Goal: Task Accomplishment & Management: Manage account settings

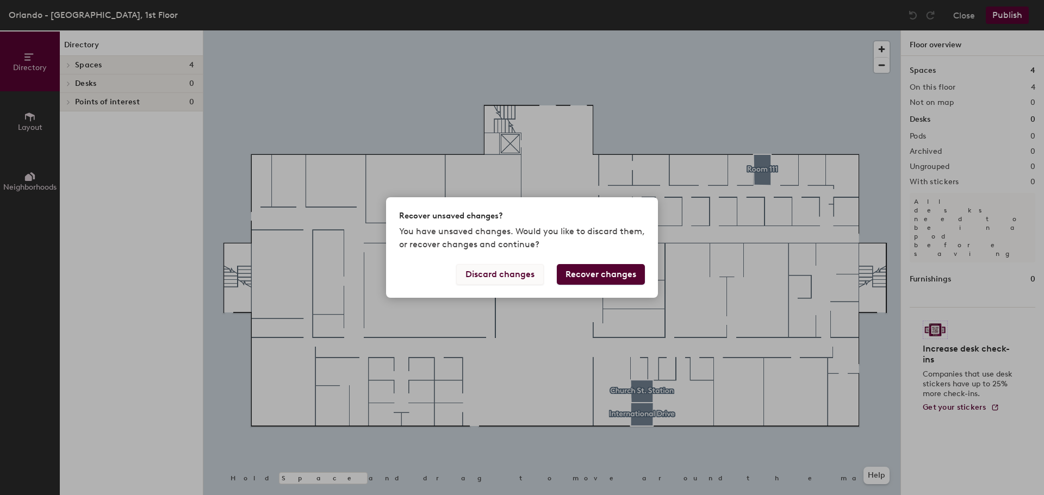
click at [506, 278] on button "Discard changes" at bounding box center [500, 274] width 88 height 21
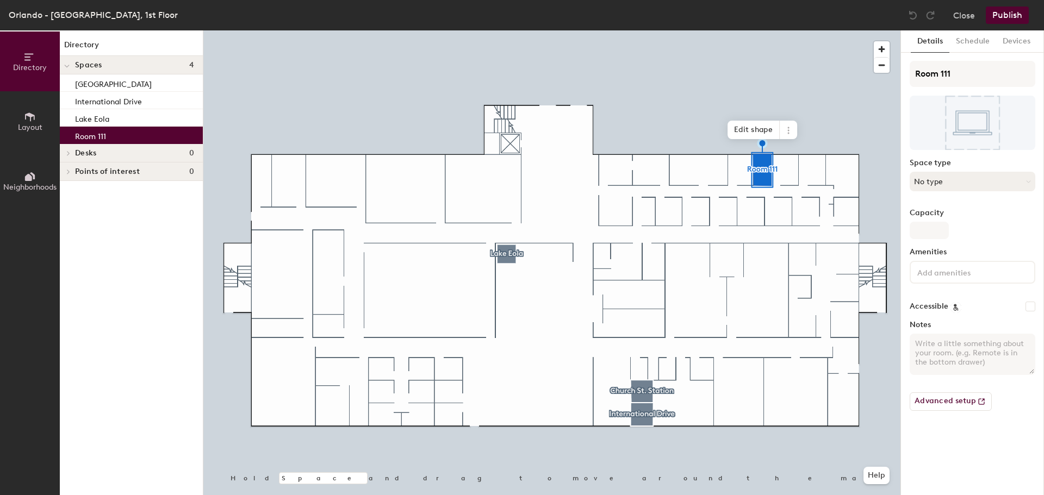
click at [946, 182] on button "No type" at bounding box center [973, 182] width 126 height 20
click at [927, 160] on label "Space type" at bounding box center [973, 163] width 126 height 9
click at [974, 44] on button "Schedule" at bounding box center [972, 41] width 47 height 22
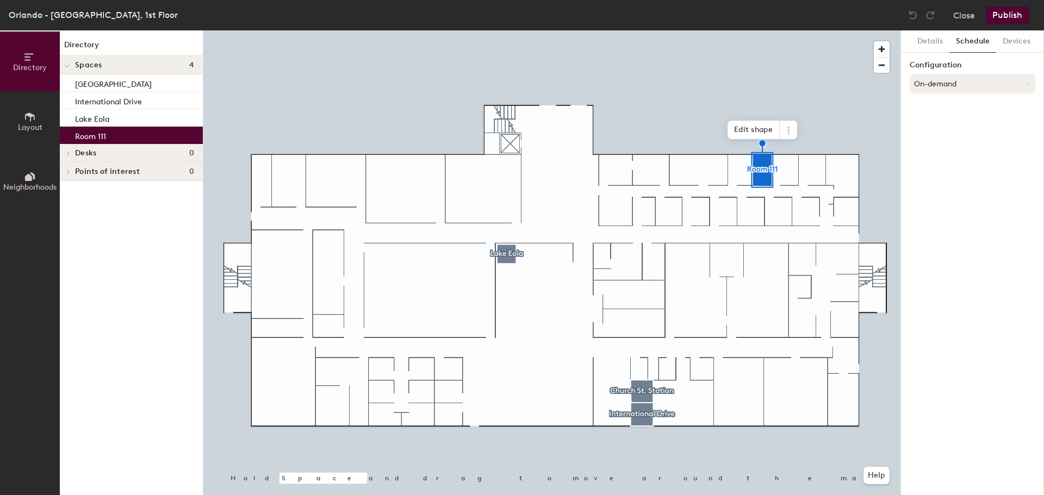
click at [938, 85] on button "On-demand" at bounding box center [973, 84] width 126 height 20
click at [936, 126] on div "Scheduled" at bounding box center [972, 127] width 125 height 16
click at [946, 113] on button "Select account" at bounding box center [973, 108] width 126 height 20
click at [941, 148] on div "Microsoft 365" at bounding box center [972, 151] width 125 height 16
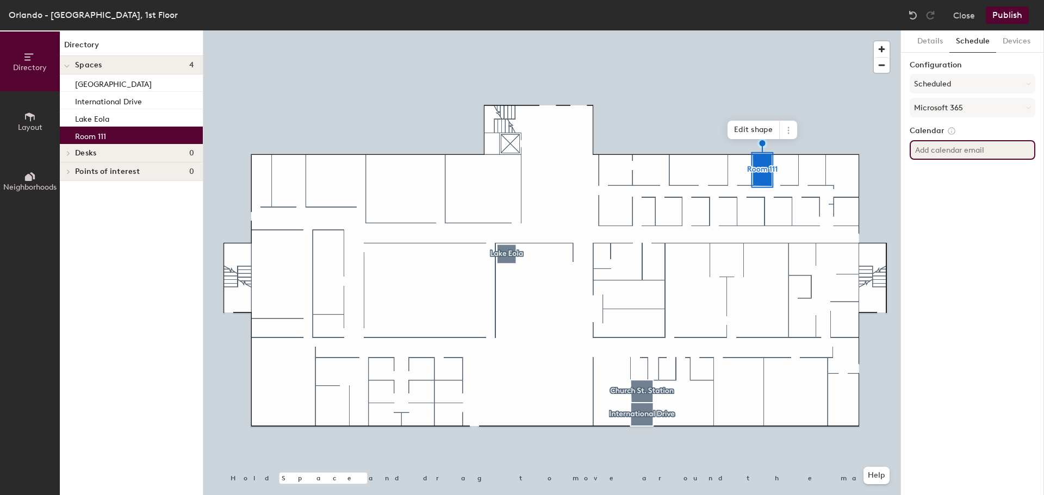
click at [967, 150] on input at bounding box center [973, 150] width 126 height 20
click at [950, 149] on input at bounding box center [973, 150] width 126 height 20
paste input "ORL-CR-111@herzing.edu"
type input "ORL-CR-111@herzing.edu"
click at [1017, 170] on div "Details Schedule Devices Configuration Scheduled Microsoft 365 Calendar ORL-CR-…" at bounding box center [972, 262] width 143 height 465
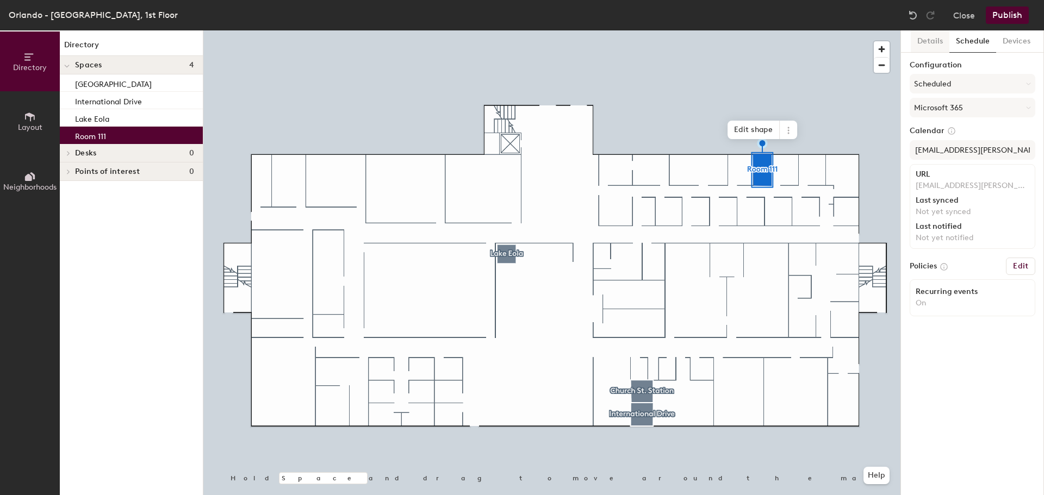
click at [933, 41] on button "Details" at bounding box center [930, 41] width 39 height 22
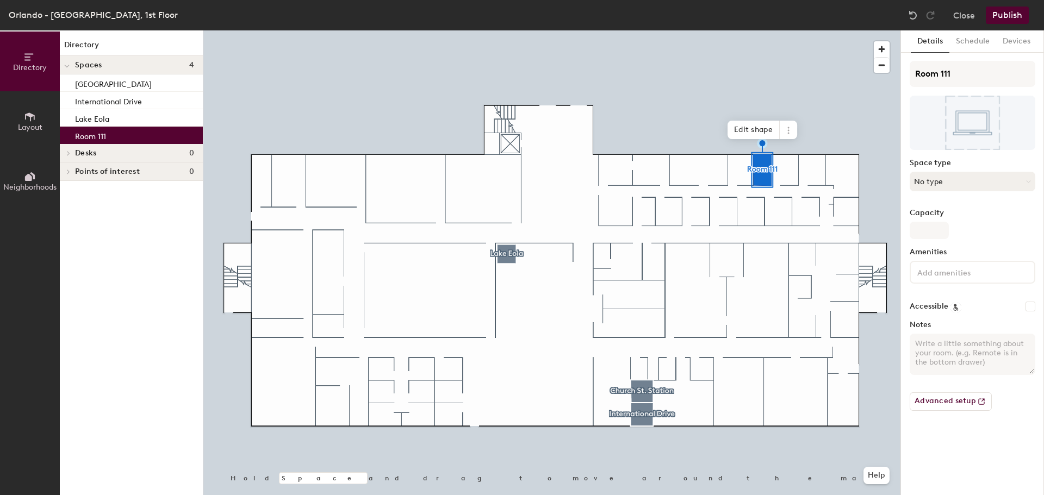
click at [951, 184] on button "No type" at bounding box center [973, 182] width 126 height 20
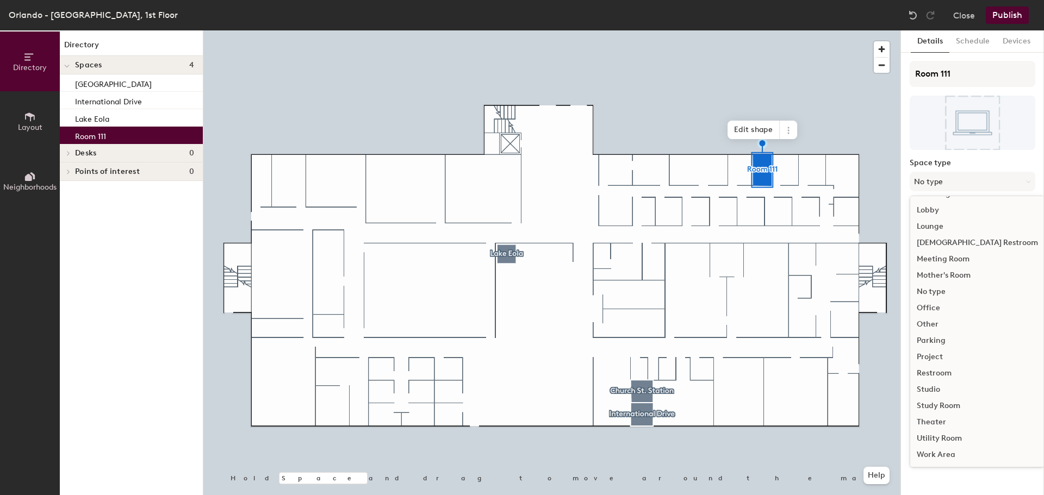
scroll to position [244, 0]
click at [945, 408] on div "Study Room" at bounding box center [977, 406] width 134 height 16
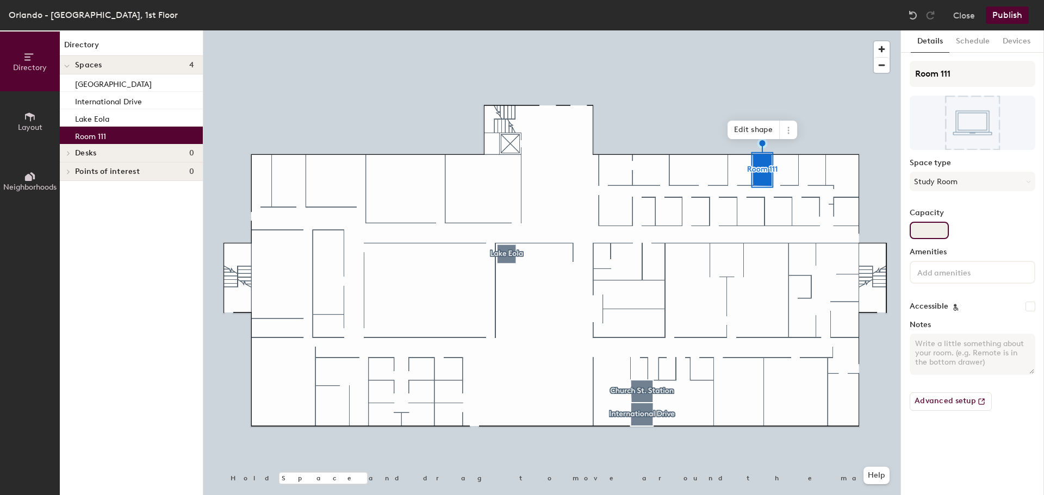
click at [940, 228] on input "Capacity" at bounding box center [929, 230] width 39 height 17
drag, startPoint x: 939, startPoint y: 220, endPoint x: 938, endPoint y: 227, distance: 7.1
click at [939, 221] on div "Capacity" at bounding box center [973, 224] width 126 height 30
click at [933, 234] on input "Capacity" at bounding box center [929, 230] width 39 height 17
type input "1"
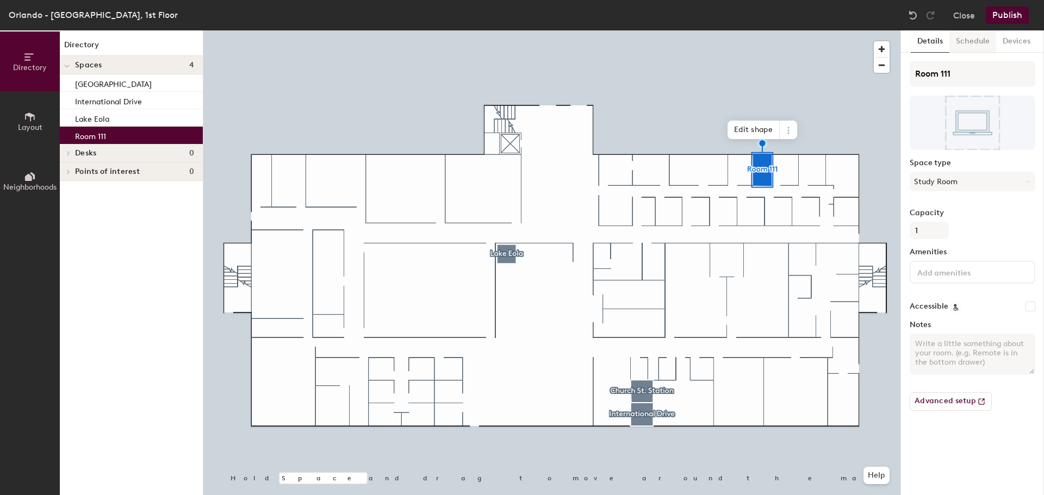
click at [967, 40] on button "Schedule" at bounding box center [972, 41] width 47 height 22
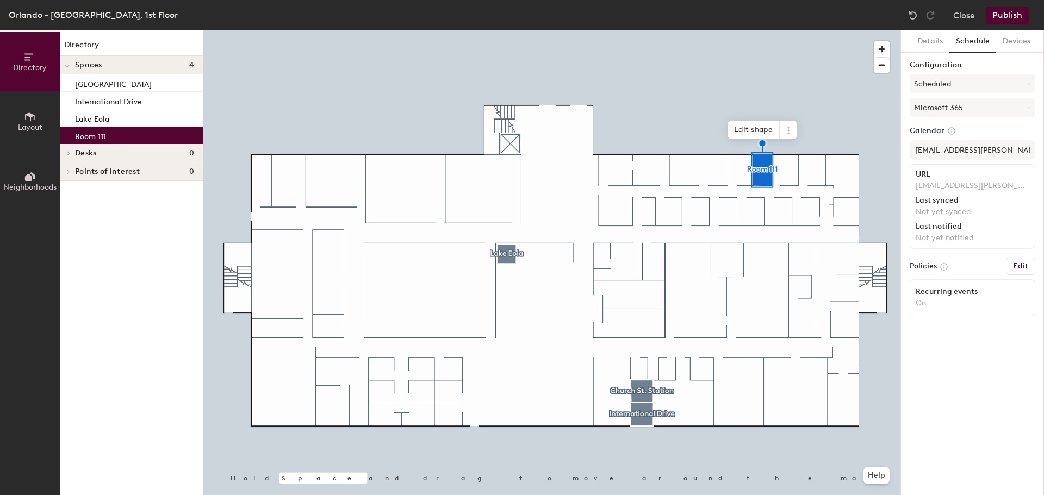
click at [1003, 14] on button "Publish" at bounding box center [1007, 15] width 43 height 17
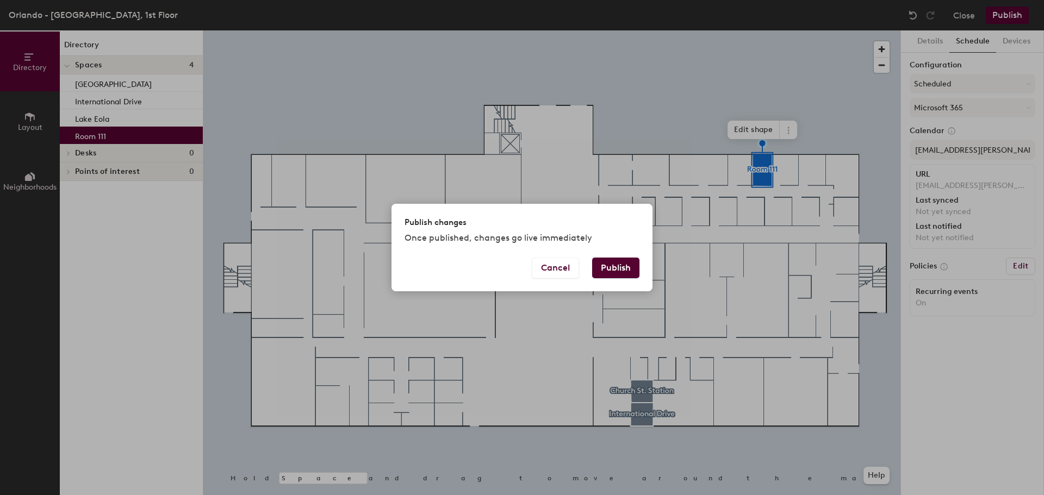
click at [623, 271] on button "Publish" at bounding box center [615, 268] width 47 height 21
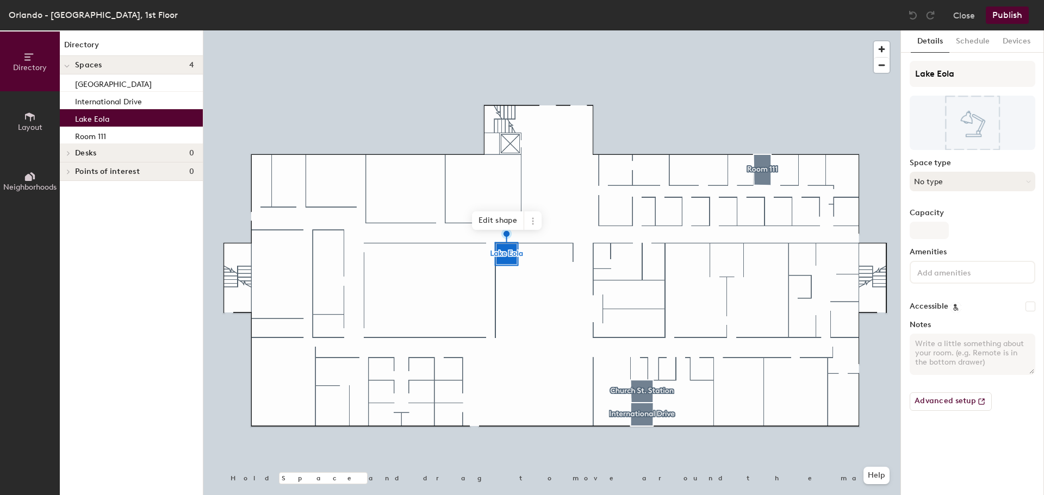
click at [939, 182] on button "No type" at bounding box center [973, 182] width 126 height 20
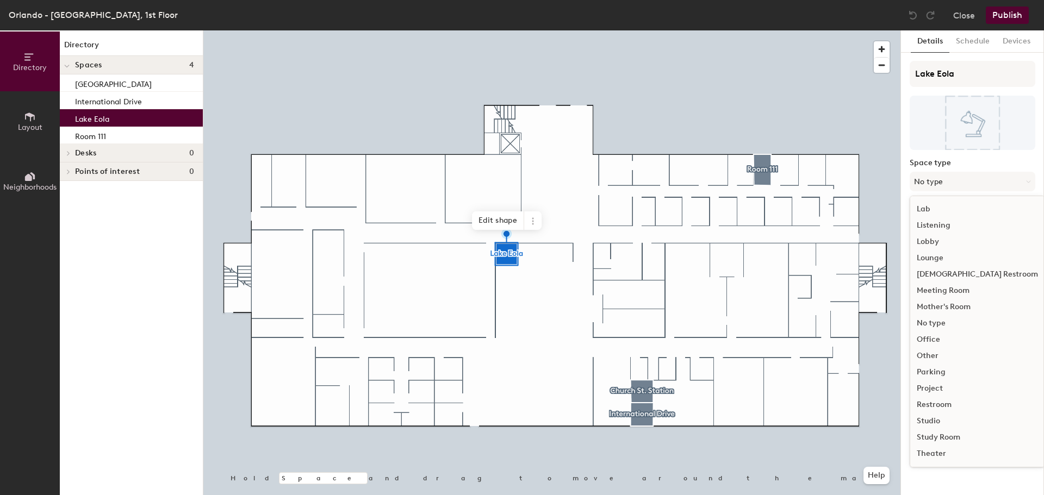
scroll to position [244, 0]
click at [952, 405] on div "Study Room" at bounding box center [977, 406] width 134 height 16
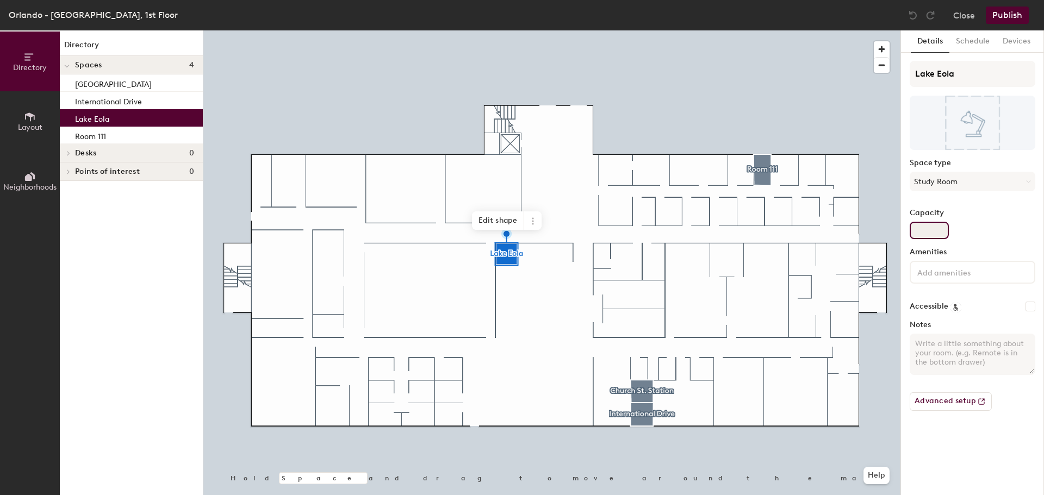
click at [929, 237] on input "Capacity" at bounding box center [929, 230] width 39 height 17
click at [934, 229] on input "Capacity" at bounding box center [929, 230] width 39 height 17
click at [923, 234] on input "Capacity" at bounding box center [929, 230] width 39 height 17
type input "1"
click at [971, 46] on button "Schedule" at bounding box center [972, 41] width 47 height 22
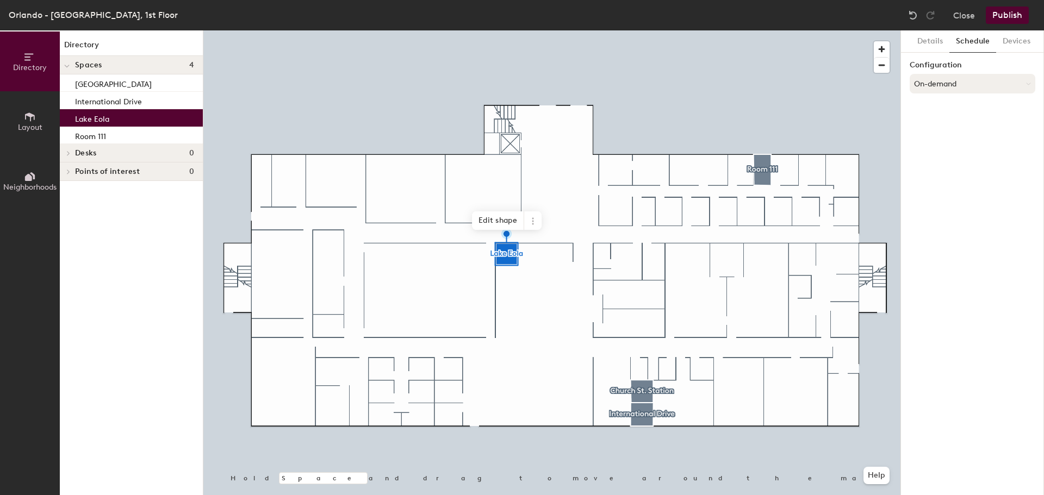
click at [954, 81] on button "On-demand" at bounding box center [973, 84] width 126 height 20
click at [955, 127] on div at bounding box center [961, 127] width 12 height 12
click at [950, 113] on button "Select account" at bounding box center [973, 108] width 126 height 20
click at [949, 146] on div "Microsoft 365" at bounding box center [972, 151] width 125 height 16
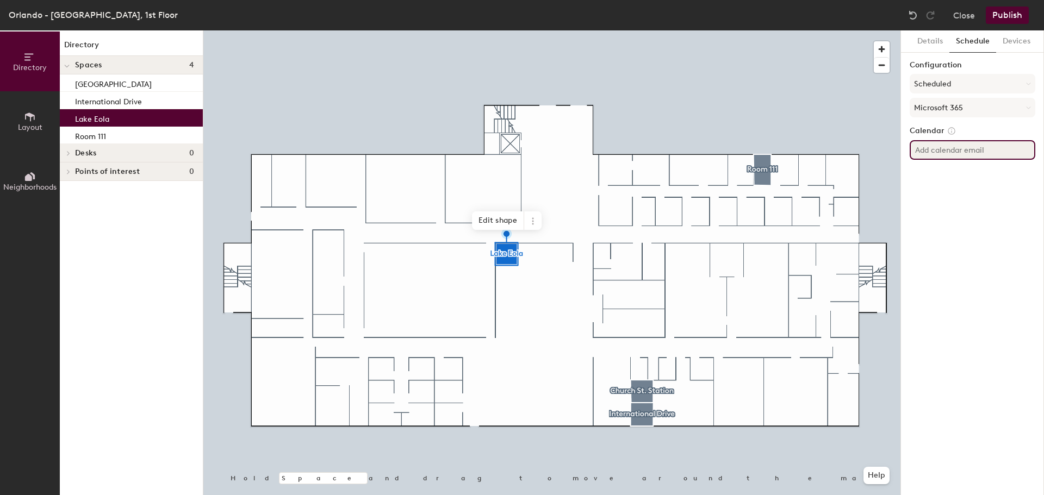
click at [954, 152] on input at bounding box center [973, 150] width 126 height 20
click at [945, 152] on input at bounding box center [973, 150] width 126 height 20
paste input "ORL-CR-LakeEola@herzing.edu"
type input "ORL-CR-LakeEola@herzing.edu"
click at [993, 179] on div "Details Schedule Devices Configuration Scheduled Microsoft 365 Calendar ORL-CR-…" at bounding box center [972, 262] width 143 height 465
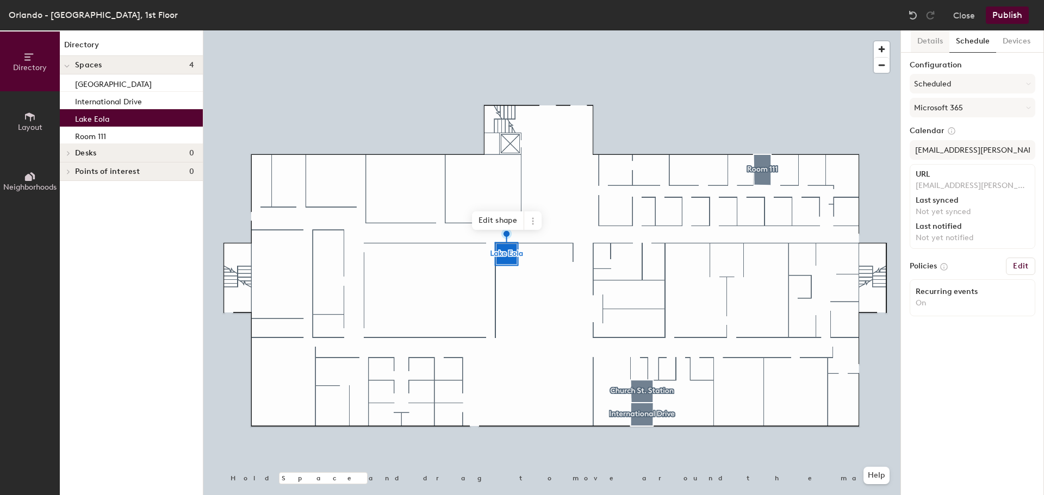
click at [929, 47] on button "Details" at bounding box center [930, 41] width 39 height 22
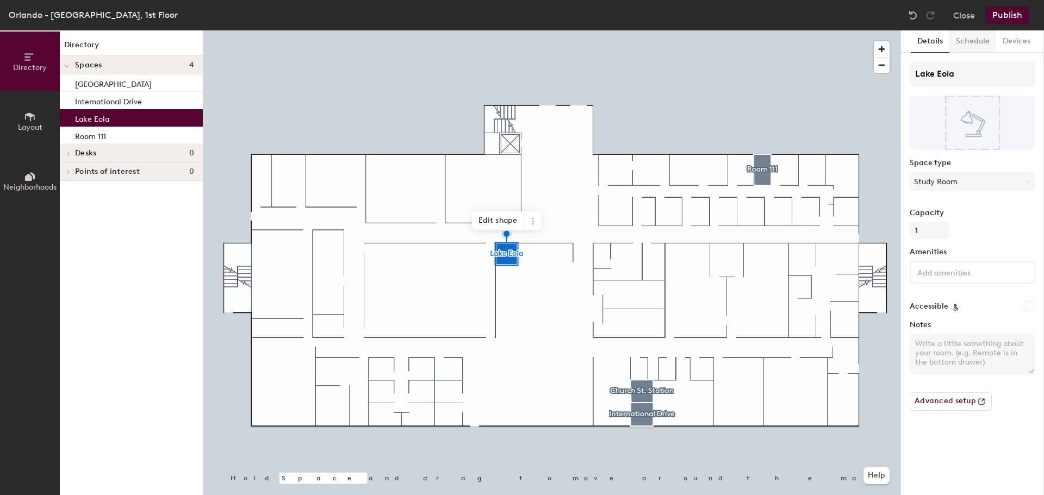
click at [960, 45] on button "Schedule" at bounding box center [972, 41] width 47 height 22
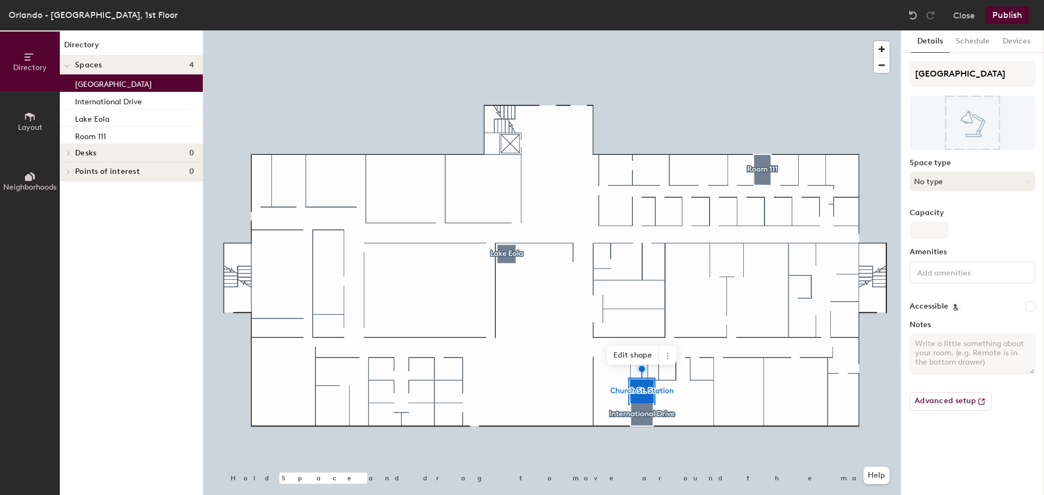
click at [939, 183] on button "No type" at bounding box center [973, 182] width 126 height 20
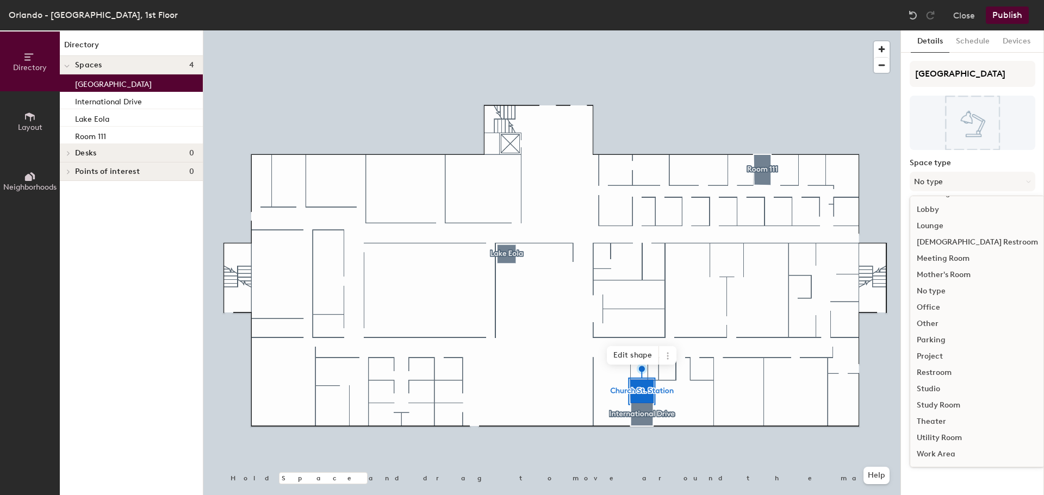
click at [943, 404] on div "Study Room" at bounding box center [977, 406] width 134 height 16
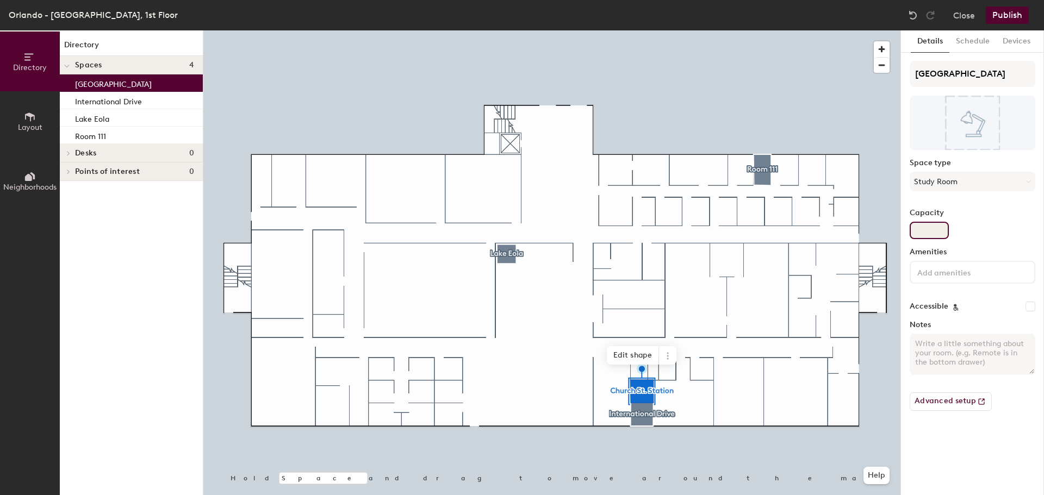
click at [927, 227] on input "Capacity" at bounding box center [929, 230] width 39 height 17
type input "1"
type input "4"
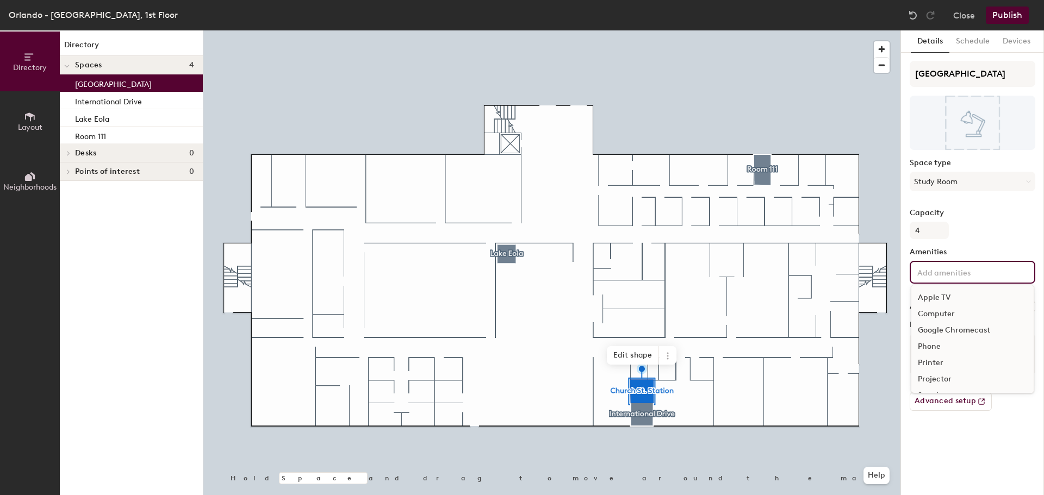
click at [946, 275] on input at bounding box center [964, 271] width 98 height 13
click at [957, 363] on div "Television" at bounding box center [972, 357] width 122 height 16
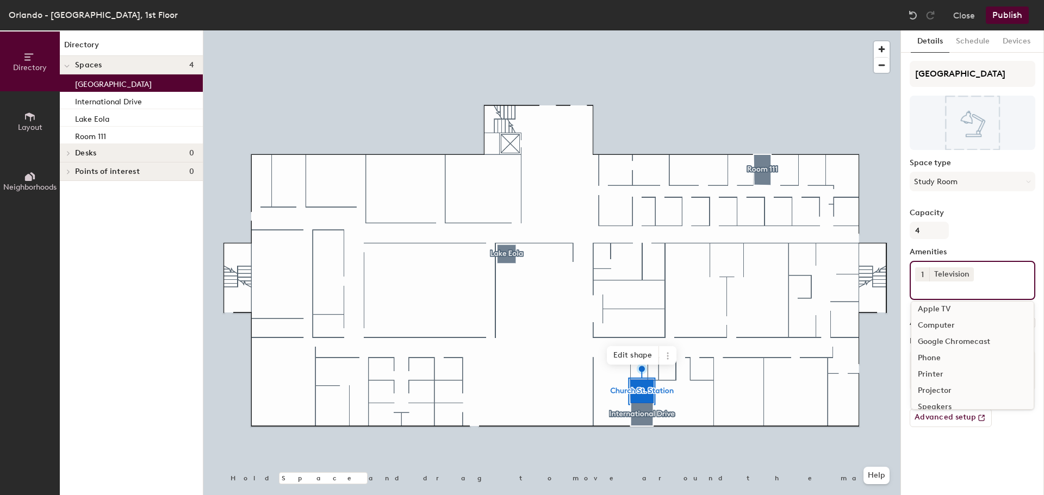
scroll to position [0, 0]
click at [1002, 222] on div "Capacity 4" at bounding box center [973, 224] width 126 height 30
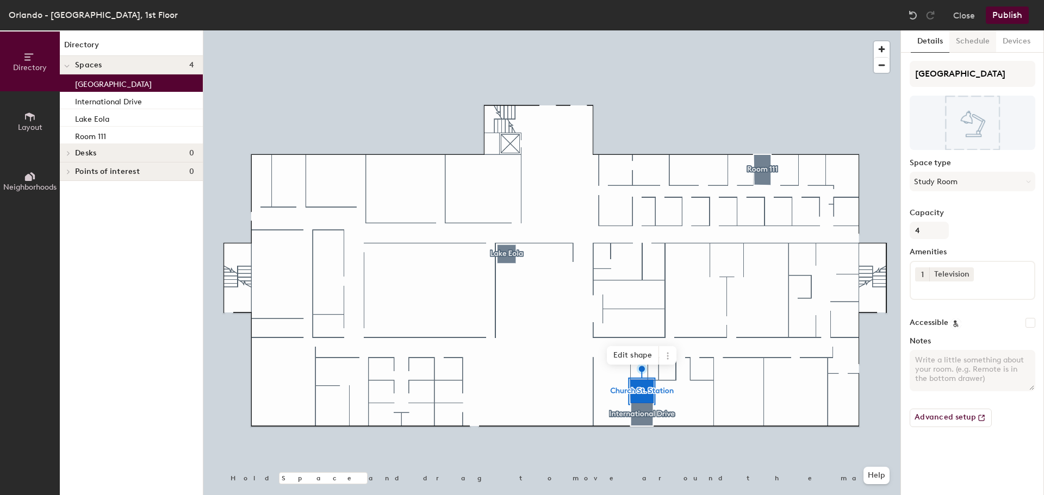
click at [975, 41] on button "Schedule" at bounding box center [972, 41] width 47 height 22
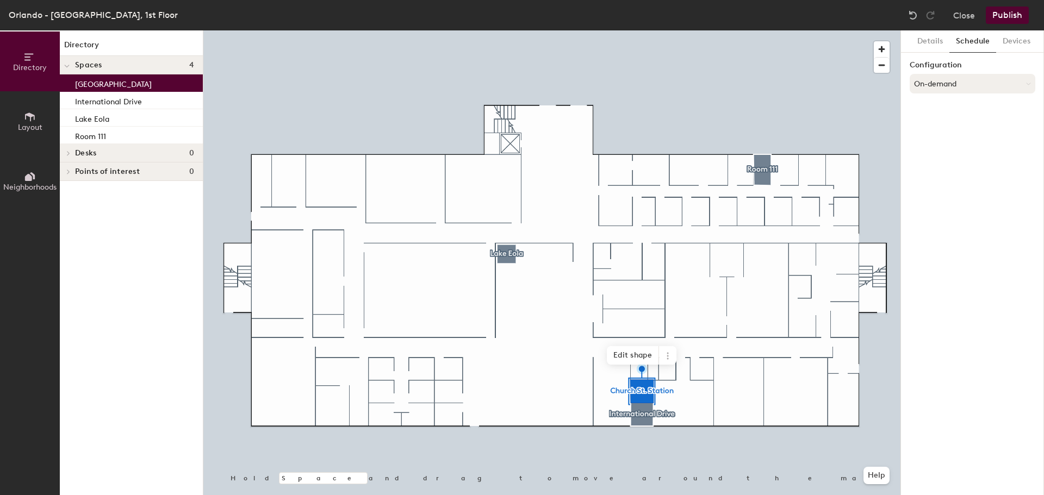
click at [956, 89] on button "On-demand" at bounding box center [973, 84] width 126 height 20
click at [949, 127] on div "Scheduled" at bounding box center [972, 127] width 125 height 16
click at [947, 111] on button "Select account" at bounding box center [973, 108] width 126 height 20
click at [953, 152] on div "Microsoft 365" at bounding box center [972, 151] width 125 height 16
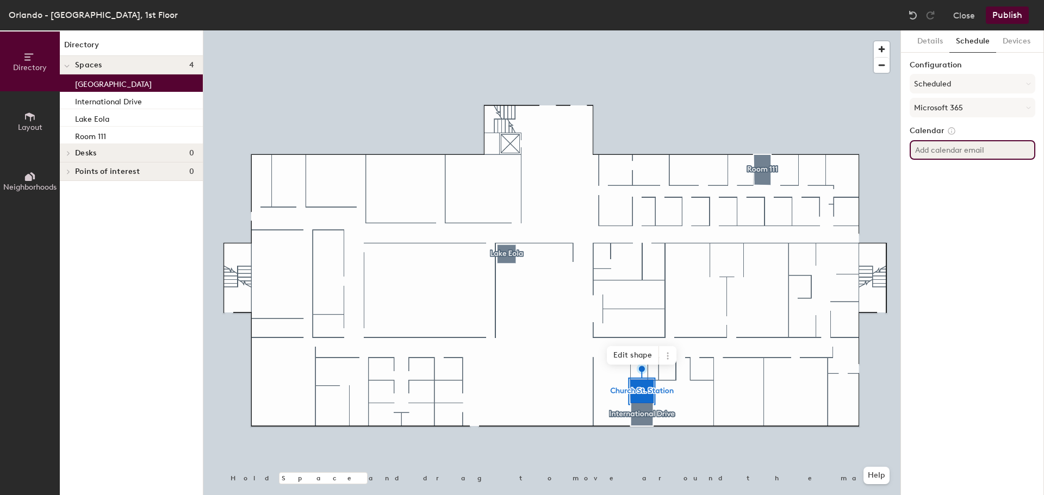
click at [943, 152] on input at bounding box center [973, 150] width 126 height 20
click at [948, 149] on input at bounding box center [973, 150] width 126 height 20
paste input "ORL-CR-ChurchStStation@herzing.edu"
type input "ORL-CR-ChurchStStation@herzing.edu"
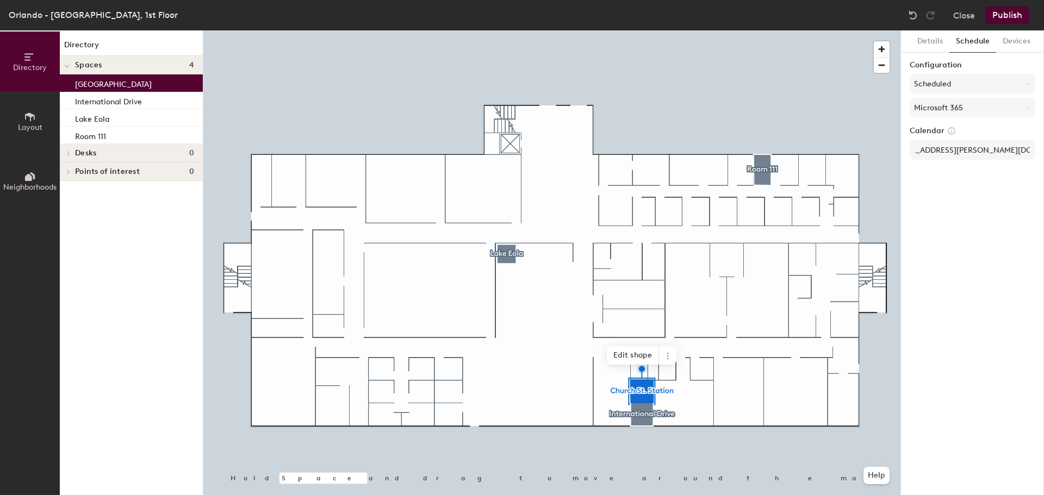
click at [1014, 193] on div "Details Schedule Devices Configuration Scheduled Microsoft 365 Calendar ORL-CR-…" at bounding box center [972, 262] width 143 height 465
click at [926, 41] on button "Details" at bounding box center [930, 41] width 39 height 22
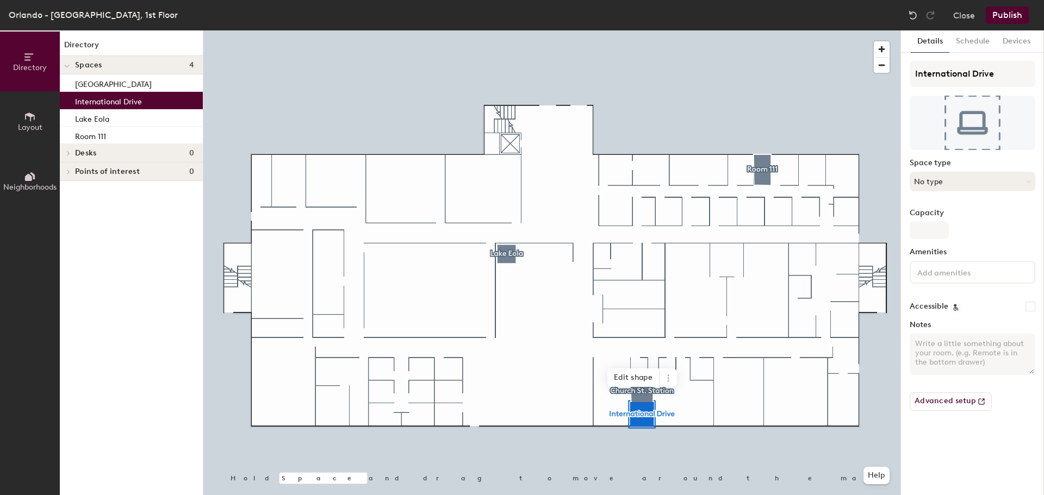
click at [951, 175] on button "No type" at bounding box center [973, 182] width 126 height 20
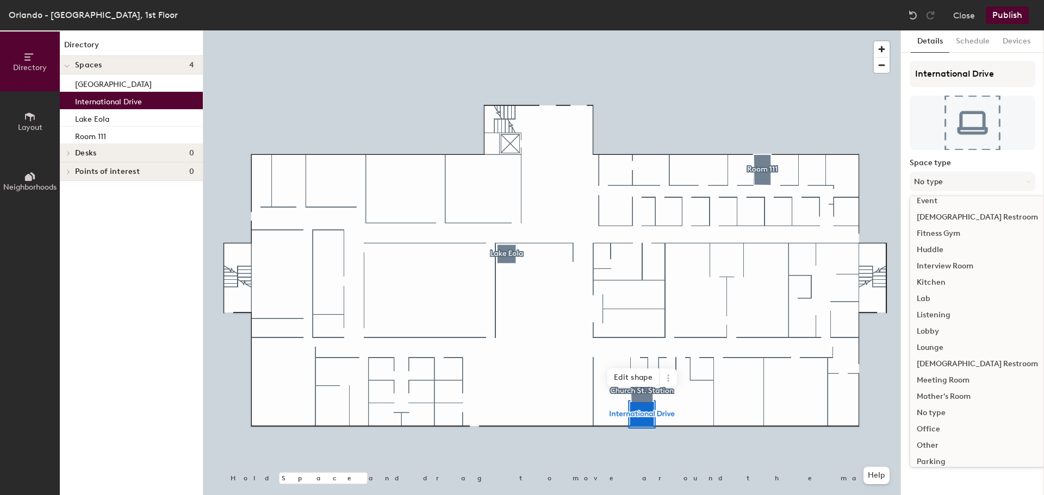
scroll to position [244, 0]
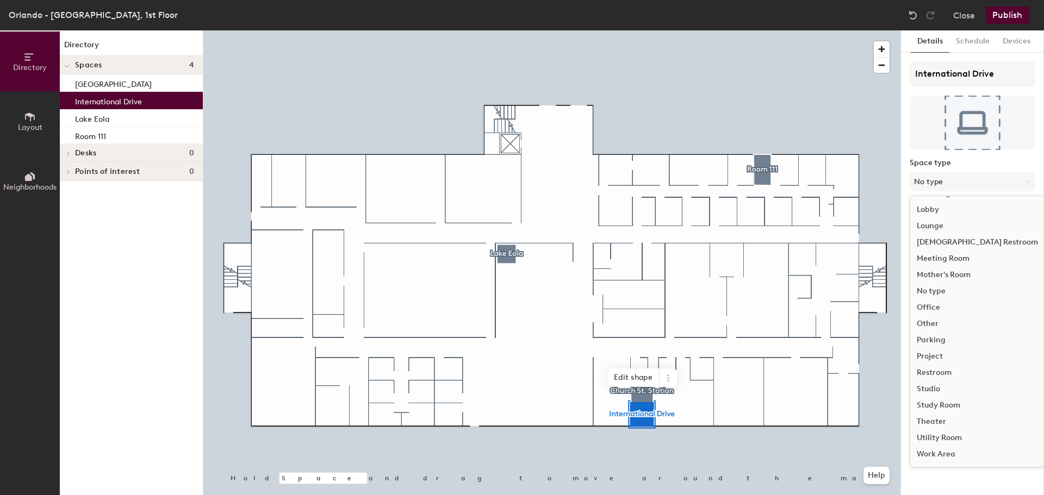
click at [934, 408] on div "Study Room" at bounding box center [977, 406] width 134 height 16
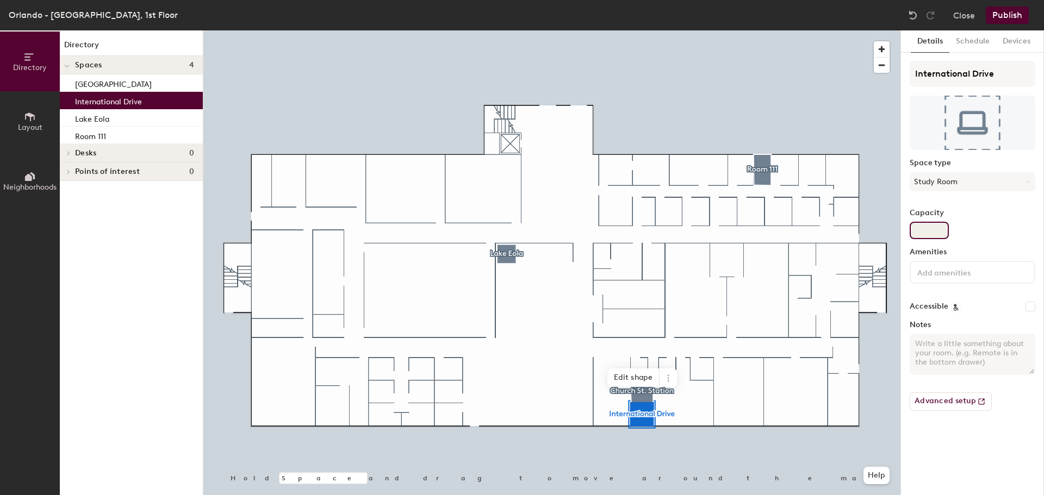
click at [922, 230] on input "Capacity" at bounding box center [929, 230] width 39 height 17
type input "4"
click at [962, 275] on input at bounding box center [964, 271] width 98 height 13
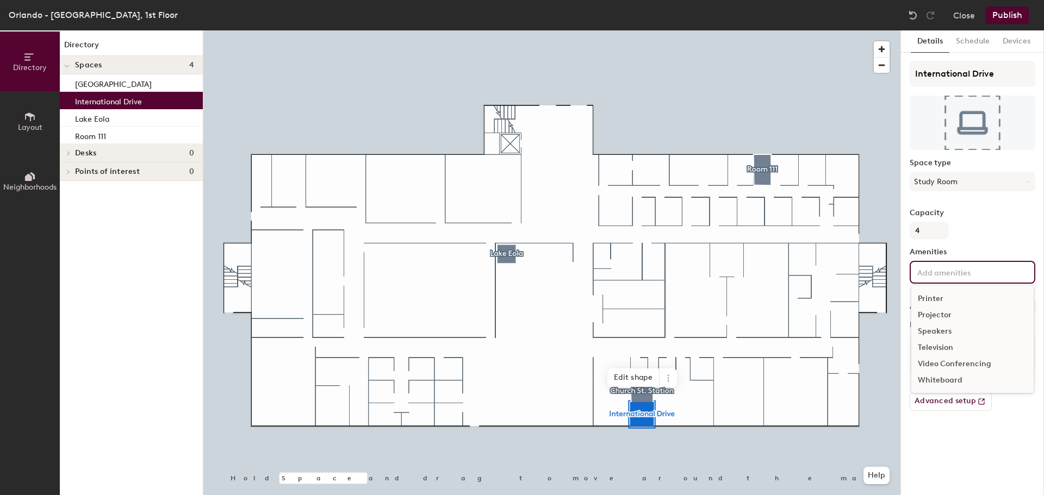
click at [940, 350] on div "Television" at bounding box center [972, 348] width 122 height 16
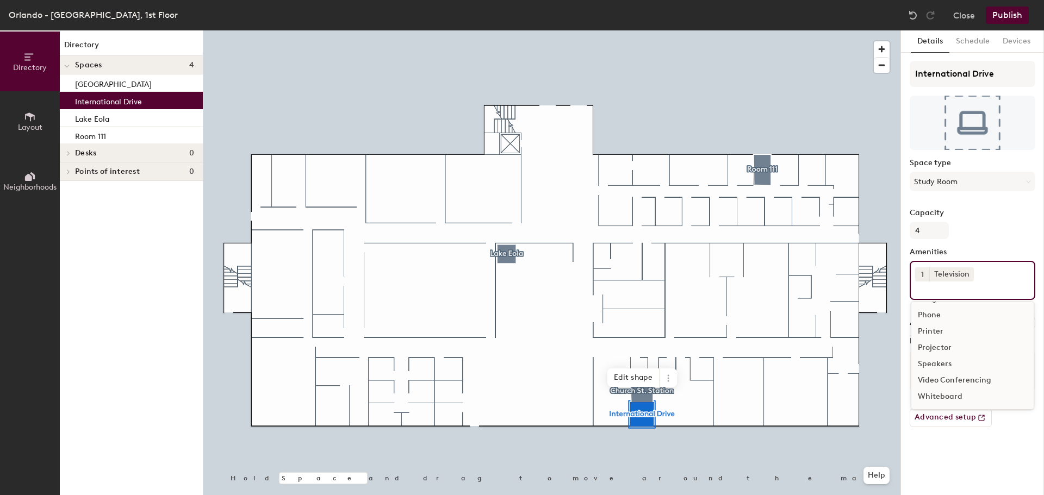
scroll to position [48, 0]
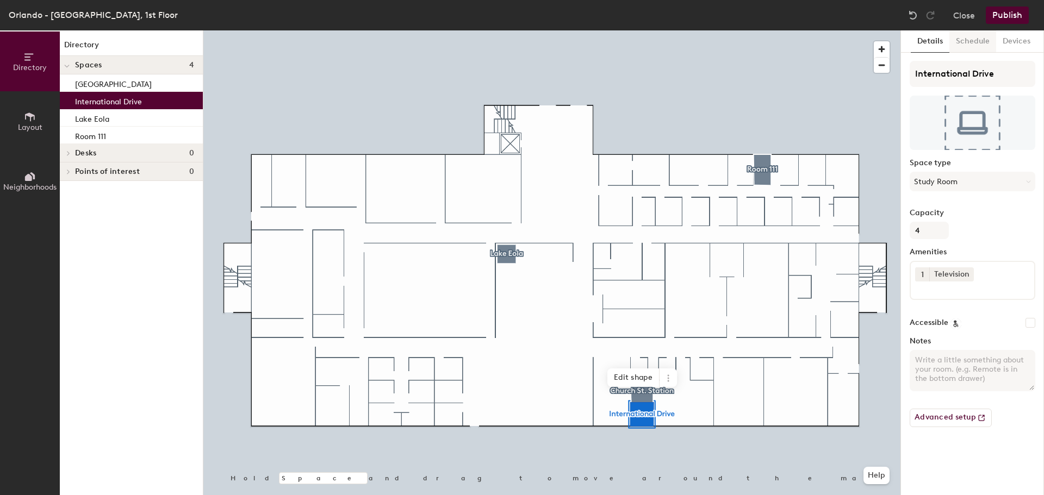
click at [963, 45] on button "Schedule" at bounding box center [972, 41] width 47 height 22
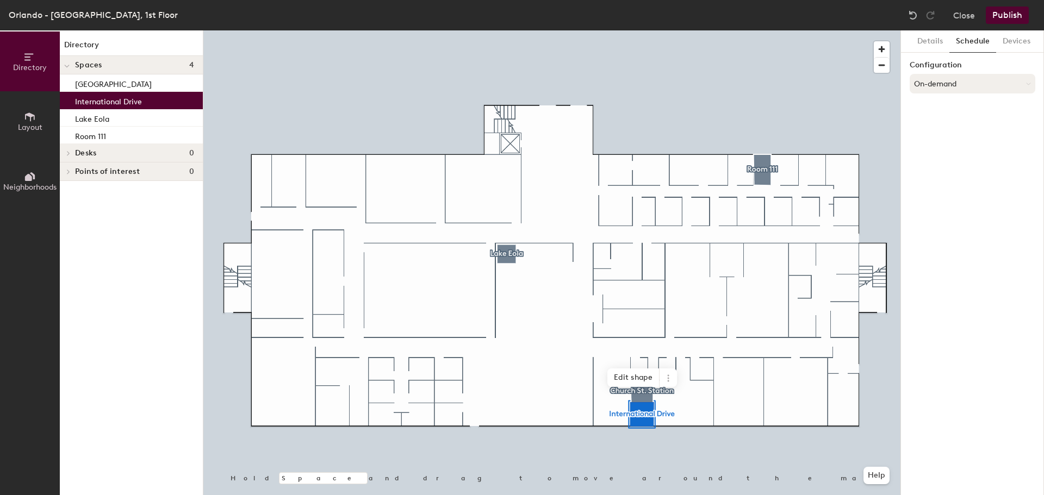
click at [955, 89] on button "On-demand" at bounding box center [973, 84] width 126 height 20
click at [945, 126] on div "Scheduled" at bounding box center [972, 127] width 125 height 16
click at [964, 103] on button "Select account" at bounding box center [973, 108] width 126 height 20
click at [945, 148] on div "Microsoft 365" at bounding box center [972, 151] width 125 height 16
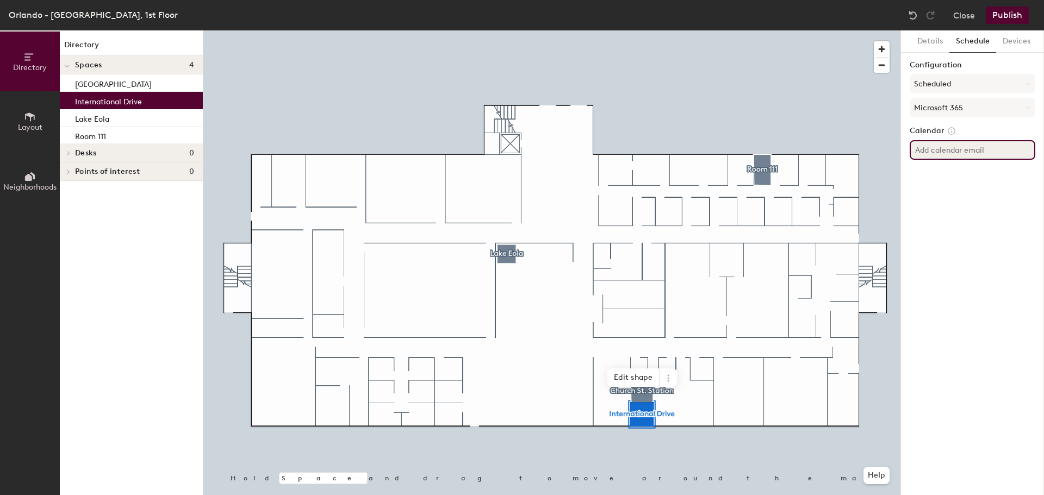
click at [955, 157] on input at bounding box center [973, 150] width 126 height 20
paste input "ORL-CR-InternationalDrive@herzing.edu"
type input "ORL-CR-InternationalDrive@herzing.edu"
click at [993, 203] on div "Details Schedule Devices Configuration Scheduled Microsoft 365 Calendar ORL-CR-…" at bounding box center [972, 262] width 143 height 465
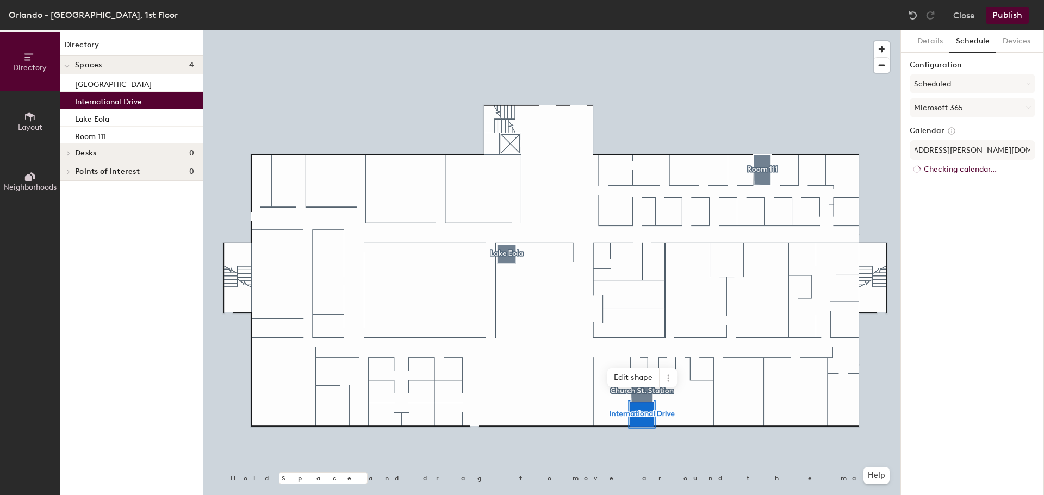
scroll to position [0, 0]
click at [1013, 17] on button "Publish" at bounding box center [1007, 15] width 43 height 17
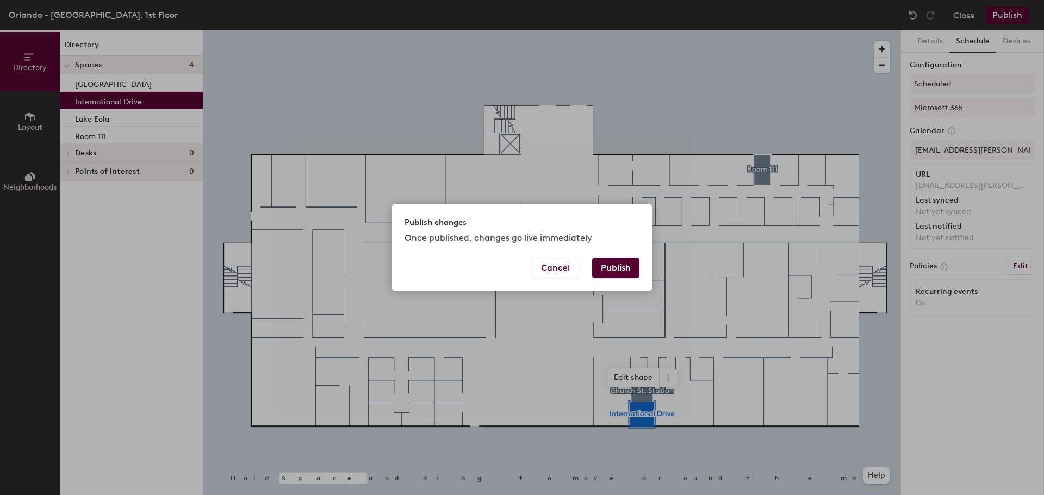
click at [621, 266] on button "Publish" at bounding box center [615, 268] width 47 height 21
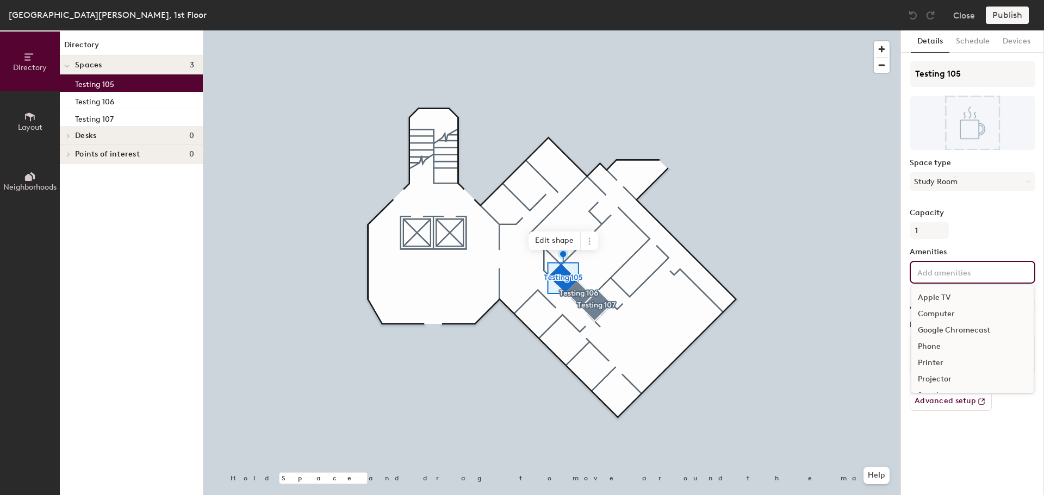
click at [942, 273] on input at bounding box center [964, 271] width 98 height 13
click at [956, 321] on div "Computer" at bounding box center [972, 314] width 122 height 16
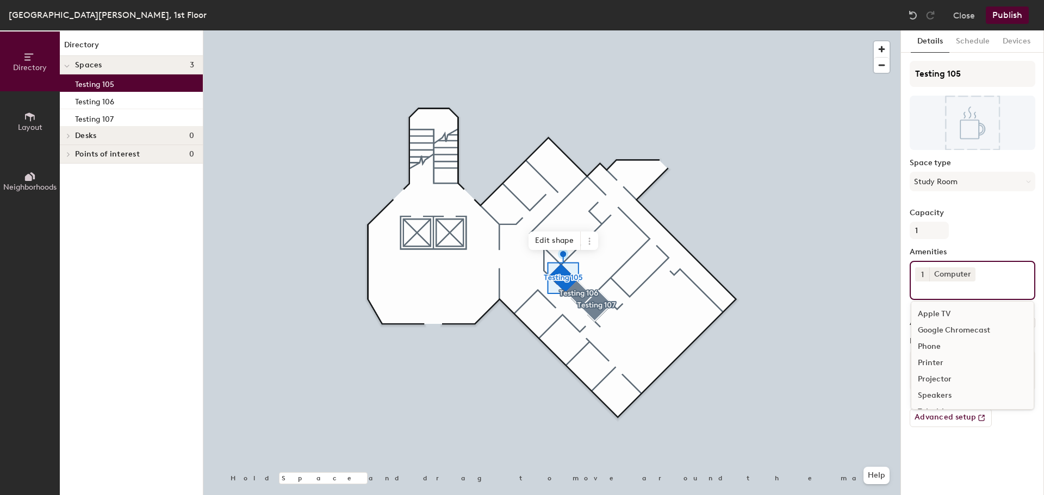
click at [989, 225] on div "Capacity 1" at bounding box center [973, 224] width 126 height 30
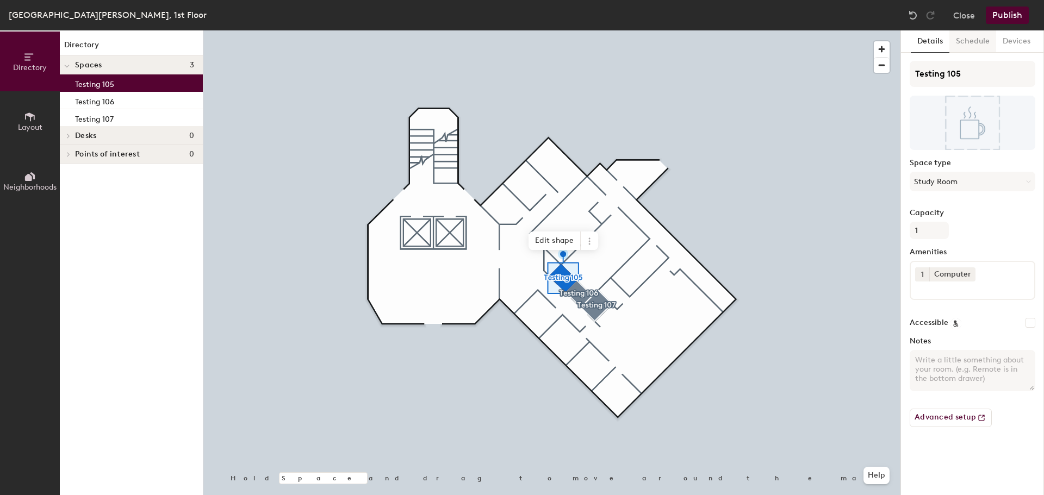
click at [967, 45] on button "Schedule" at bounding box center [972, 41] width 47 height 22
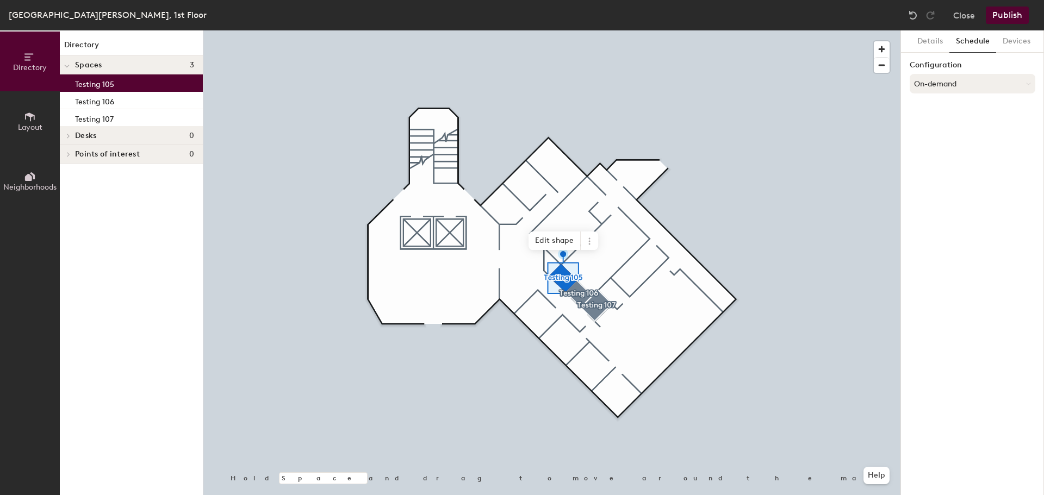
click at [960, 87] on button "On-demand" at bounding box center [973, 84] width 126 height 20
click at [952, 125] on div "Scheduled" at bounding box center [972, 127] width 125 height 16
click at [967, 111] on button "Select account" at bounding box center [973, 108] width 126 height 20
click at [956, 148] on div "Microsoft 365" at bounding box center [972, 151] width 125 height 16
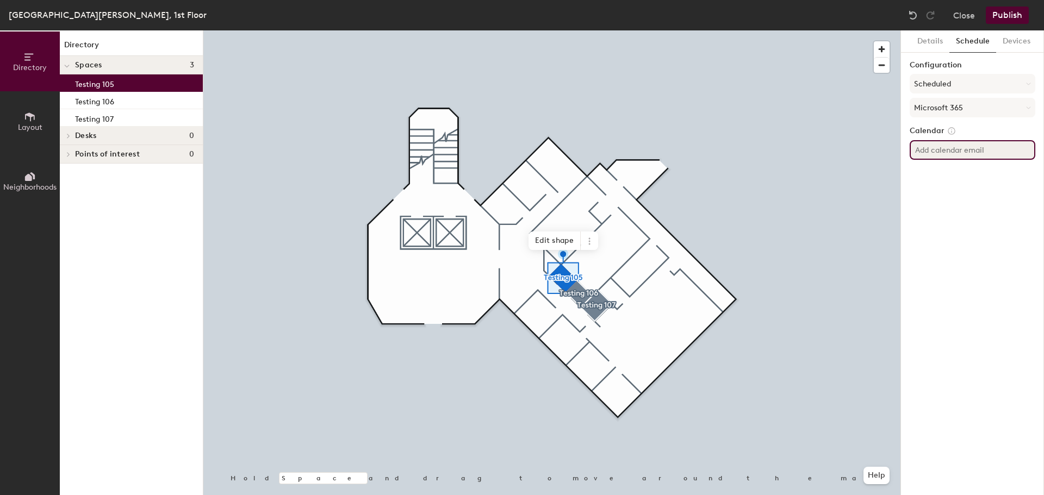
click at [962, 149] on input at bounding box center [973, 150] width 126 height 20
paste input "TPA-CR-105@herzing.edu"
type input "TPA-CR-105@herzing.edu"
click at [966, 188] on div "Details Schedule Devices Configuration Scheduled Microsoft 365 Calendar TPA-CR-…" at bounding box center [972, 262] width 143 height 465
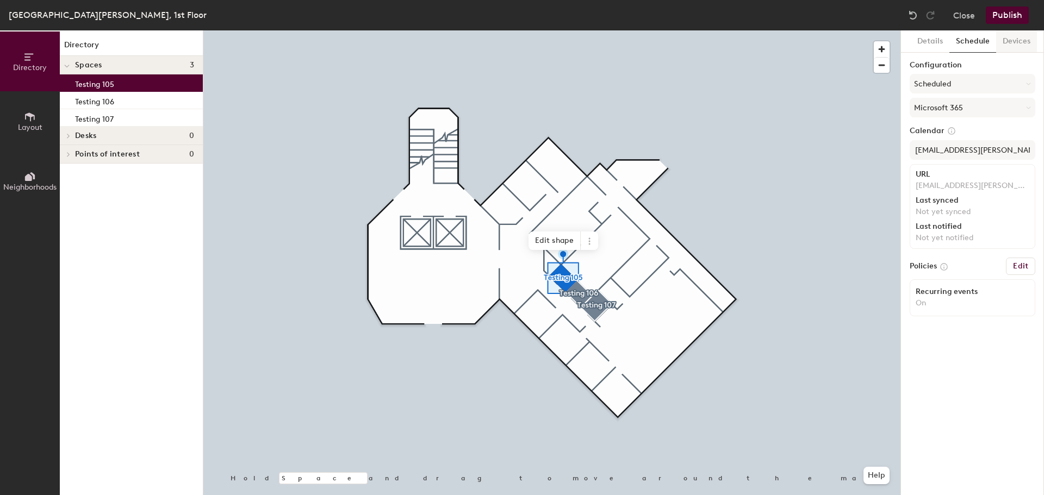
click at [1007, 40] on button "Devices" at bounding box center [1016, 41] width 41 height 22
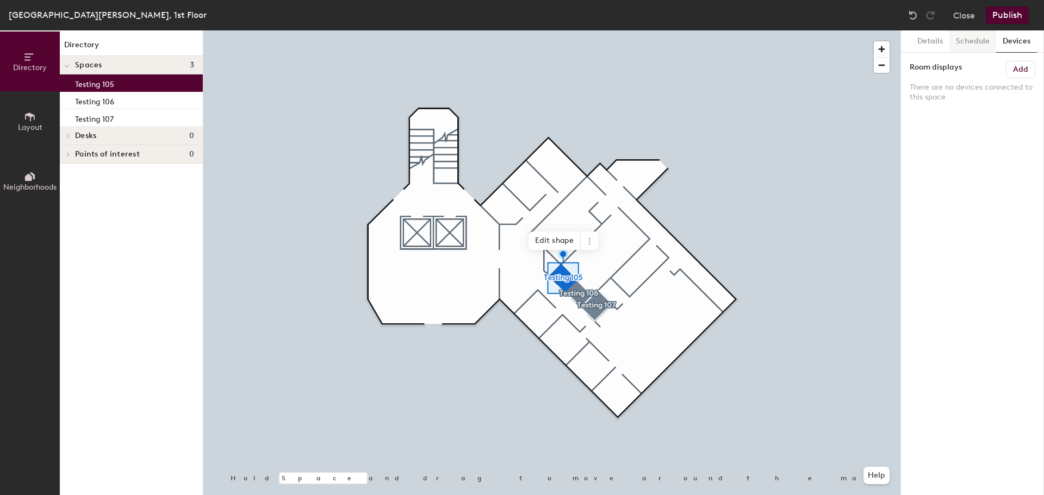
click at [967, 46] on button "Schedule" at bounding box center [972, 41] width 47 height 22
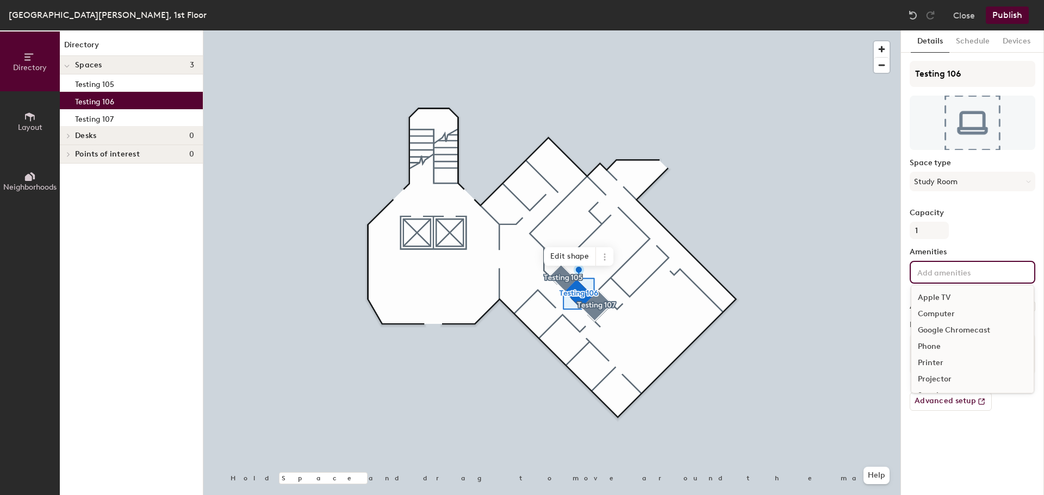
click at [955, 268] on input at bounding box center [964, 271] width 98 height 13
click at [942, 311] on div "Computer" at bounding box center [972, 314] width 122 height 16
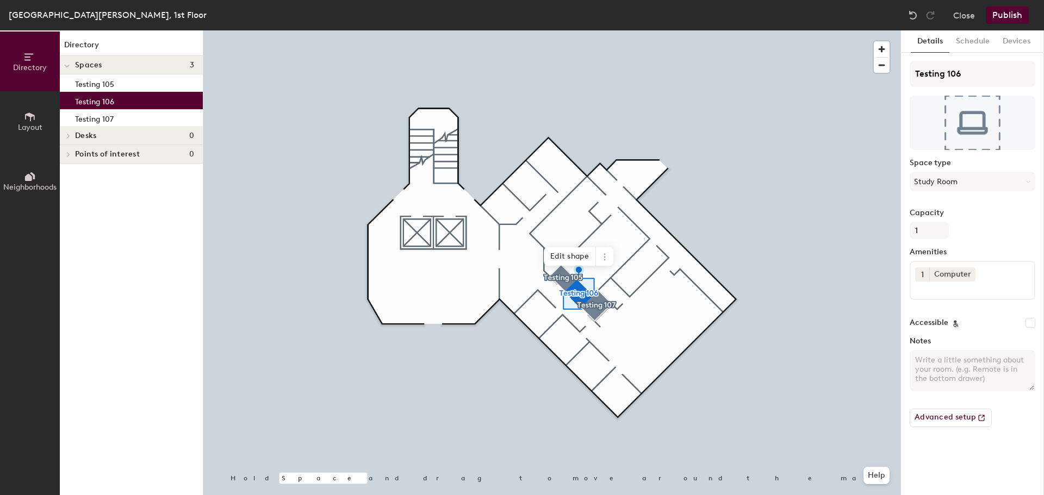
click at [992, 219] on div "Capacity 1" at bounding box center [973, 224] width 126 height 30
click at [974, 44] on button "Schedule" at bounding box center [972, 41] width 47 height 22
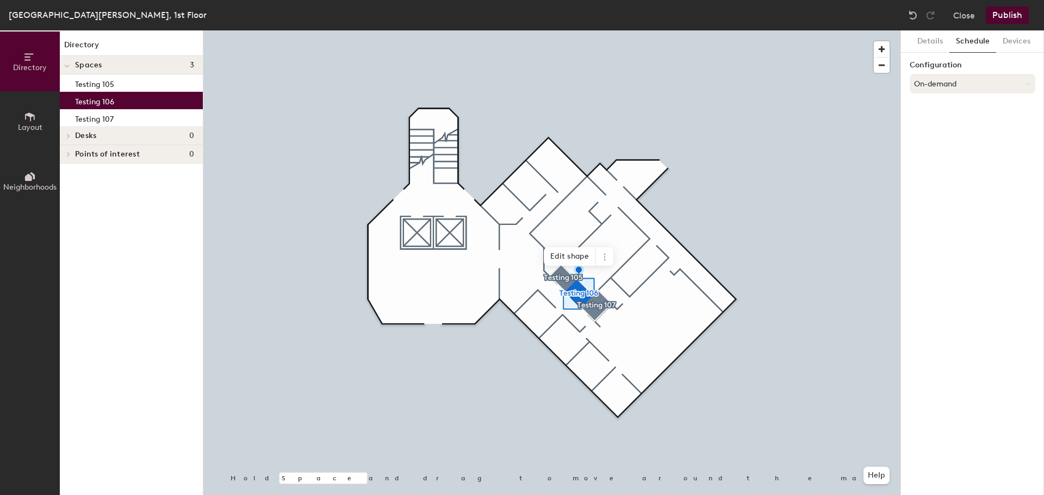
click at [955, 85] on button "On-demand" at bounding box center [973, 84] width 126 height 20
click at [944, 120] on div "Scheduled" at bounding box center [972, 127] width 125 height 16
click at [939, 108] on button "Select account" at bounding box center [973, 108] width 126 height 20
click at [935, 153] on div "Microsoft 365" at bounding box center [972, 151] width 125 height 16
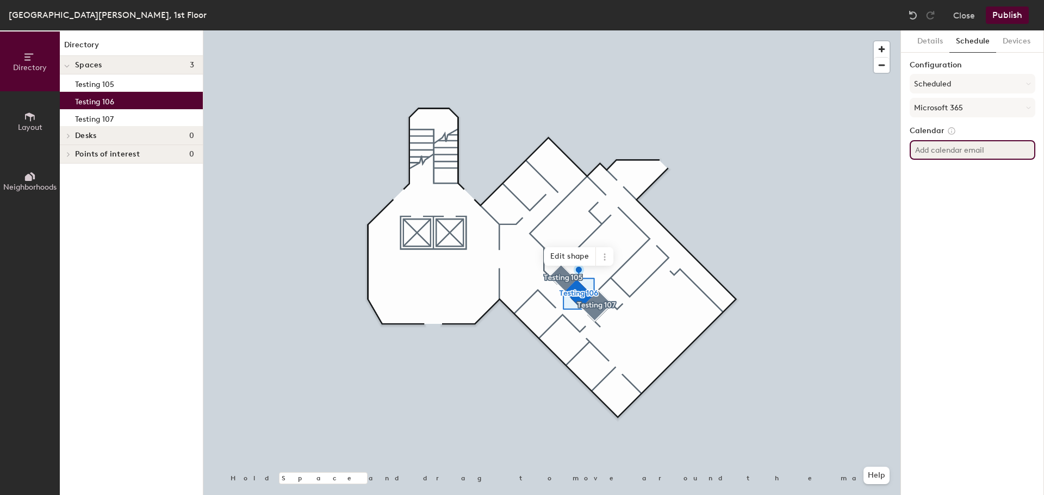
click at [944, 151] on input at bounding box center [973, 150] width 126 height 20
paste input "TPA-CR-106@herzing.edu"
type input "TPA-CR-106@herzing.edu"
click at [1008, 186] on div "Details Schedule Devices Configuration Scheduled Microsoft 365 Calendar TPA-CR-…" at bounding box center [972, 262] width 143 height 465
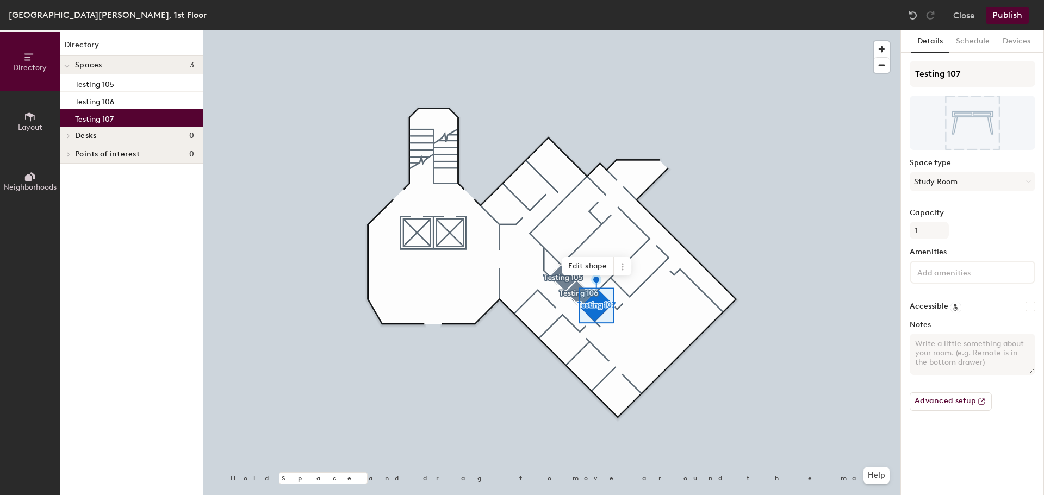
click at [939, 276] on input at bounding box center [964, 271] width 98 height 13
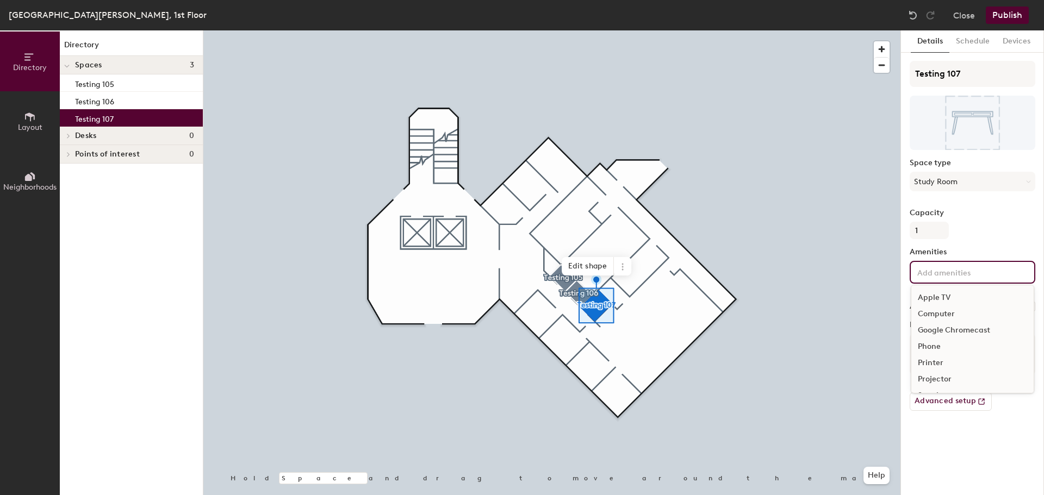
click at [941, 308] on div "Computer" at bounding box center [972, 314] width 122 height 16
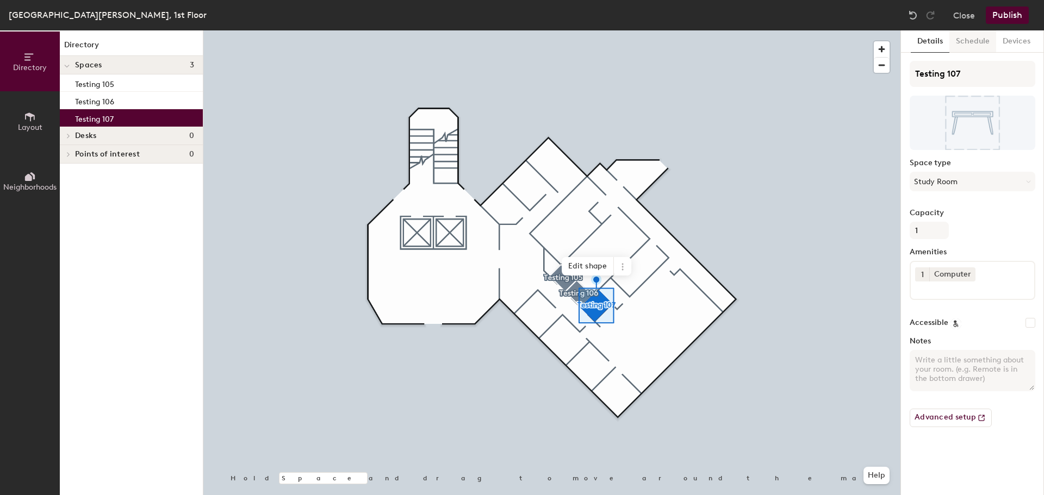
click at [966, 45] on button "Schedule" at bounding box center [972, 41] width 47 height 22
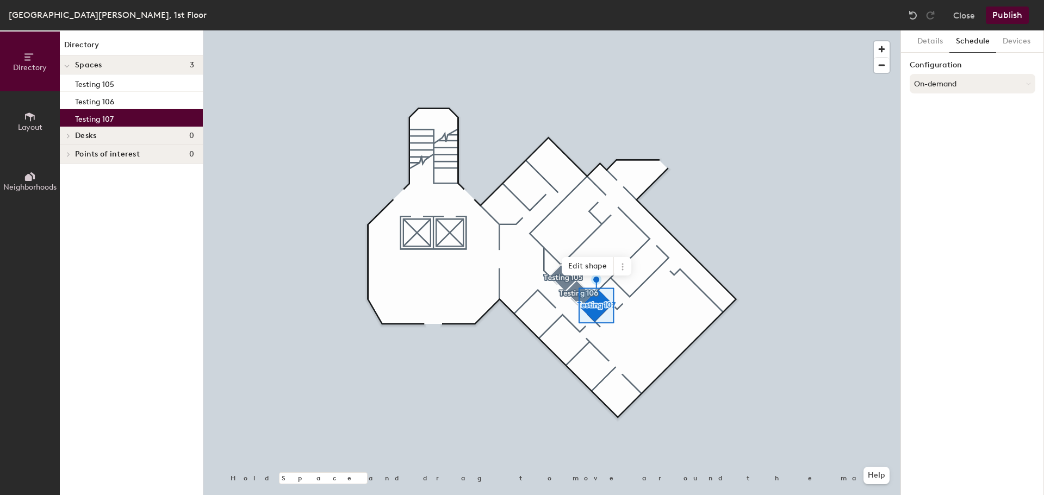
click at [949, 79] on button "On-demand" at bounding box center [973, 84] width 126 height 20
click at [943, 128] on div "Scheduled" at bounding box center [972, 127] width 125 height 16
click at [965, 102] on button "Select account" at bounding box center [973, 108] width 126 height 20
click at [946, 151] on div "Microsoft 365" at bounding box center [972, 151] width 125 height 16
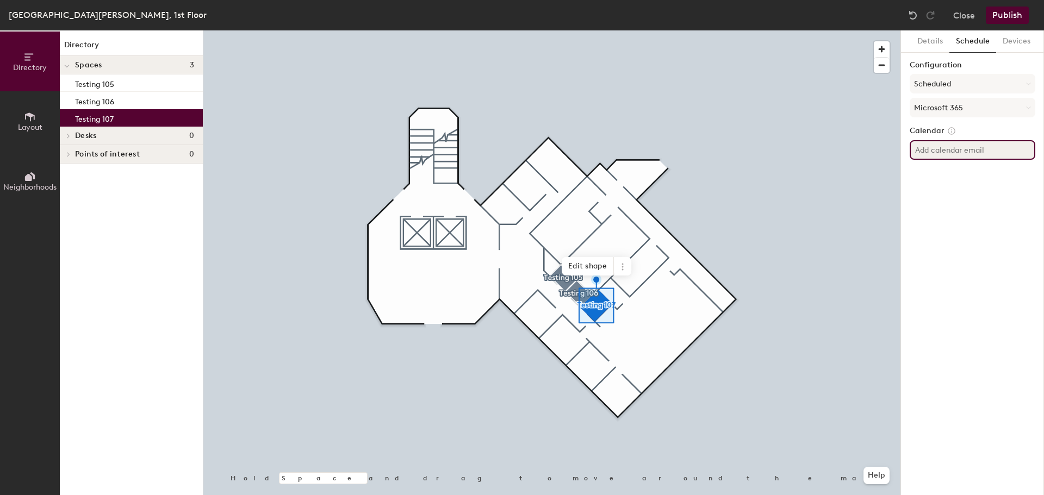
click at [944, 157] on input at bounding box center [973, 150] width 126 height 20
paste input "TPA-CR-107@herzing.edu"
type input "TPA-CR-107@herzing.edu"
click at [985, 203] on div "Details Schedule Devices Configuration Scheduled Microsoft 365 Calendar TPA-CR-…" at bounding box center [972, 262] width 143 height 465
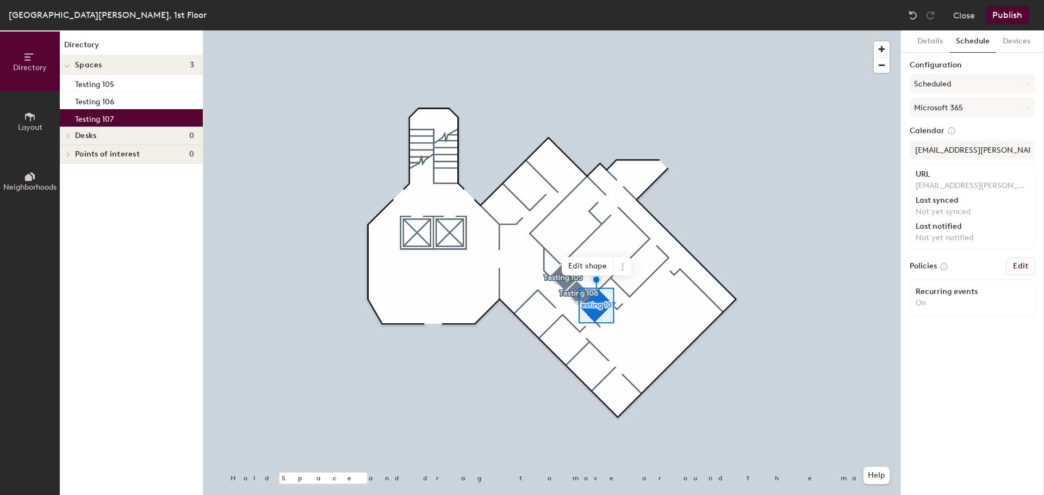
click at [1008, 13] on button "Publish" at bounding box center [1007, 15] width 43 height 17
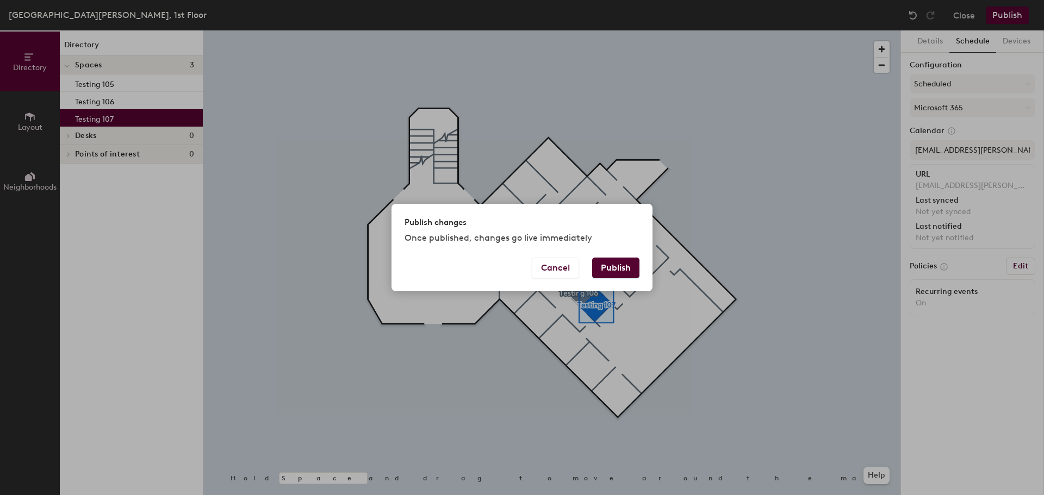
click at [613, 266] on button "Publish" at bounding box center [615, 268] width 47 height 21
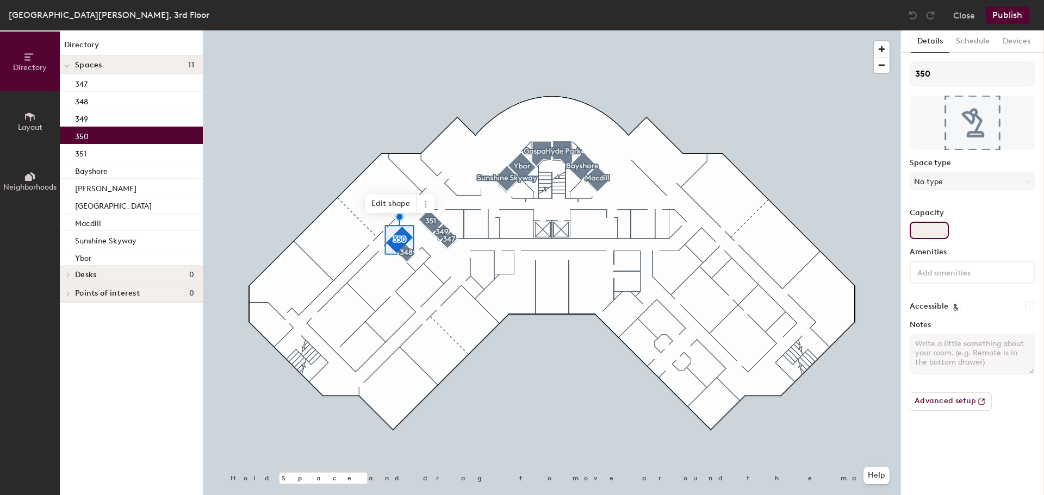
click at [939, 228] on input "Capacity" at bounding box center [929, 230] width 39 height 17
type input "1"
click at [924, 277] on input at bounding box center [964, 271] width 98 height 13
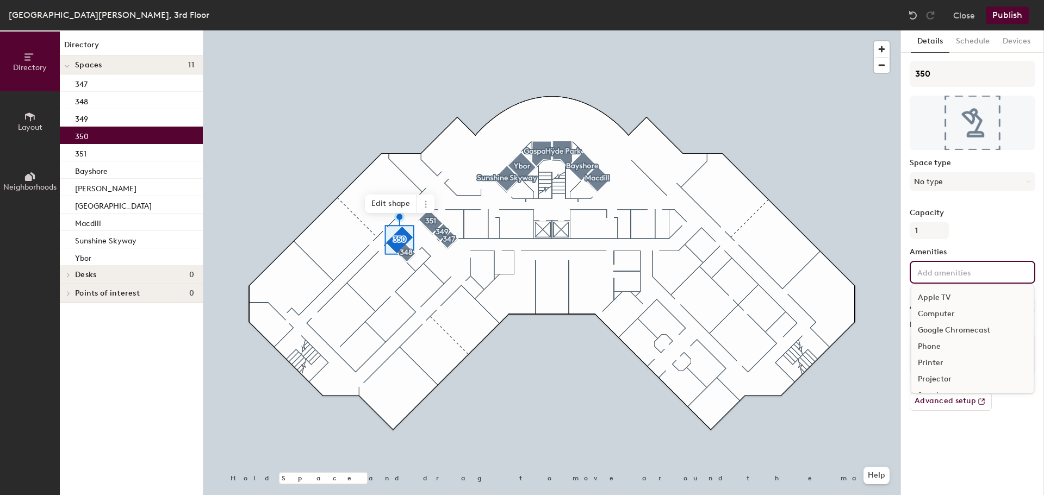
click at [950, 311] on div "Computer" at bounding box center [972, 314] width 122 height 16
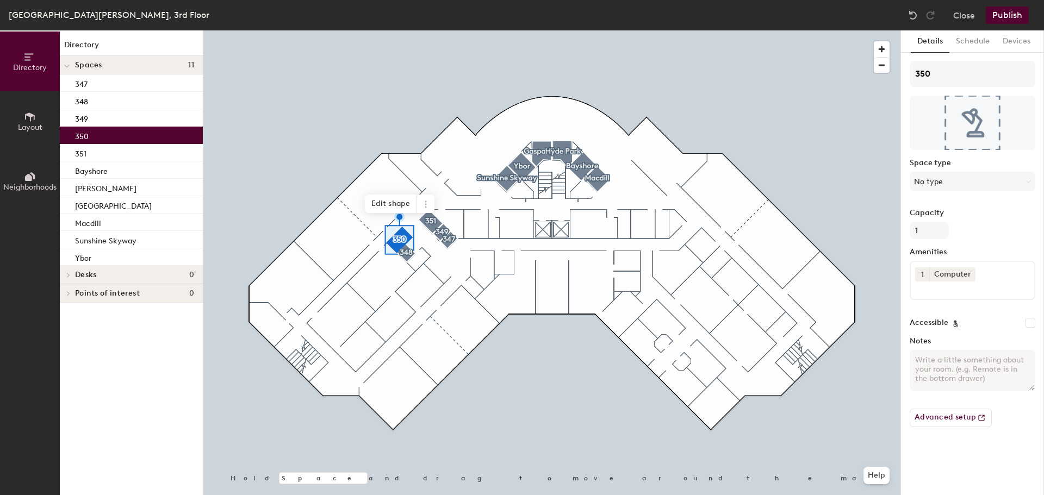
click at [976, 237] on div "Capacity 1" at bounding box center [973, 224] width 126 height 30
click at [965, 42] on button "Schedule" at bounding box center [972, 41] width 47 height 22
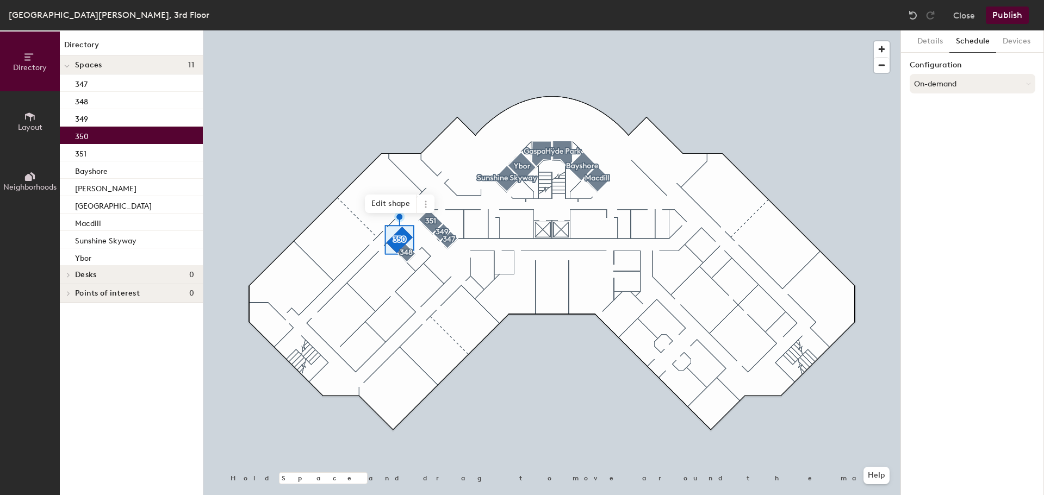
click at [943, 82] on button "On-demand" at bounding box center [973, 84] width 126 height 20
click at [935, 120] on div "Scheduled" at bounding box center [972, 127] width 125 height 16
click at [943, 103] on button "Select account" at bounding box center [973, 108] width 126 height 20
click at [937, 151] on div "Microsoft 365" at bounding box center [972, 151] width 125 height 16
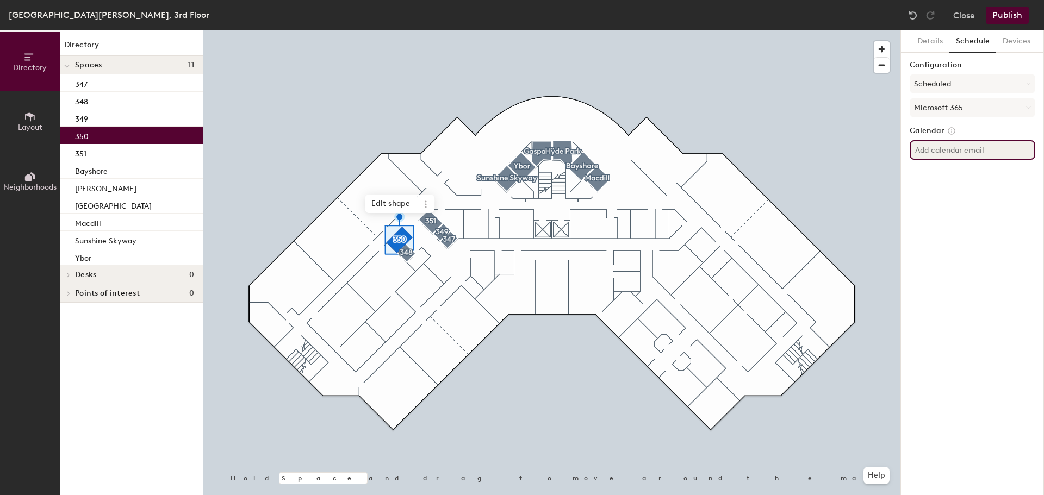
drag, startPoint x: 935, startPoint y: 151, endPoint x: 942, endPoint y: 151, distance: 7.1
click at [935, 151] on input at bounding box center [973, 150] width 126 height 20
paste input "TPA-CR-350@herzing.edu"
type input "TPA-CR-350@herzing.edu"
click at [995, 183] on div "Details Schedule Devices Configuration Scheduled Microsoft 365 Calendar TPA-CR-…" at bounding box center [972, 262] width 143 height 465
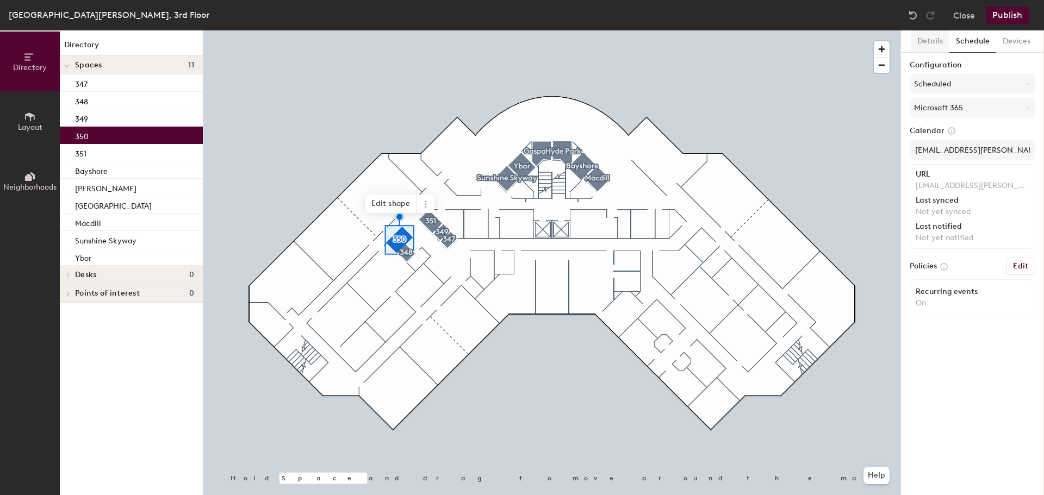
click at [933, 40] on button "Details" at bounding box center [930, 41] width 39 height 22
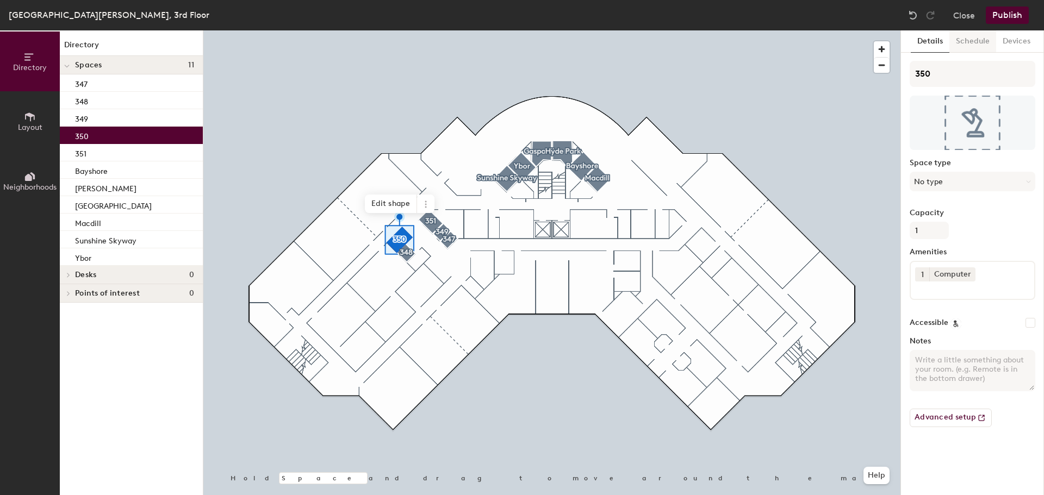
click at [952, 41] on button "Schedule" at bounding box center [972, 41] width 47 height 22
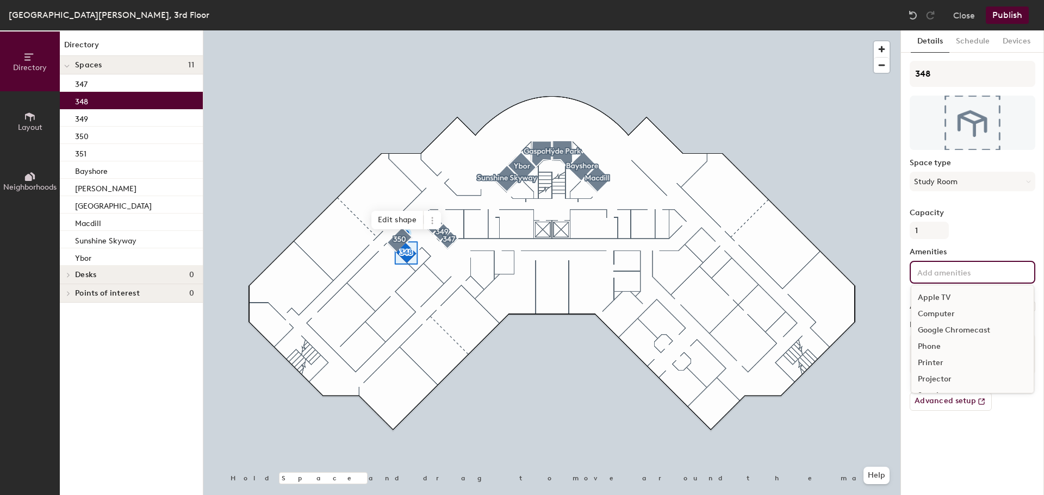
click at [937, 272] on input at bounding box center [964, 271] width 98 height 13
click at [947, 308] on div "Computer" at bounding box center [972, 314] width 122 height 16
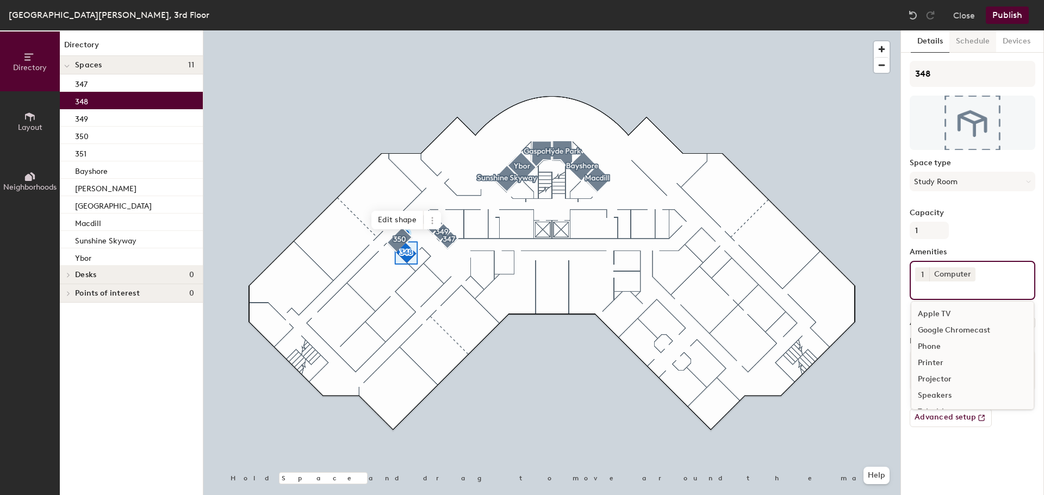
click at [965, 48] on button "Schedule" at bounding box center [972, 41] width 47 height 22
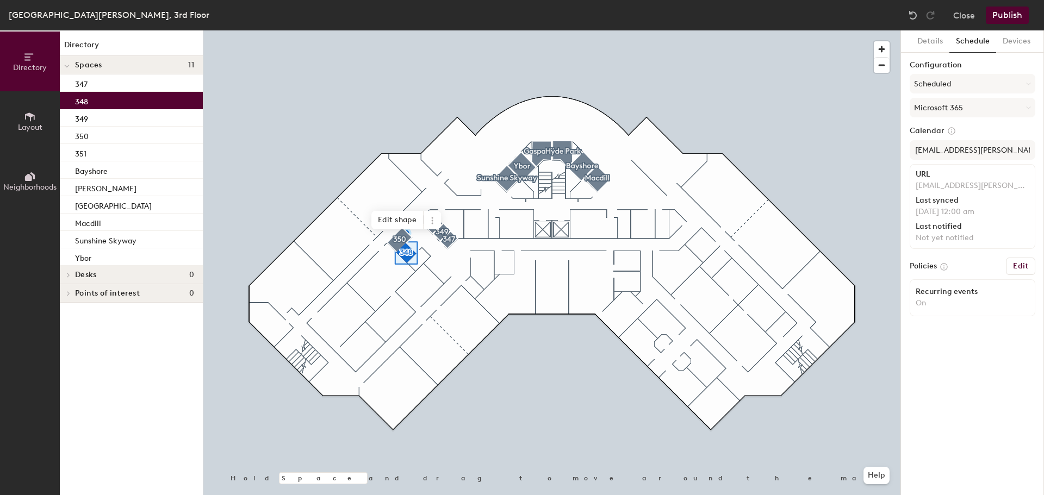
click at [456, 30] on div at bounding box center [551, 30] width 697 height 0
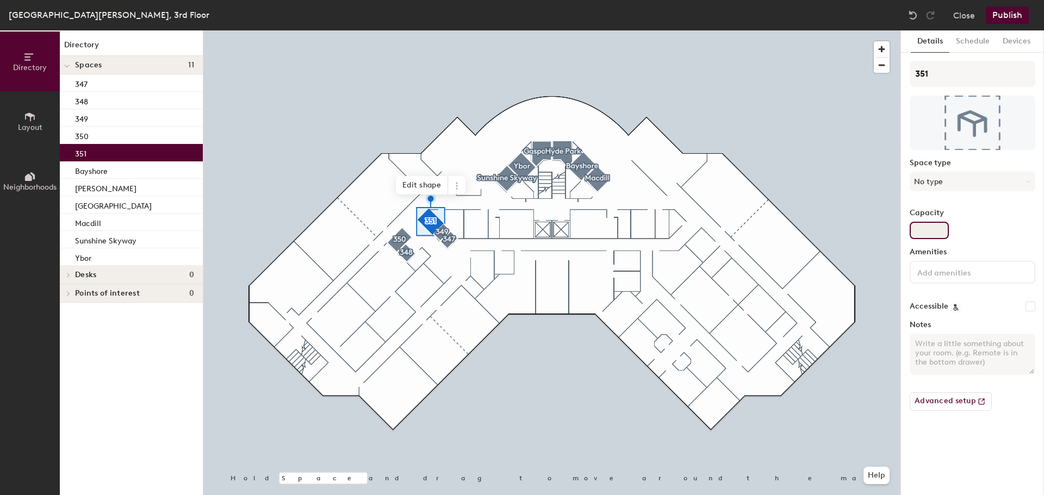
click at [934, 229] on input "Capacity" at bounding box center [929, 230] width 39 height 17
type input "1"
click at [937, 270] on input at bounding box center [964, 271] width 98 height 13
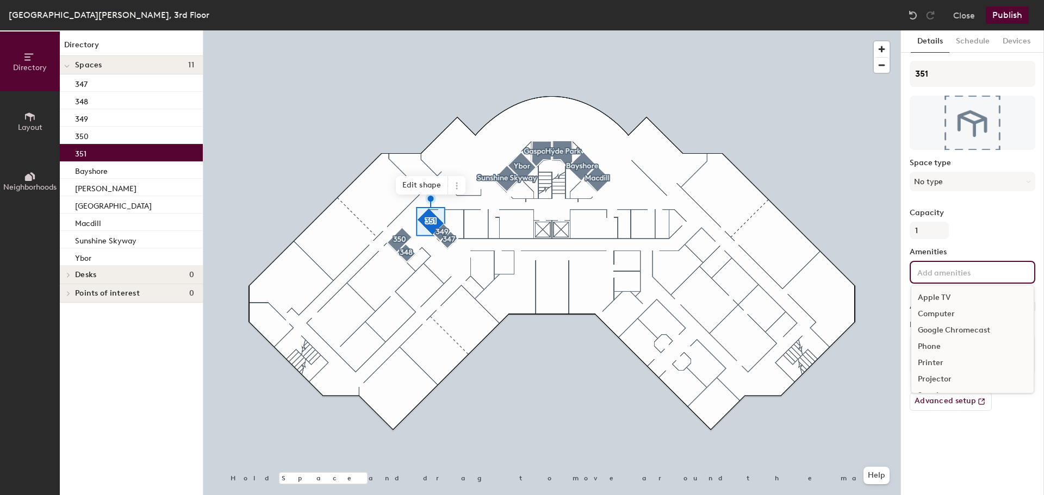
click at [940, 312] on div "Computer" at bounding box center [972, 314] width 122 height 16
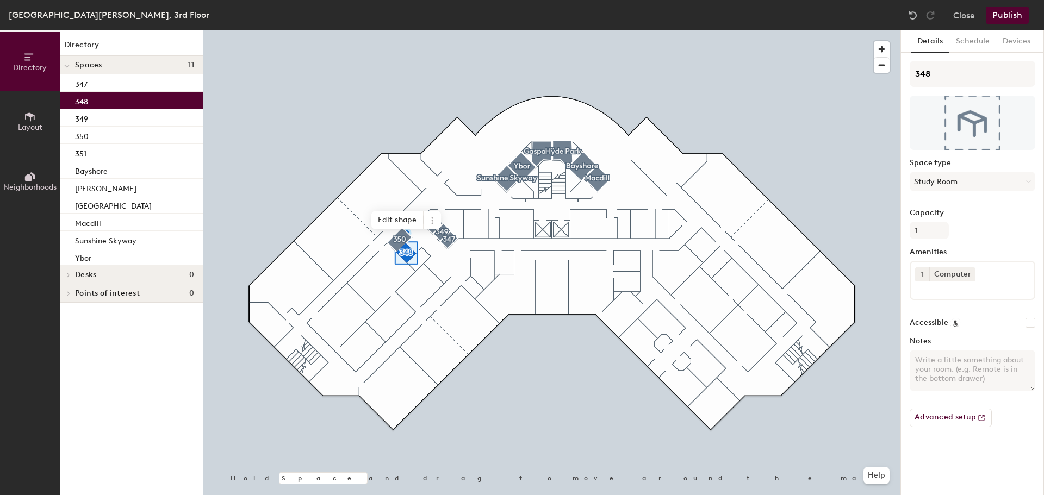
click at [439, 30] on div at bounding box center [551, 30] width 697 height 0
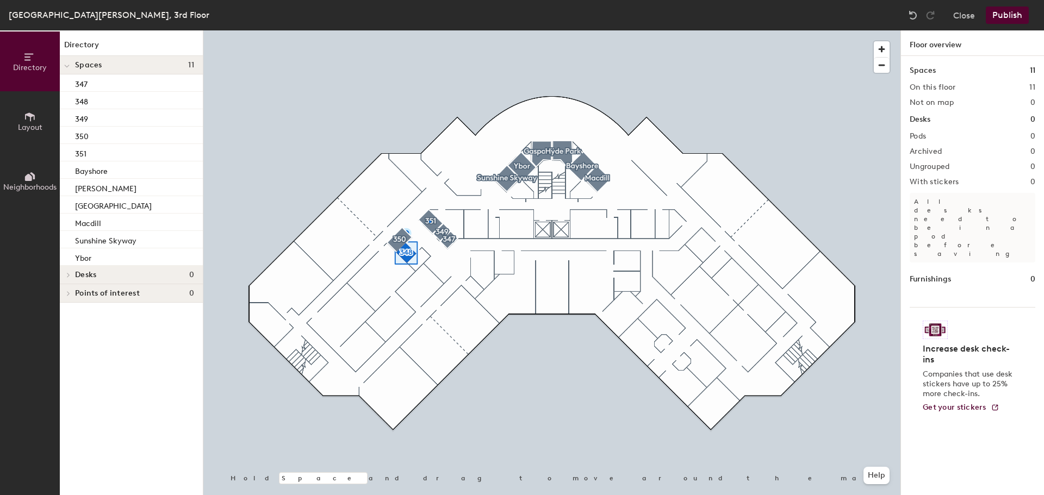
click at [429, 30] on div at bounding box center [551, 30] width 697 height 0
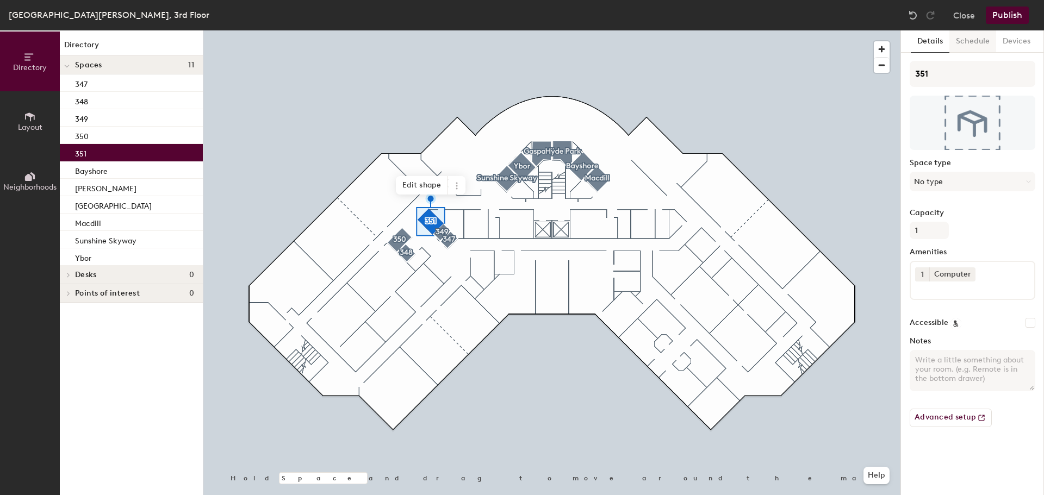
click at [973, 47] on button "Schedule" at bounding box center [972, 41] width 47 height 22
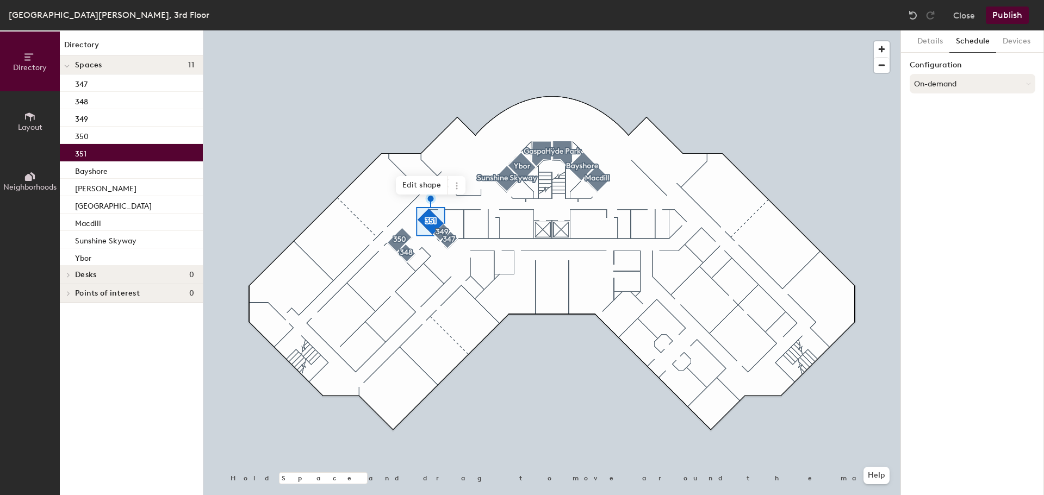
click at [944, 86] on button "On-demand" at bounding box center [973, 84] width 126 height 20
click at [944, 125] on div "Scheduled" at bounding box center [972, 127] width 125 height 16
click at [950, 109] on button "Select account" at bounding box center [973, 108] width 126 height 20
click at [930, 152] on div "Microsoft 365" at bounding box center [972, 151] width 125 height 16
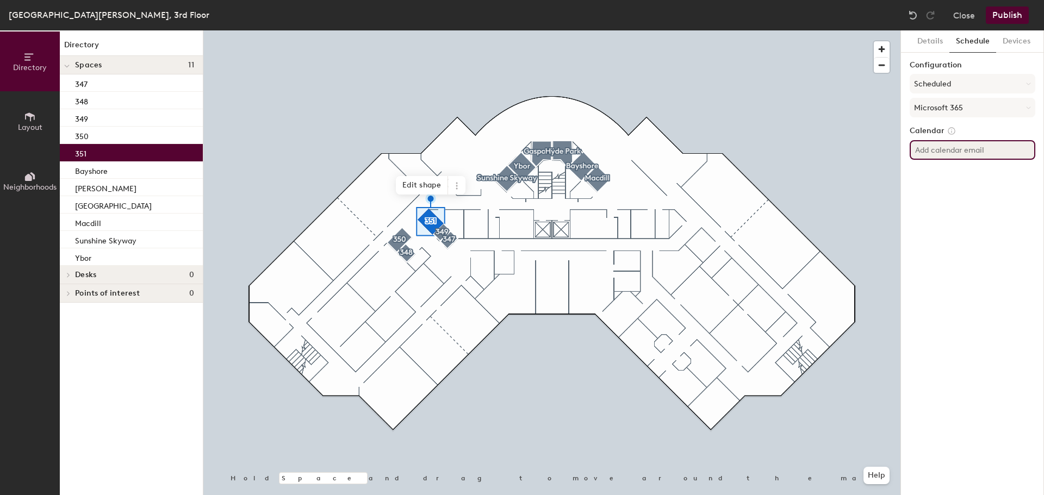
click at [945, 149] on input at bounding box center [973, 150] width 126 height 20
paste input "TPA-CR-351@herzing.edu"
type input "TPA-CR-351@herzing.edu"
click at [985, 182] on div "Details Schedule Devices Configuration Scheduled Microsoft 365 Calendar TPA-CR-…" at bounding box center [972, 262] width 143 height 465
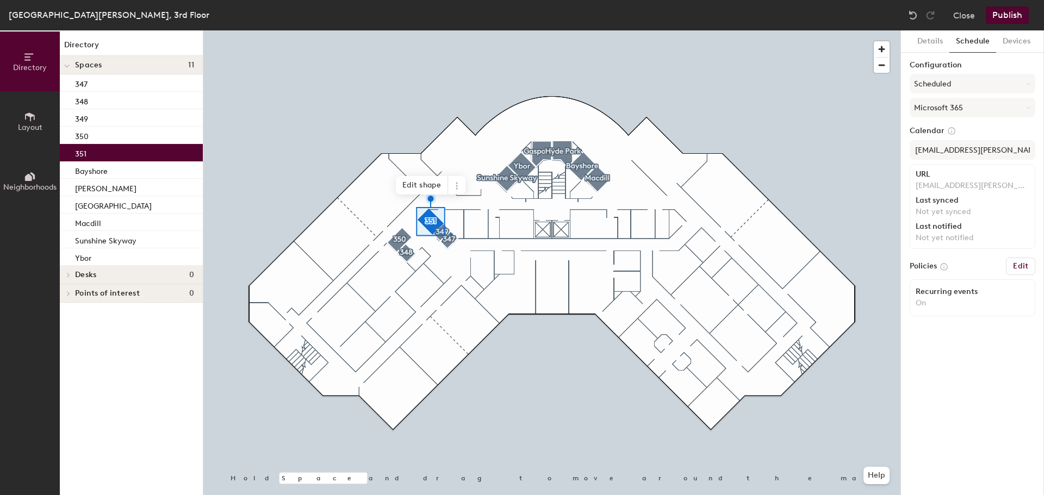
click at [451, 30] on div at bounding box center [551, 30] width 697 height 0
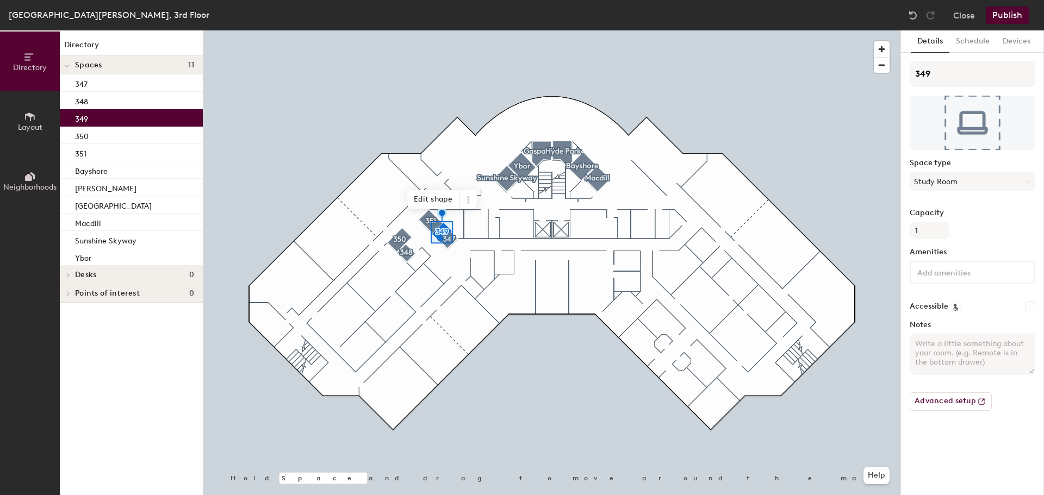
click at [926, 270] on input at bounding box center [964, 271] width 98 height 13
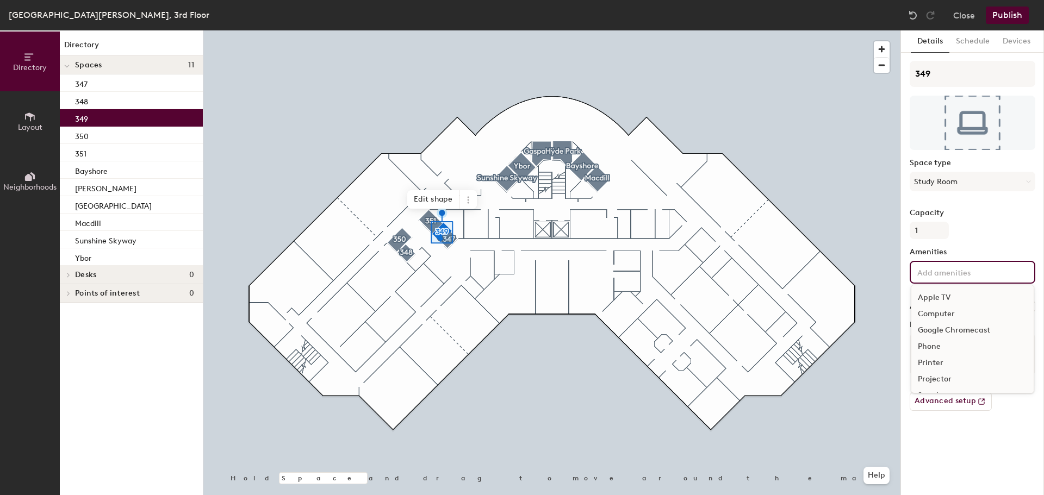
click at [935, 313] on div "Computer" at bounding box center [972, 314] width 122 height 16
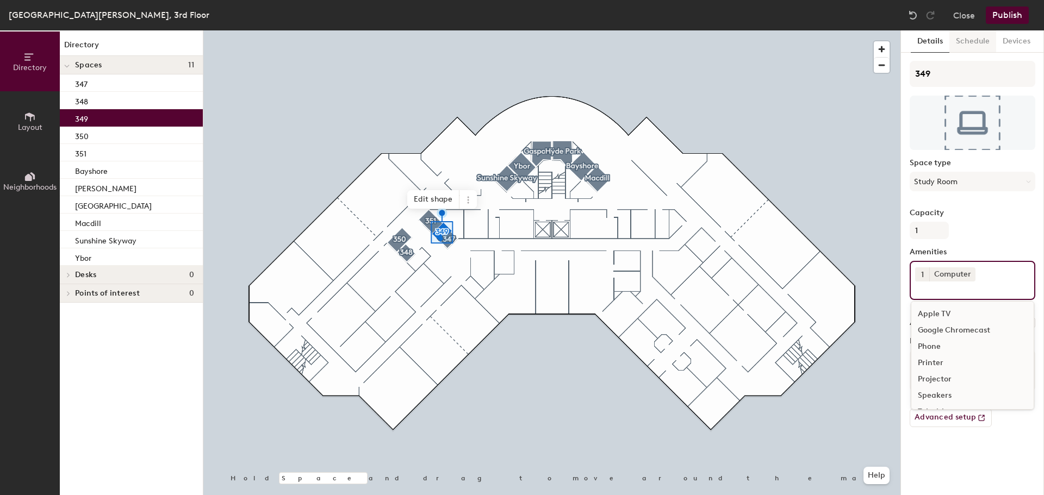
click at [967, 39] on button "Schedule" at bounding box center [972, 41] width 47 height 22
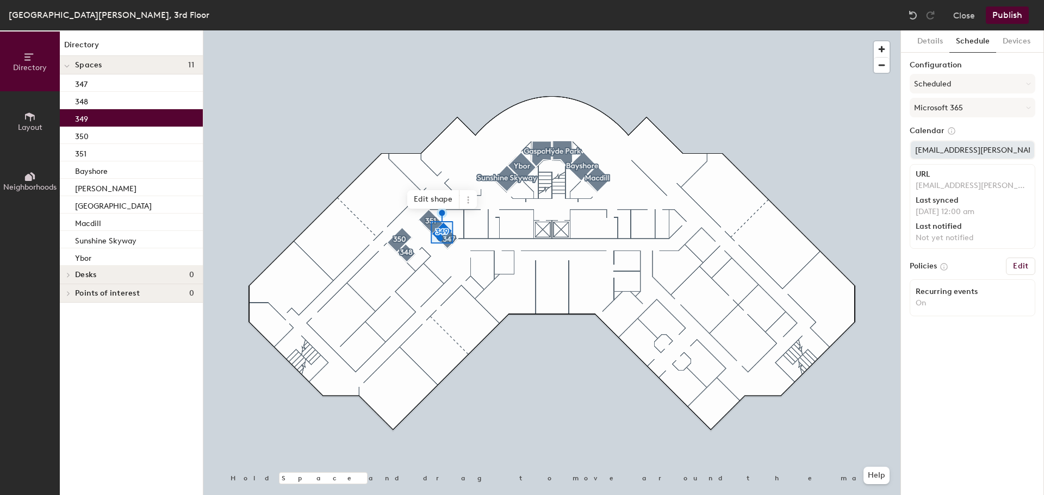
click at [446, 30] on div at bounding box center [551, 30] width 697 height 0
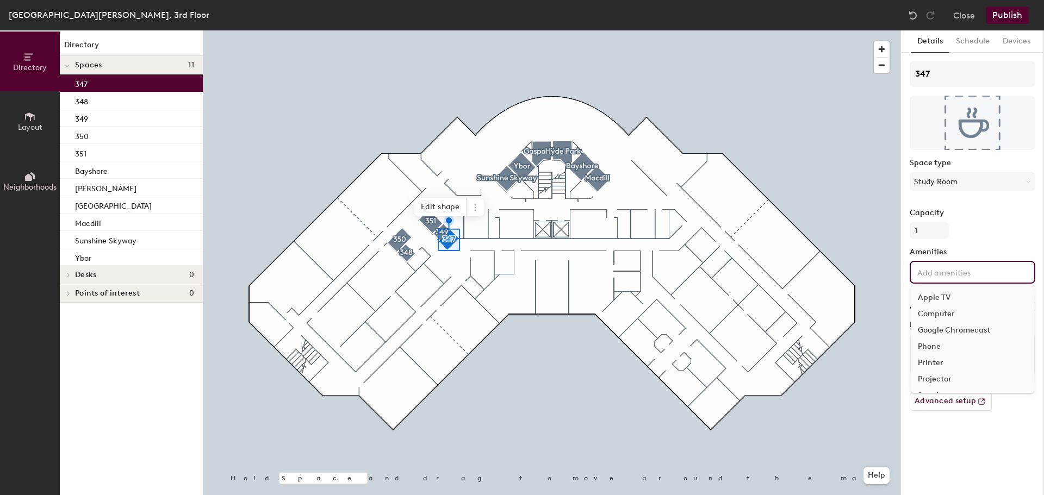
click at [941, 273] on input at bounding box center [964, 271] width 98 height 13
click at [947, 313] on div "Computer" at bounding box center [972, 314] width 122 height 16
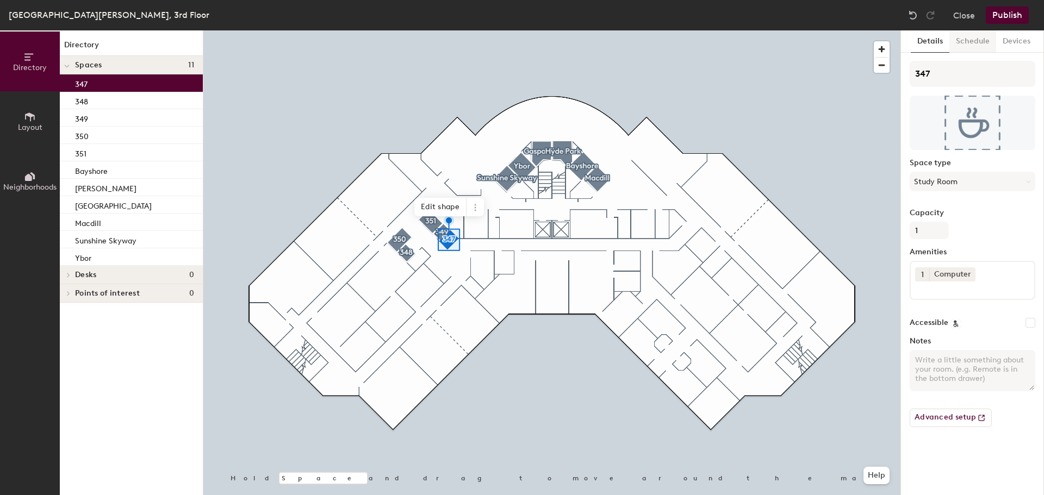
click at [965, 45] on button "Schedule" at bounding box center [972, 41] width 47 height 22
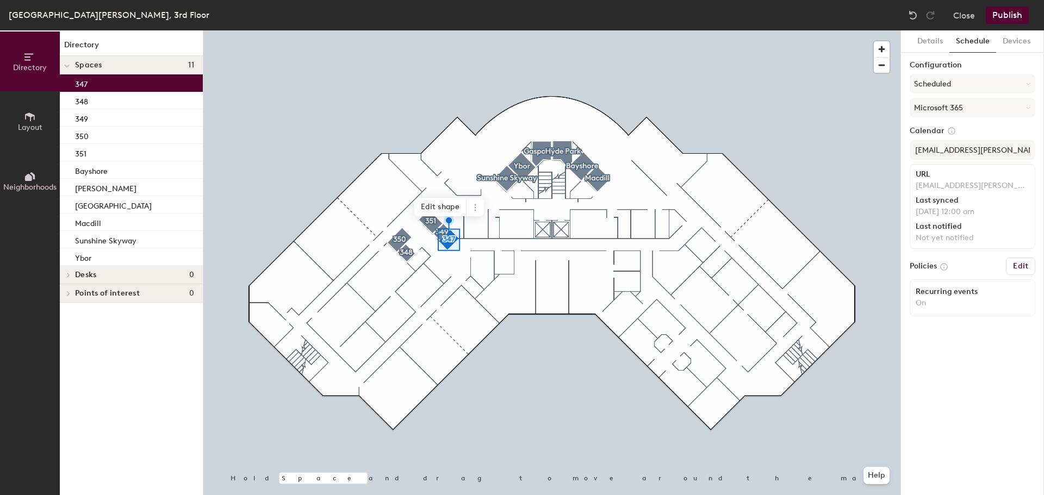
click at [1012, 16] on button "Publish" at bounding box center [1007, 15] width 43 height 17
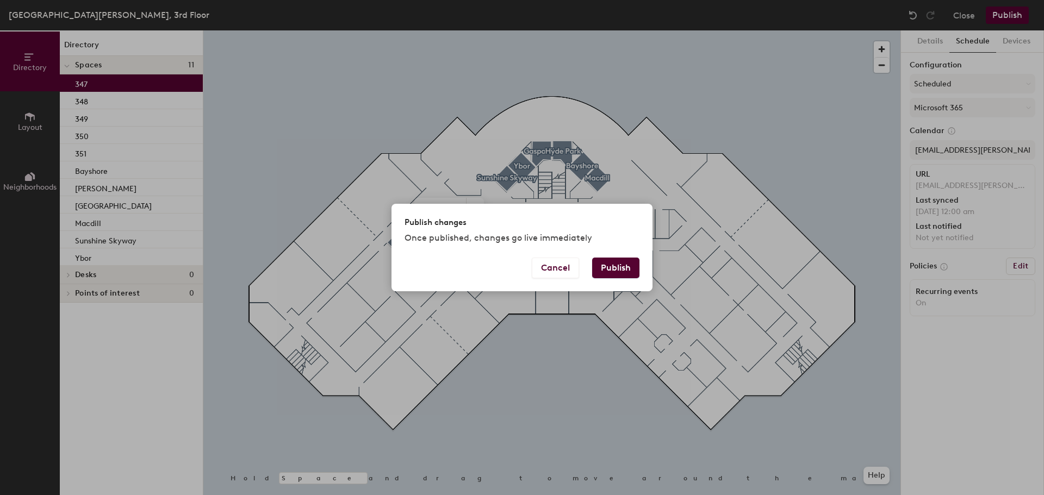
click at [620, 269] on button "Publish" at bounding box center [615, 268] width 47 height 21
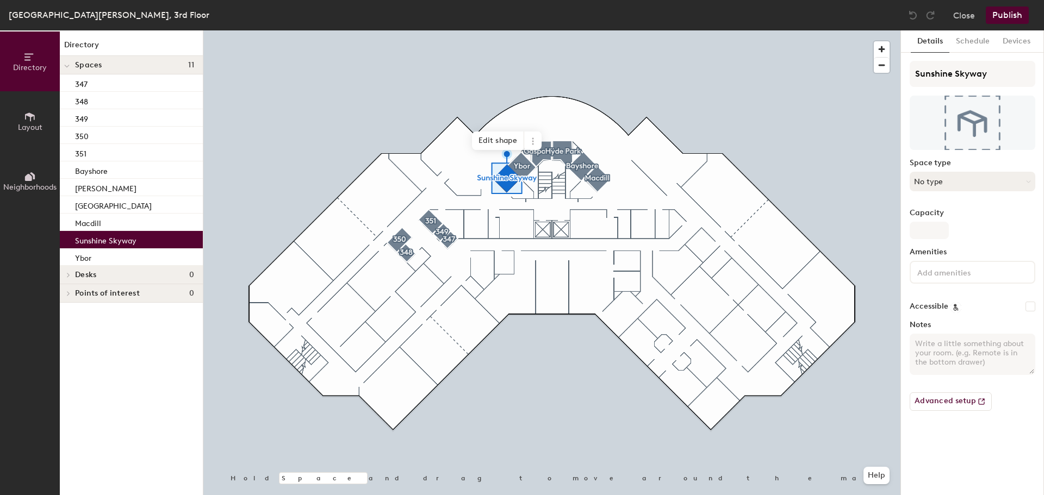
click at [932, 175] on button "No type" at bounding box center [973, 182] width 126 height 20
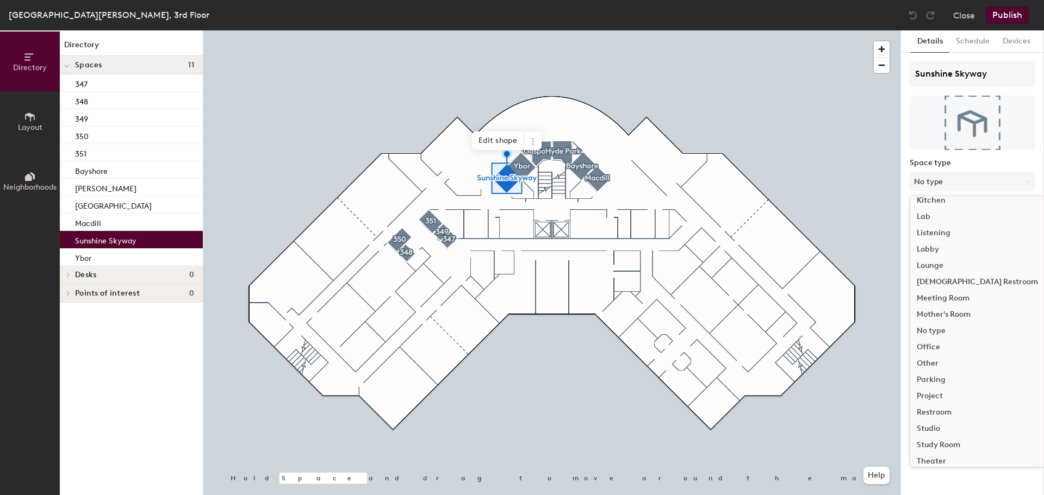
scroll to position [244, 0]
click at [940, 406] on div "Study Room" at bounding box center [977, 406] width 134 height 16
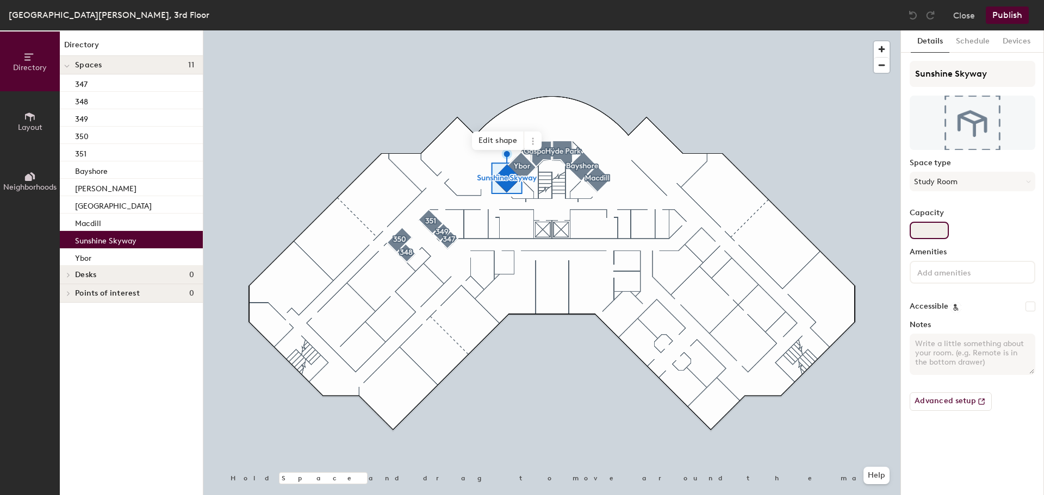
click at [916, 237] on input "Capacity" at bounding box center [929, 230] width 39 height 17
type input "4"
click at [947, 271] on input at bounding box center [964, 271] width 98 height 13
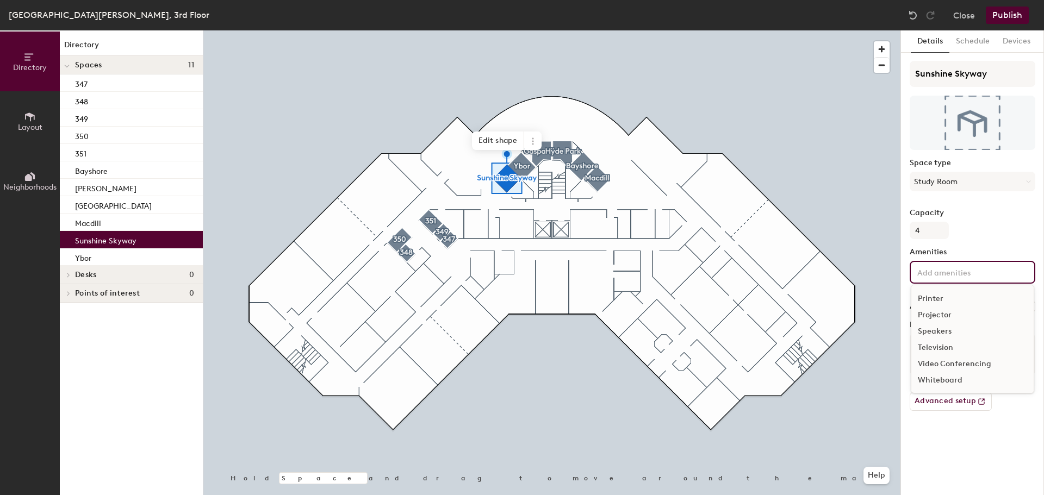
click at [937, 351] on div "Television" at bounding box center [972, 348] width 122 height 16
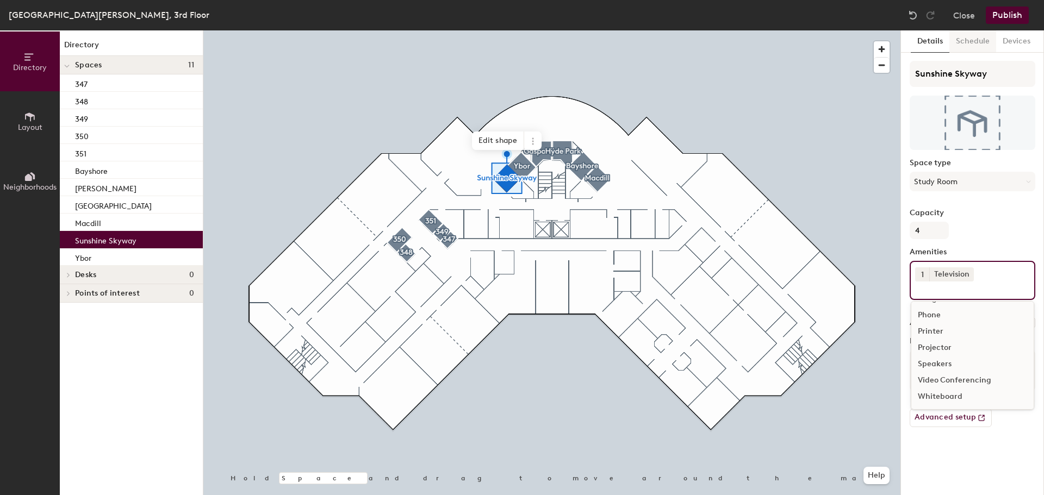
click at [977, 43] on button "Schedule" at bounding box center [972, 41] width 47 height 22
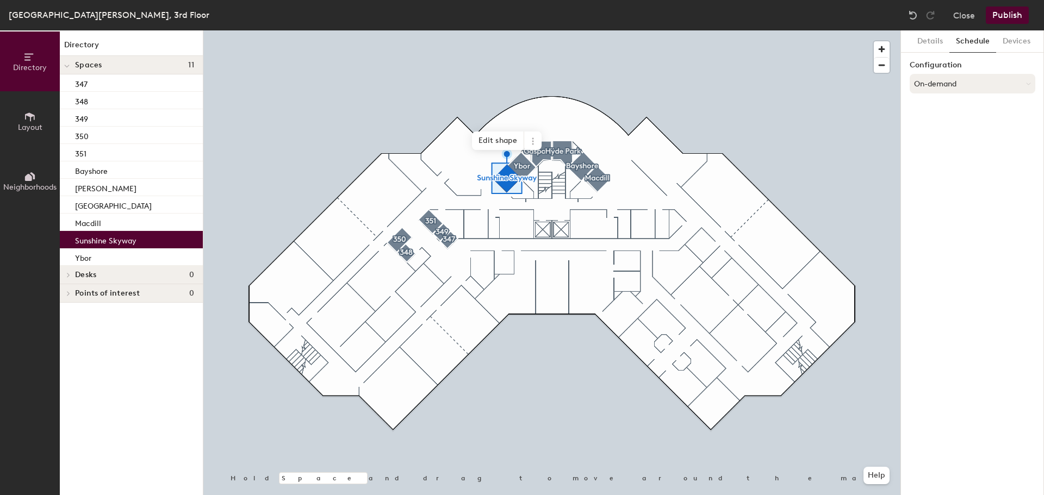
click at [939, 83] on button "On-demand" at bounding box center [973, 84] width 126 height 20
click at [944, 123] on div "Scheduled" at bounding box center [972, 127] width 125 height 16
click at [953, 111] on button "Select account" at bounding box center [973, 108] width 126 height 20
click at [948, 145] on div "Microsoft 365" at bounding box center [972, 151] width 125 height 16
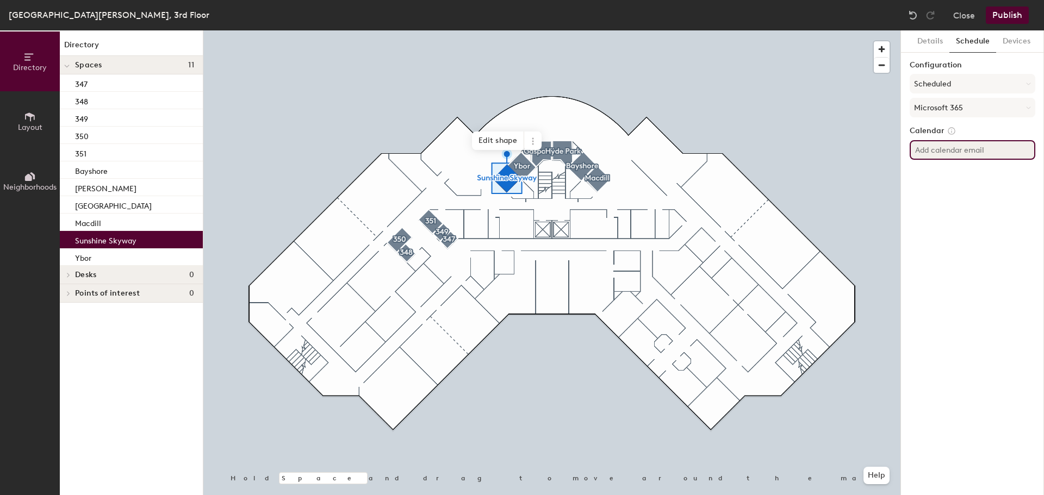
click at [951, 150] on input at bounding box center [973, 150] width 126 height 20
paste input "TPA-CR-SunshineWalkway@herzing.edu"
type input "TPA-CR-SunshineWalkway@herzing.edu"
click at [978, 190] on div "Details Schedule Devices Configuration Scheduled Microsoft 365 Calendar TPA-CR-…" at bounding box center [972, 262] width 143 height 465
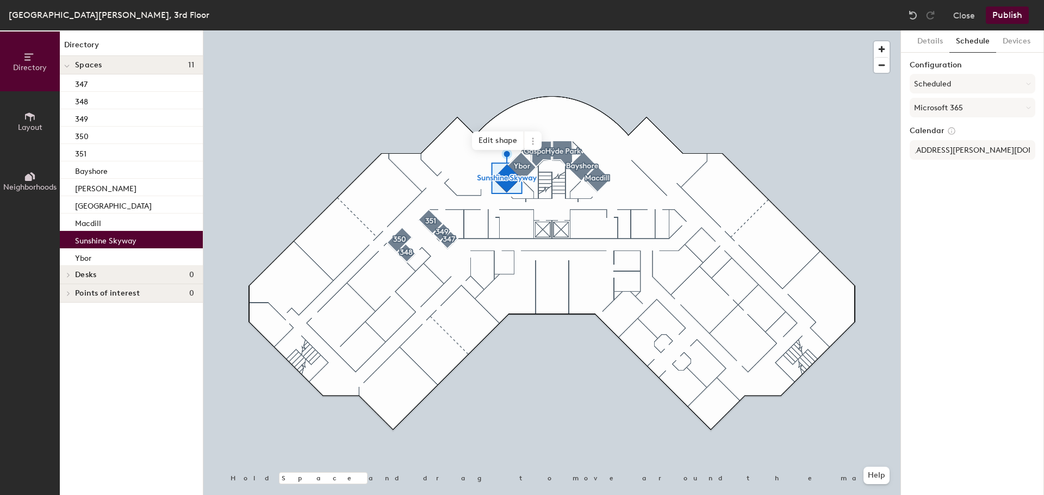
scroll to position [0, 0]
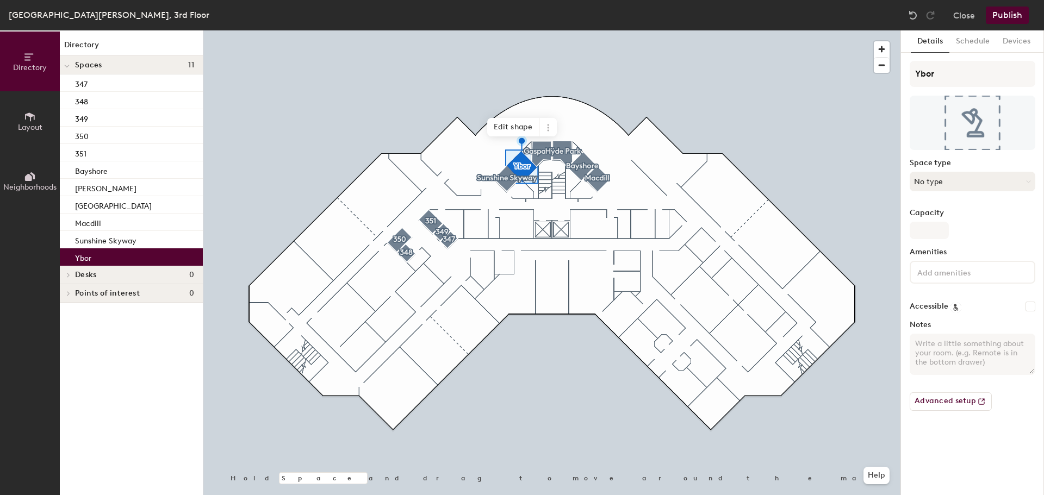
click at [941, 184] on button "No type" at bounding box center [973, 182] width 126 height 20
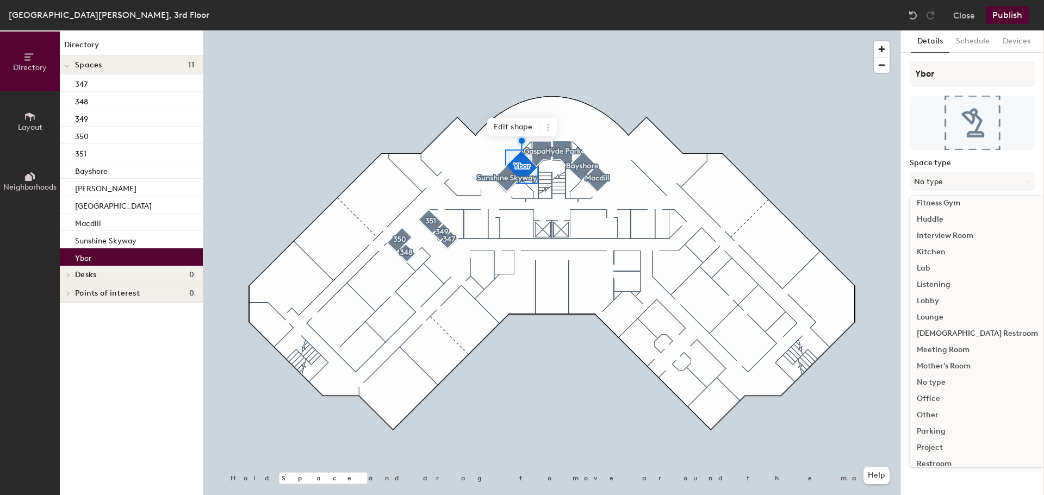
scroll to position [244, 0]
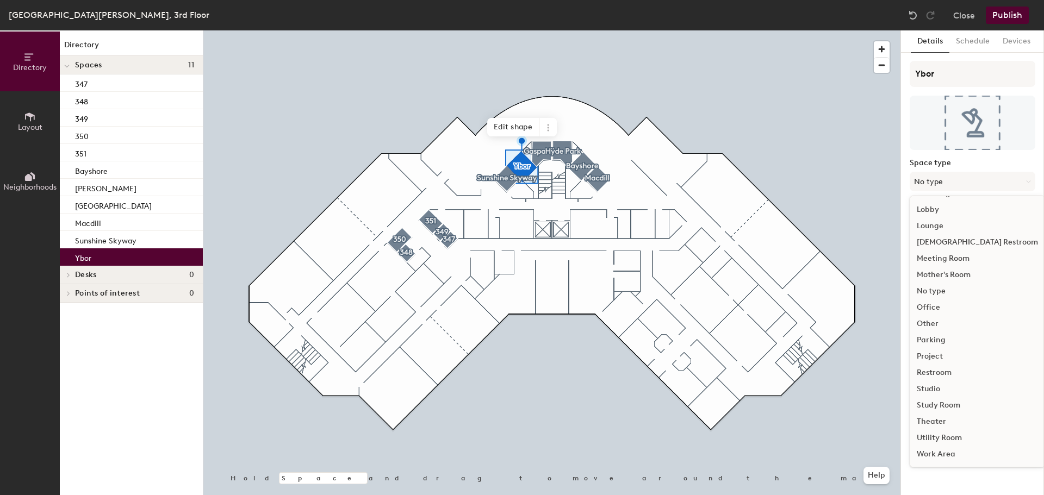
click at [941, 405] on div "Study Room" at bounding box center [977, 406] width 134 height 16
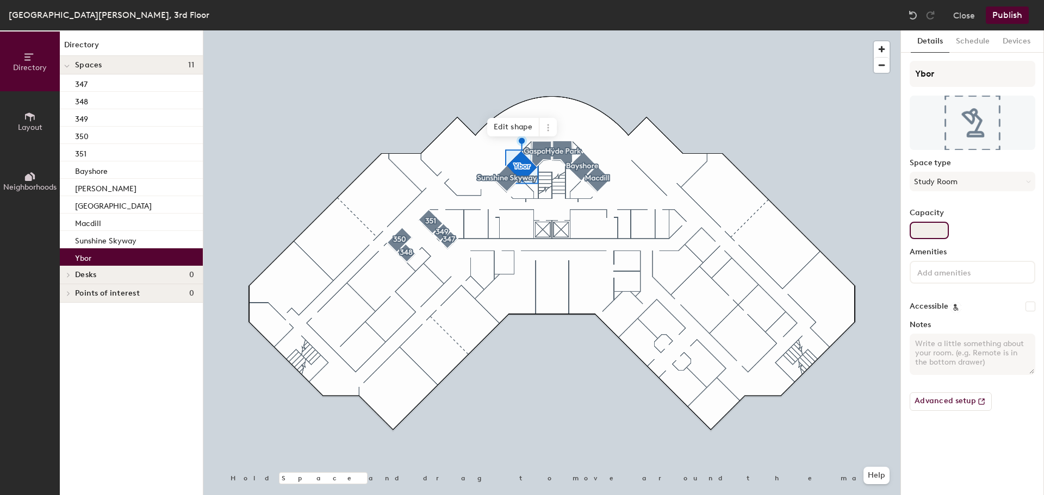
click at [926, 227] on input "Capacity" at bounding box center [929, 230] width 39 height 17
type input "4"
click at [942, 271] on input at bounding box center [964, 271] width 98 height 13
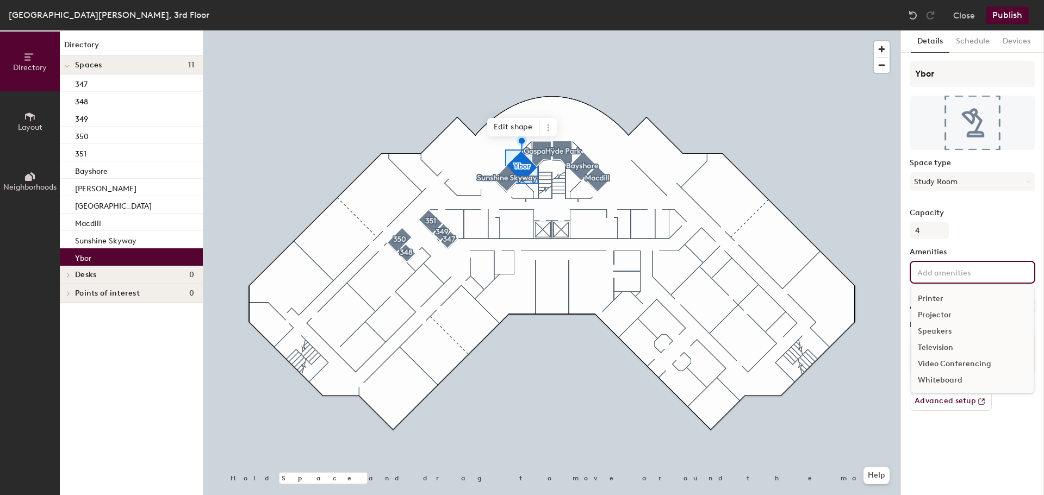
click at [941, 348] on div "Television" at bounding box center [972, 348] width 122 height 16
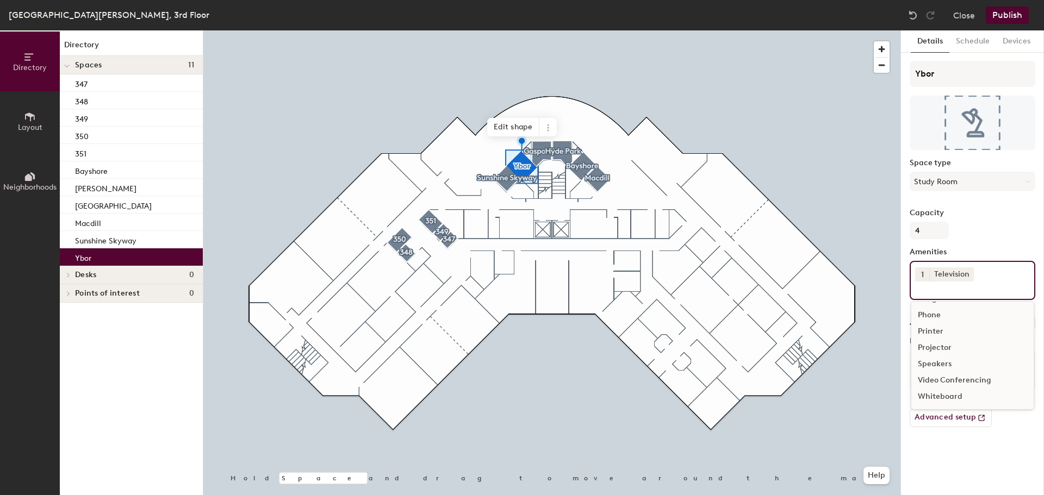
scroll to position [48, 0]
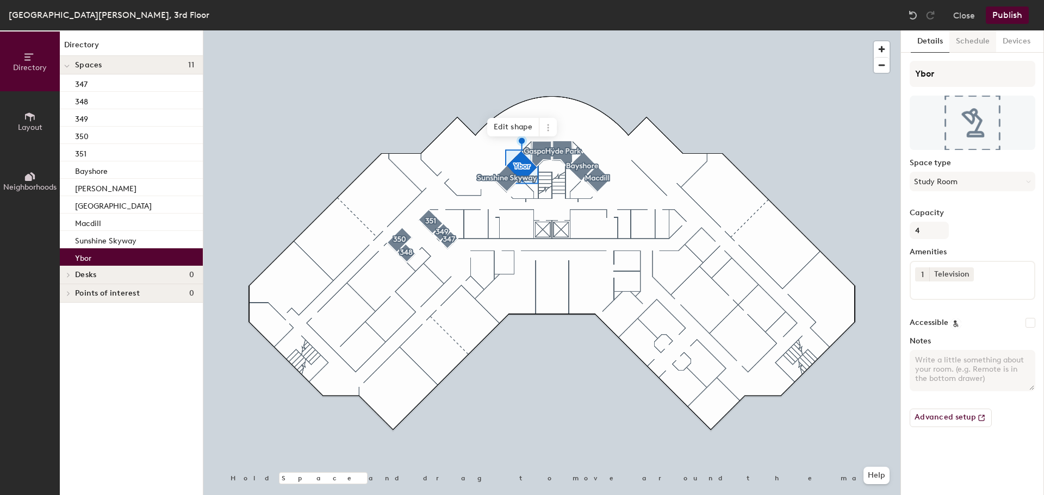
click at [969, 41] on button "Schedule" at bounding box center [972, 41] width 47 height 22
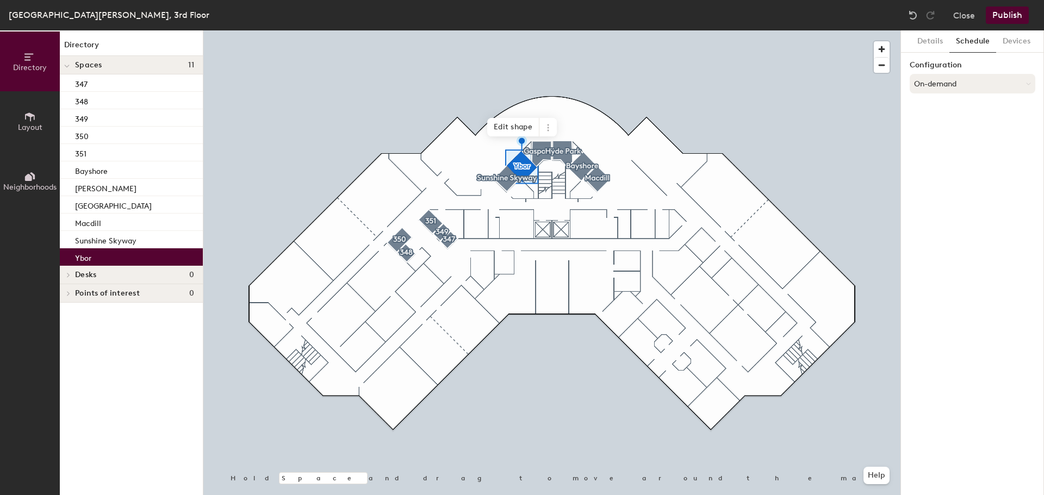
click at [942, 85] on button "On-demand" at bounding box center [973, 84] width 126 height 20
click at [946, 129] on div "Scheduled" at bounding box center [972, 127] width 125 height 16
click at [934, 114] on button "Select account" at bounding box center [973, 108] width 126 height 20
click at [938, 147] on div "Microsoft 365" at bounding box center [972, 151] width 125 height 16
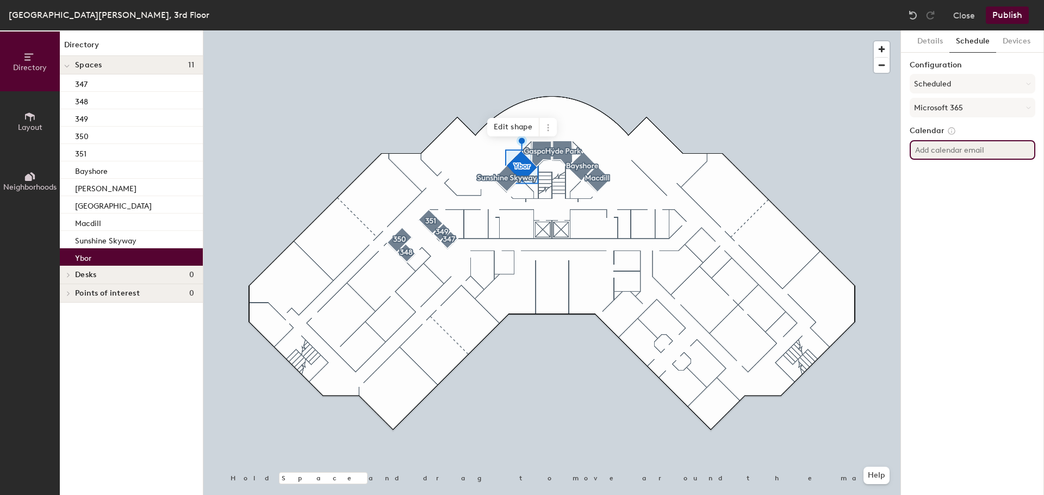
click at [950, 144] on input at bounding box center [973, 150] width 126 height 20
paste input "TPA-CR-Ybor@herzing.edu"
type input "TPA-CR-Ybor@herzing.edu"
click at [991, 184] on div "Details Schedule Devices Configuration Scheduled Microsoft 365 Calendar TPA-CR-…" at bounding box center [972, 262] width 143 height 465
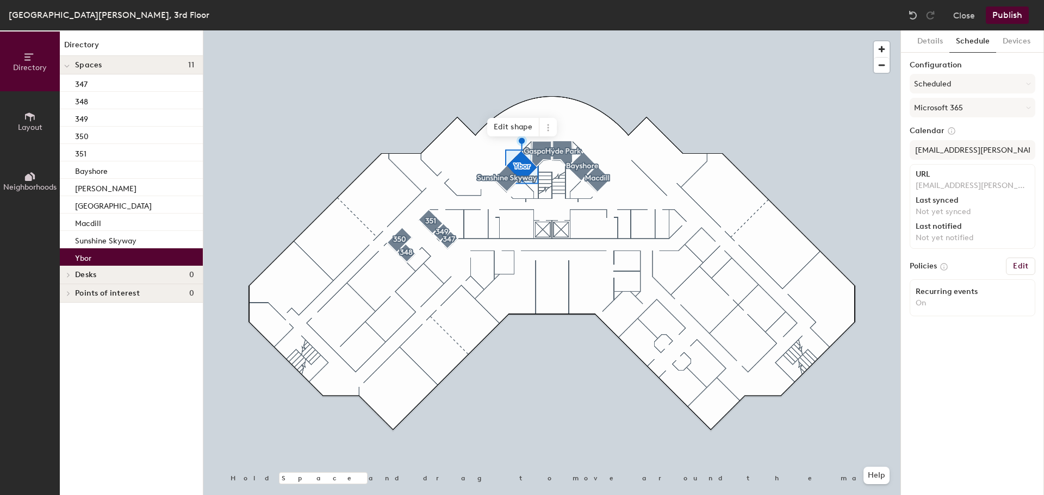
click at [541, 30] on div at bounding box center [551, 30] width 697 height 0
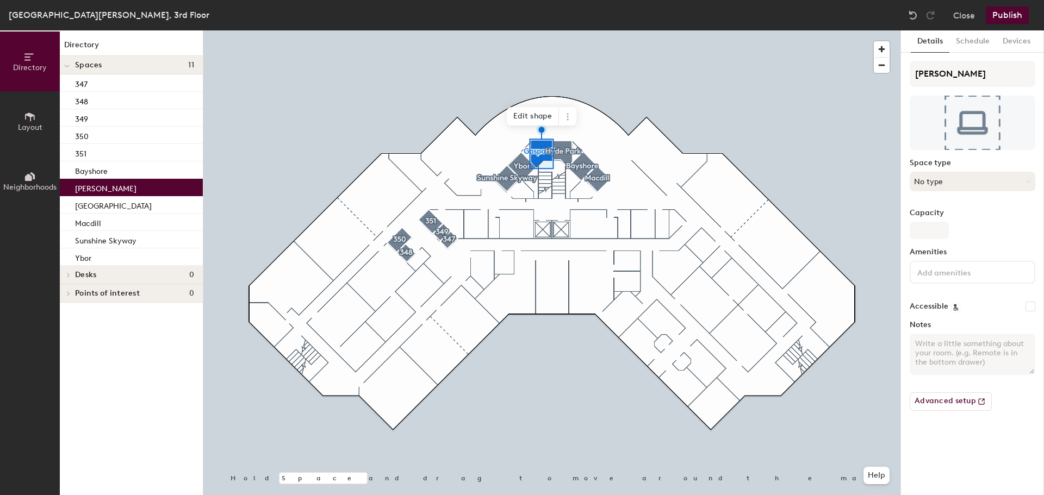
click at [952, 180] on button "No type" at bounding box center [973, 182] width 126 height 20
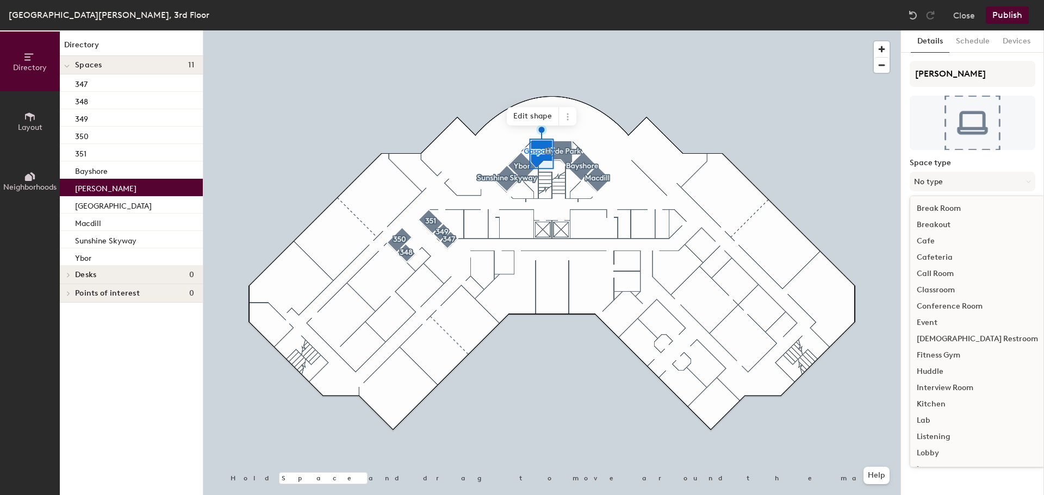
scroll to position [244, 0]
click at [935, 405] on div "Study Room" at bounding box center [977, 406] width 134 height 16
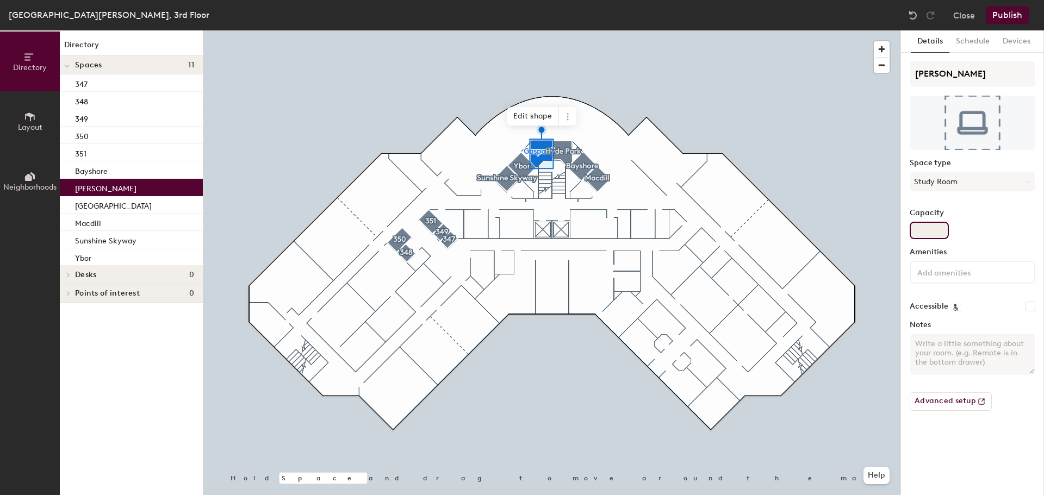
click at [930, 232] on input "Capacity" at bounding box center [929, 230] width 39 height 17
type input "4"
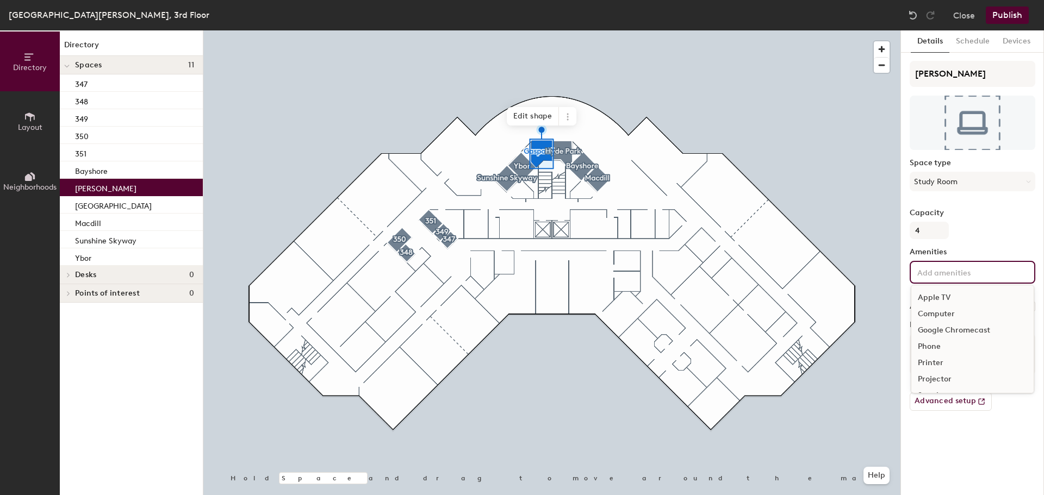
click at [934, 272] on input at bounding box center [964, 271] width 98 height 13
click at [936, 349] on div "Television" at bounding box center [972, 348] width 122 height 16
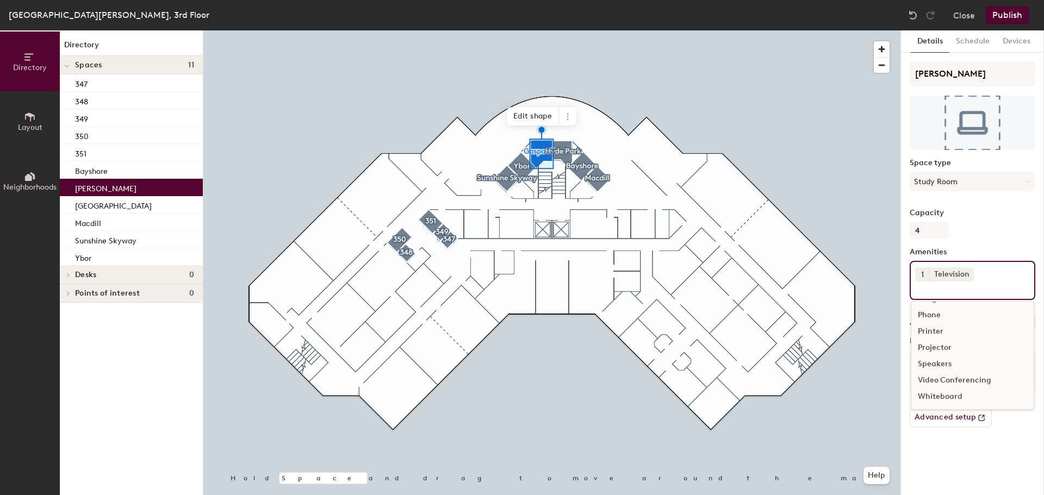
scroll to position [48, 0]
click at [961, 49] on button "Schedule" at bounding box center [972, 41] width 47 height 22
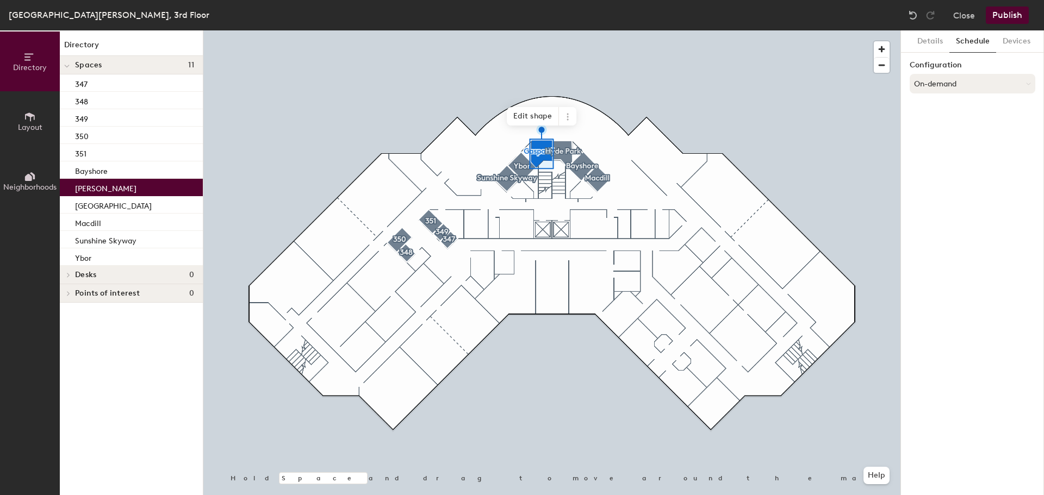
click at [943, 85] on button "On-demand" at bounding box center [973, 84] width 126 height 20
click at [940, 126] on div "Scheduled" at bounding box center [972, 127] width 125 height 16
click at [940, 105] on button "Select account" at bounding box center [973, 108] width 126 height 20
click at [939, 150] on div "Microsoft 365" at bounding box center [972, 151] width 125 height 16
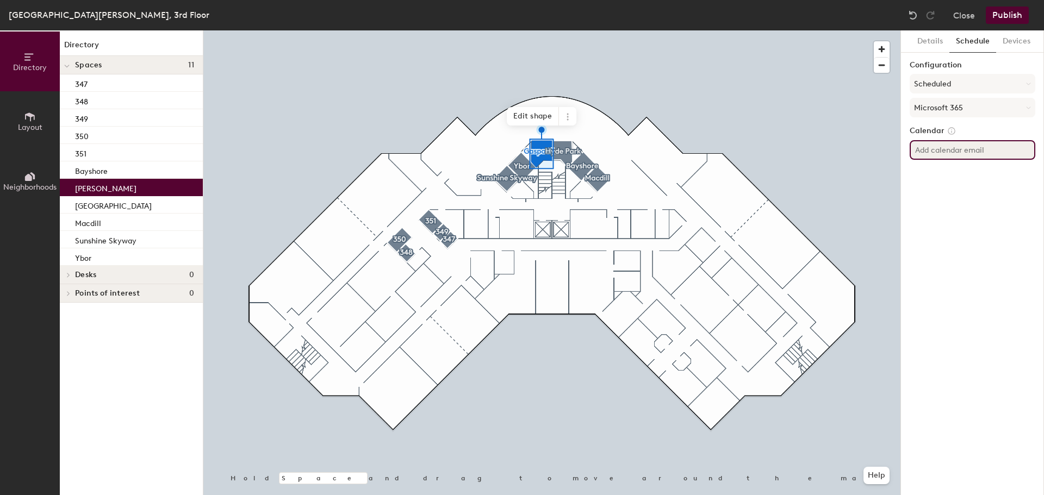
click at [946, 153] on input at bounding box center [973, 150] width 126 height 20
paste input "TPA-CR-Gasparilla@herzing.edu"
type input "TPA-CR-Gasparilla@herzing.edu"
click at [1009, 194] on div "Details Schedule Devices Configuration Scheduled Microsoft 365 Calendar TPA-CR-…" at bounding box center [972, 262] width 143 height 465
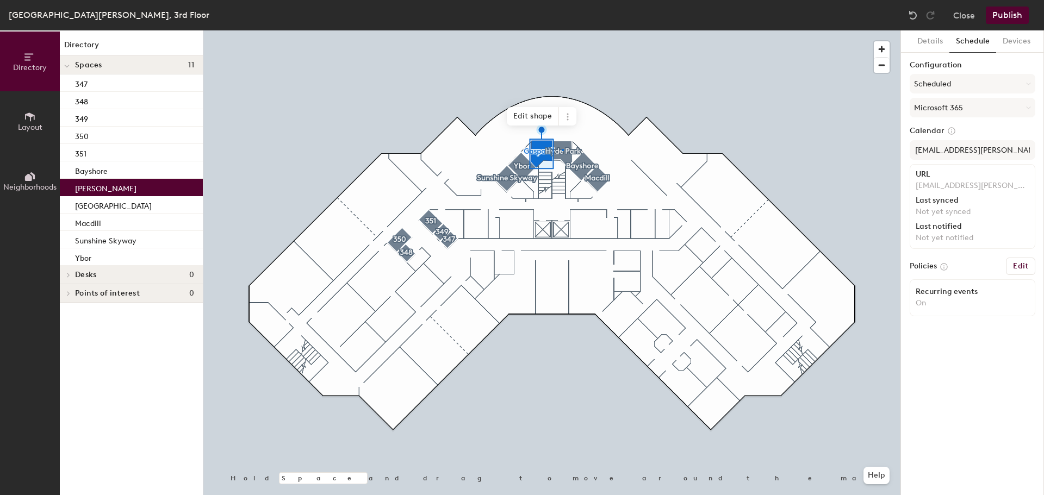
click at [562, 30] on div at bounding box center [551, 30] width 697 height 0
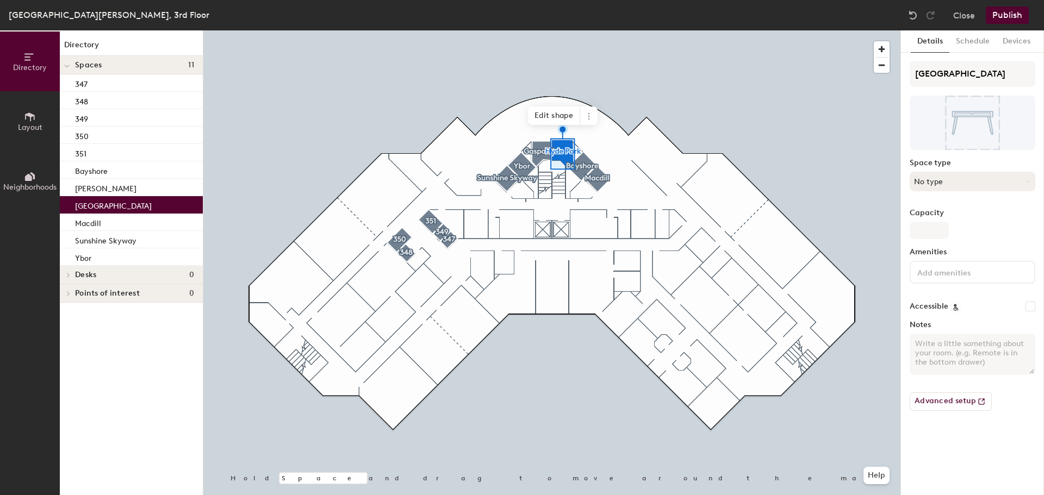
click at [942, 183] on button "No type" at bounding box center [973, 182] width 126 height 20
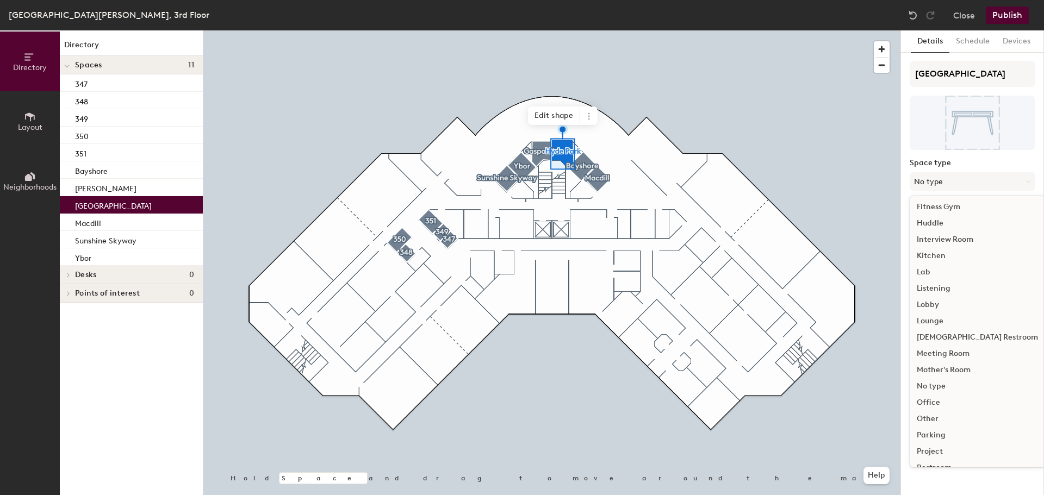
scroll to position [244, 0]
click at [939, 406] on div "Study Room" at bounding box center [977, 406] width 134 height 16
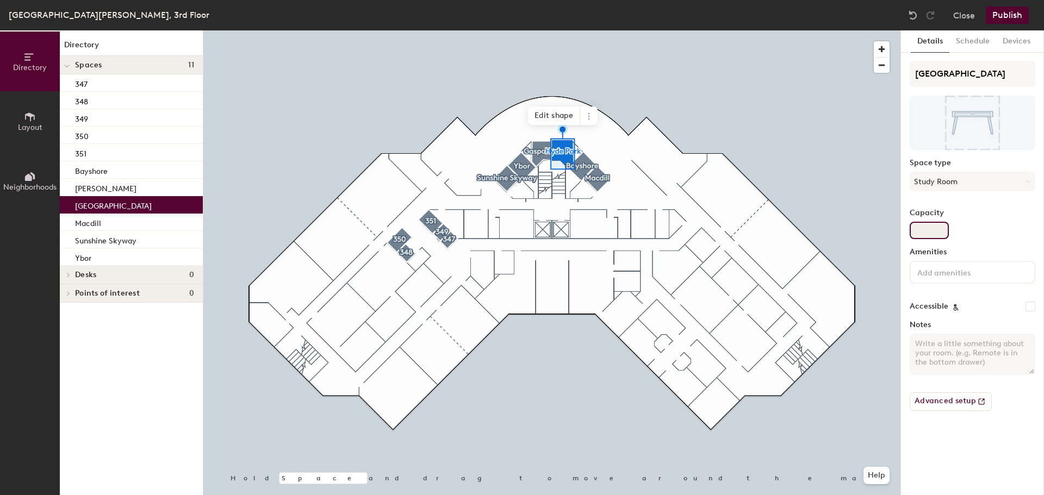
click at [928, 229] on input "Capacity" at bounding box center [929, 230] width 39 height 17
type input "4"
click at [941, 269] on input at bounding box center [964, 271] width 98 height 13
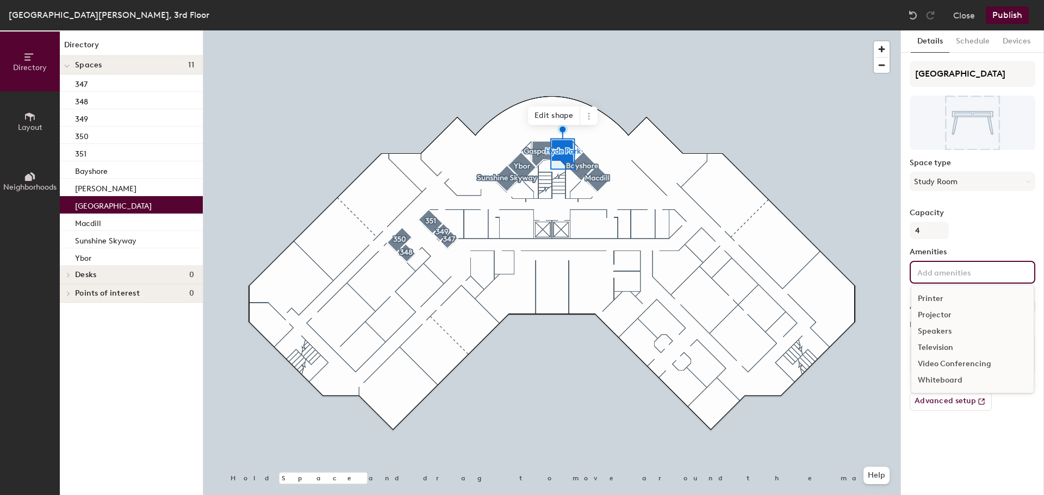
click at [935, 349] on div "Television" at bounding box center [972, 348] width 122 height 16
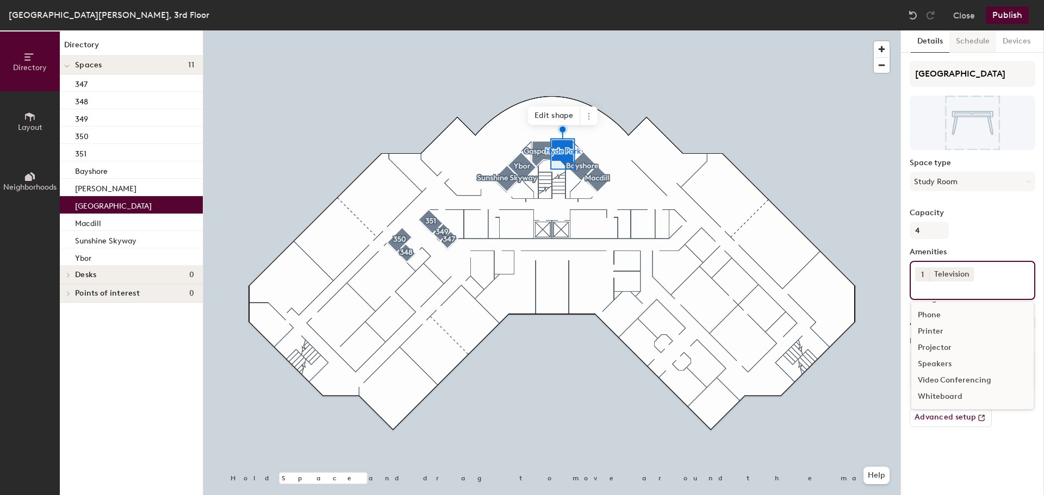
click at [976, 44] on button "Schedule" at bounding box center [972, 41] width 47 height 22
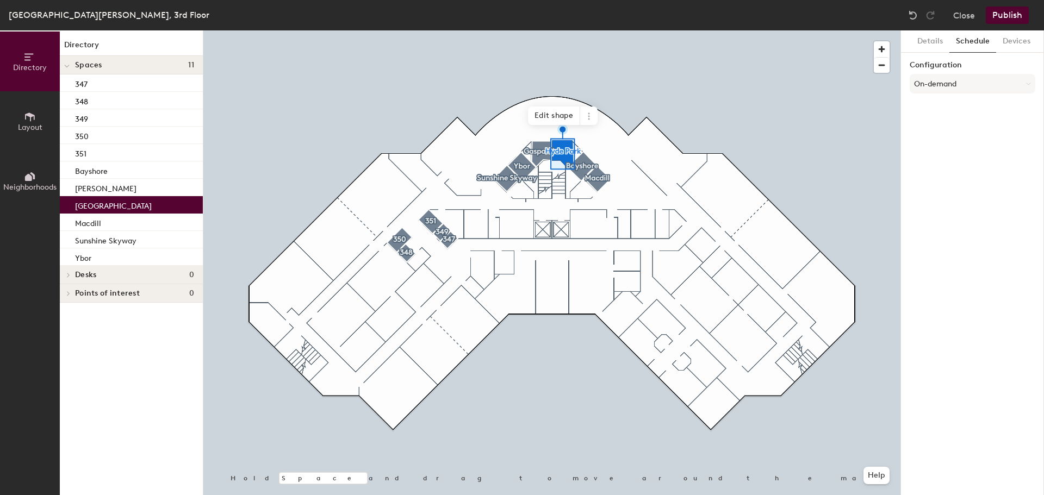
click at [977, 45] on button "Schedule" at bounding box center [972, 41] width 47 height 22
click at [945, 85] on button "On-demand" at bounding box center [973, 84] width 126 height 20
click at [941, 129] on div "Scheduled" at bounding box center [972, 127] width 125 height 16
drag, startPoint x: 941, startPoint y: 112, endPoint x: 945, endPoint y: 118, distance: 7.4
click at [941, 111] on button "Select account" at bounding box center [973, 108] width 126 height 20
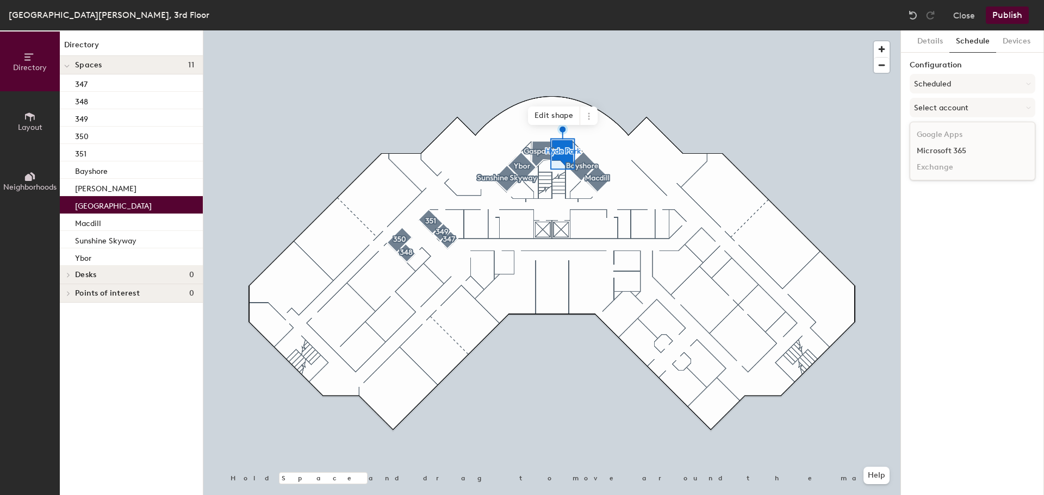
click at [935, 151] on div "Microsoft 365" at bounding box center [972, 151] width 125 height 16
click at [935, 152] on input at bounding box center [973, 150] width 126 height 20
paste input "TPA-CR-HydePark@herzing.edu"
type input "TPA-CR-HydePark@herzing.edu"
click at [995, 206] on div "Details Schedule Devices Configuration Scheduled Microsoft 365 Calendar TPA-CR-…" at bounding box center [972, 262] width 143 height 465
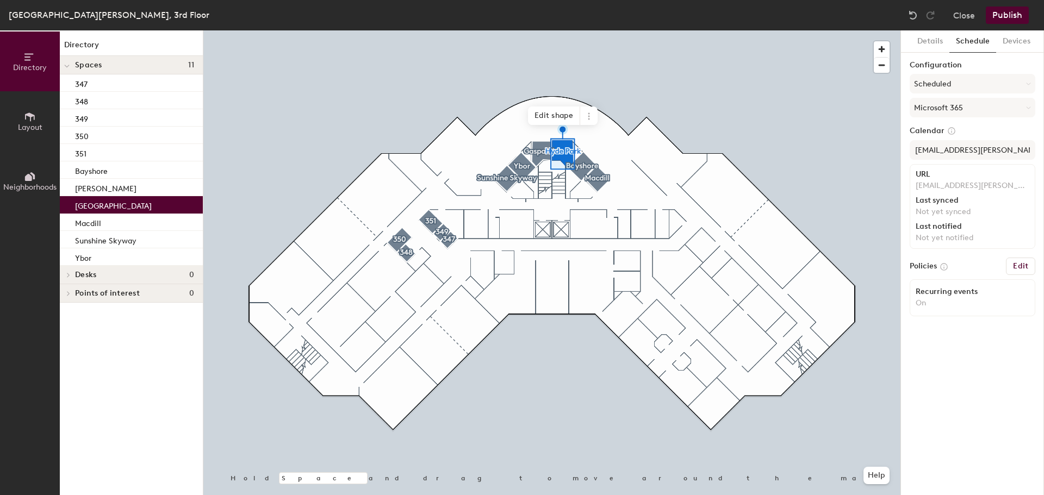
click at [581, 30] on div at bounding box center [551, 30] width 697 height 0
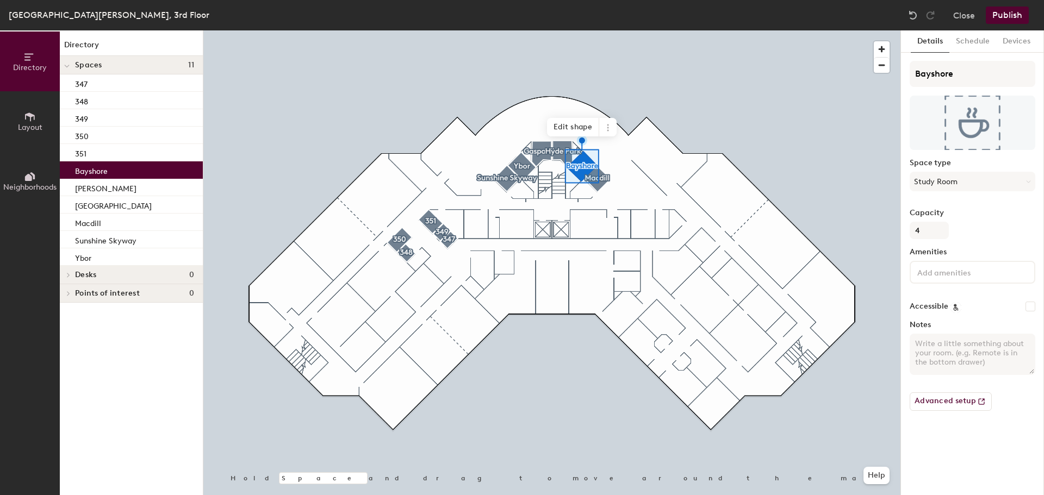
click at [934, 274] on input at bounding box center [964, 271] width 98 height 13
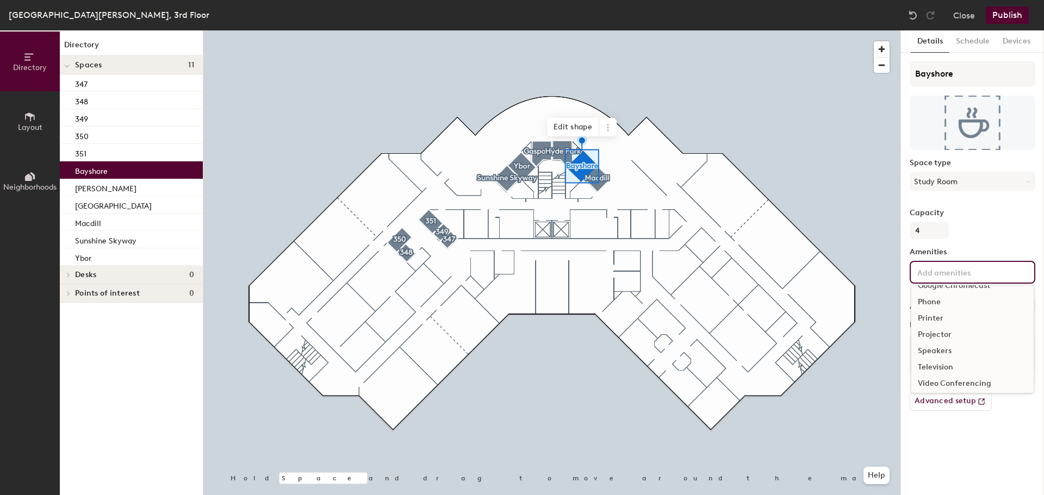
scroll to position [64, 0]
click at [933, 349] on div "Television" at bounding box center [972, 348] width 122 height 16
click at [1002, 244] on div "Bayshore Space type Study Room Capacity 4 Amenities 1 Television Apple TV Compu…" at bounding box center [973, 248] width 126 height 375
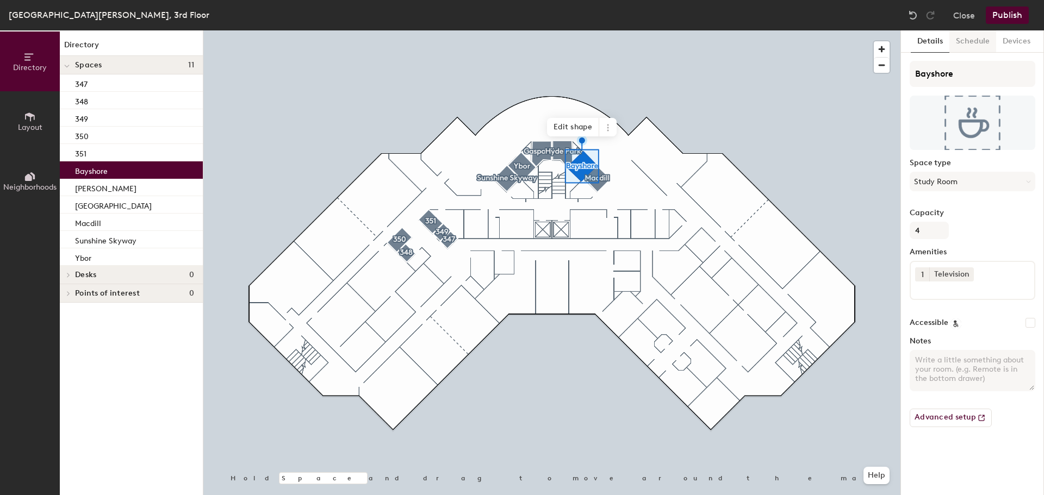
click at [967, 44] on button "Schedule" at bounding box center [972, 41] width 47 height 22
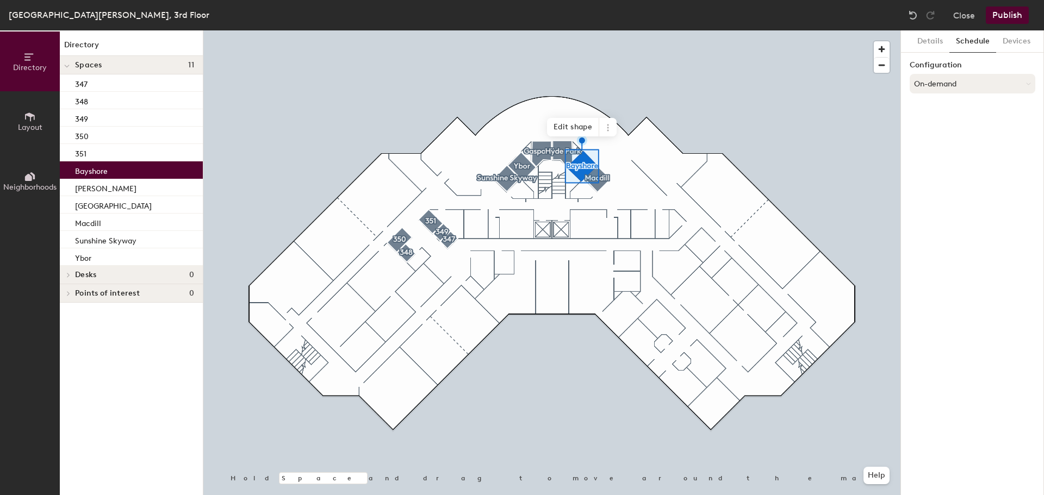
click at [970, 83] on button "On-demand" at bounding box center [973, 84] width 126 height 20
click at [946, 126] on div "Scheduled" at bounding box center [972, 127] width 125 height 16
click at [947, 108] on button "Select account" at bounding box center [973, 108] width 126 height 20
click at [938, 147] on div "Microsoft 365" at bounding box center [972, 151] width 125 height 16
click at [940, 130] on label "Calendar" at bounding box center [973, 131] width 126 height 10
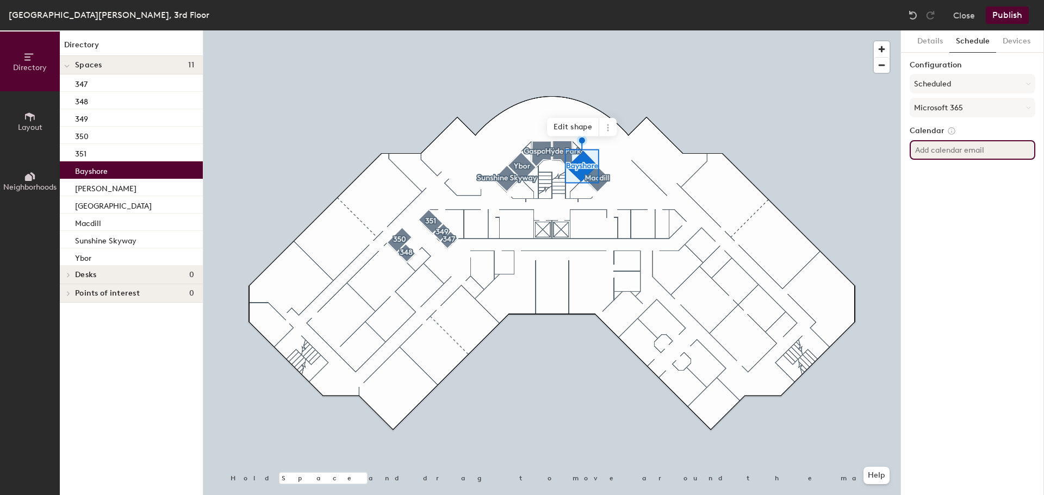
click at [938, 145] on input at bounding box center [973, 150] width 126 height 20
paste input "TPA-CR-Bayshore@herzing.edu"
type input "TPA-CR-Bayshore@herzing.edu"
click at [992, 206] on div "Details Schedule Devices Configuration Scheduled Microsoft 365 Calendar TPA-CR-…" at bounding box center [972, 262] width 143 height 465
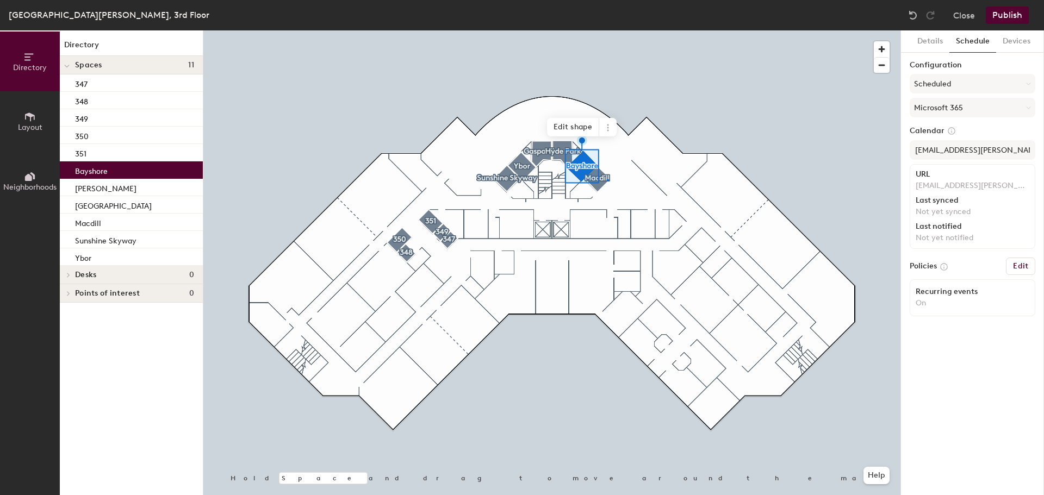
click at [607, 30] on div at bounding box center [551, 30] width 697 height 0
click at [607, 179] on div at bounding box center [608, 180] width 2 height 2
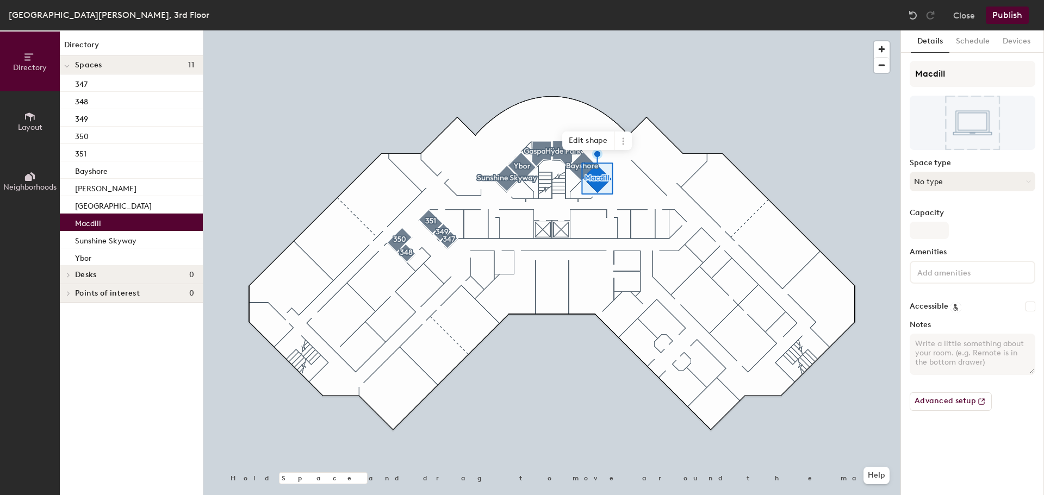
click at [935, 184] on button "No type" at bounding box center [973, 182] width 126 height 20
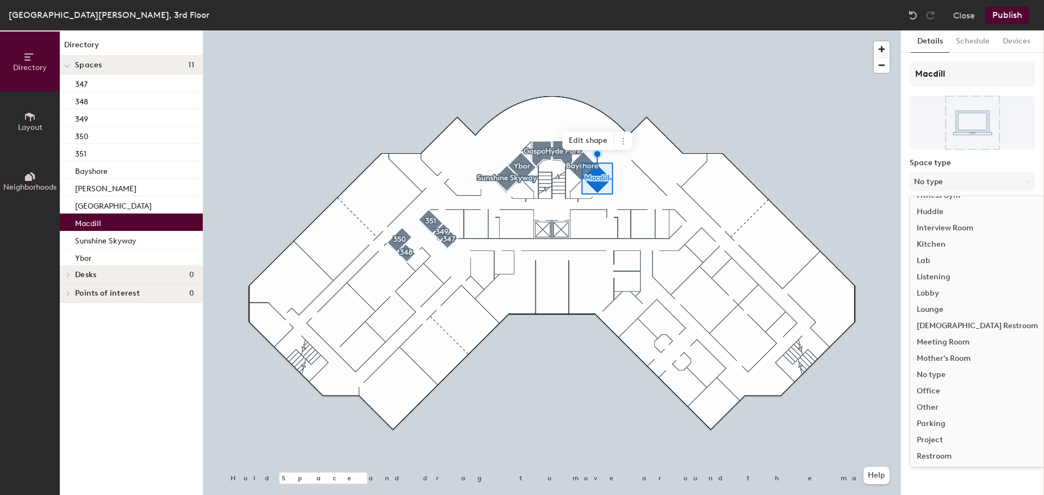
scroll to position [244, 0]
click at [928, 407] on div "Study Room" at bounding box center [977, 406] width 134 height 16
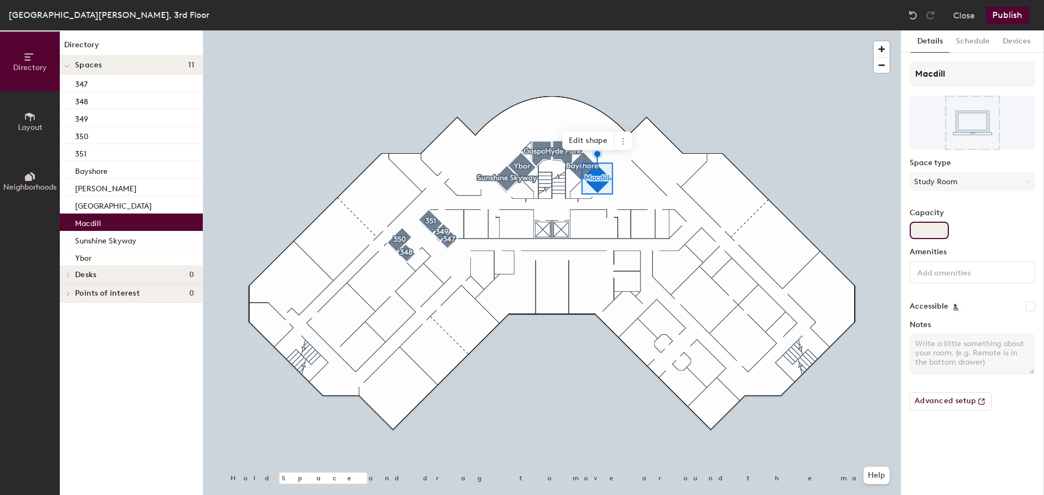
click at [921, 232] on input "Capacity" at bounding box center [929, 230] width 39 height 17
type input "4"
click at [947, 278] on div at bounding box center [973, 272] width 126 height 23
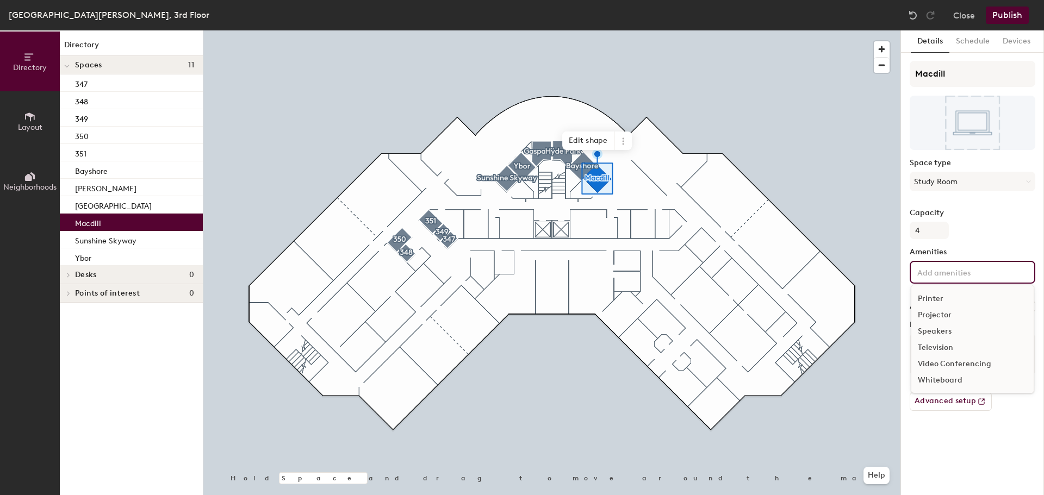
click at [933, 346] on div "Television" at bounding box center [972, 348] width 122 height 16
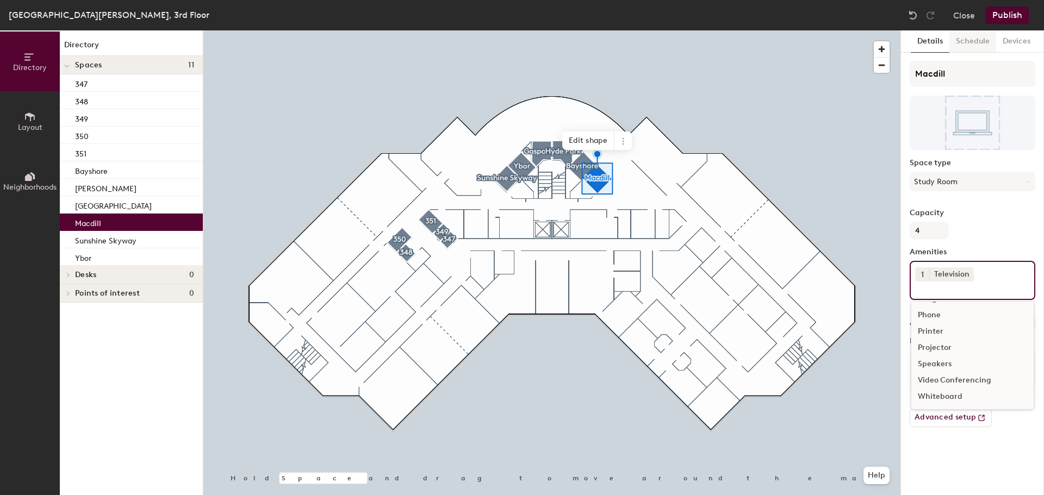
click at [971, 42] on button "Schedule" at bounding box center [972, 41] width 47 height 22
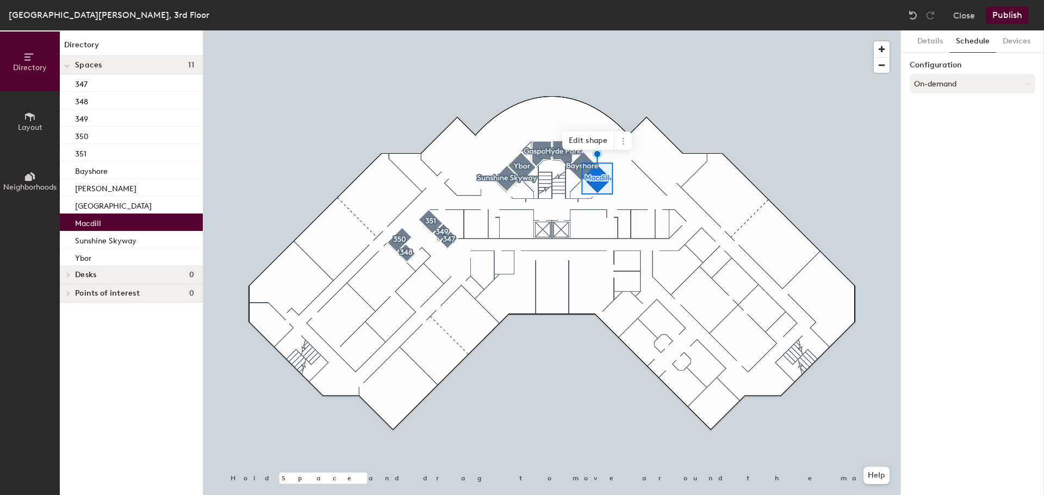
click at [942, 84] on button "On-demand" at bounding box center [973, 84] width 126 height 20
click at [939, 123] on div "Scheduled" at bounding box center [972, 127] width 125 height 16
click at [950, 96] on div "Configuration Scheduled Select account" at bounding box center [973, 91] width 126 height 61
click at [949, 108] on button "Select account" at bounding box center [973, 108] width 126 height 20
click at [943, 148] on div "Microsoft 365" at bounding box center [972, 151] width 125 height 16
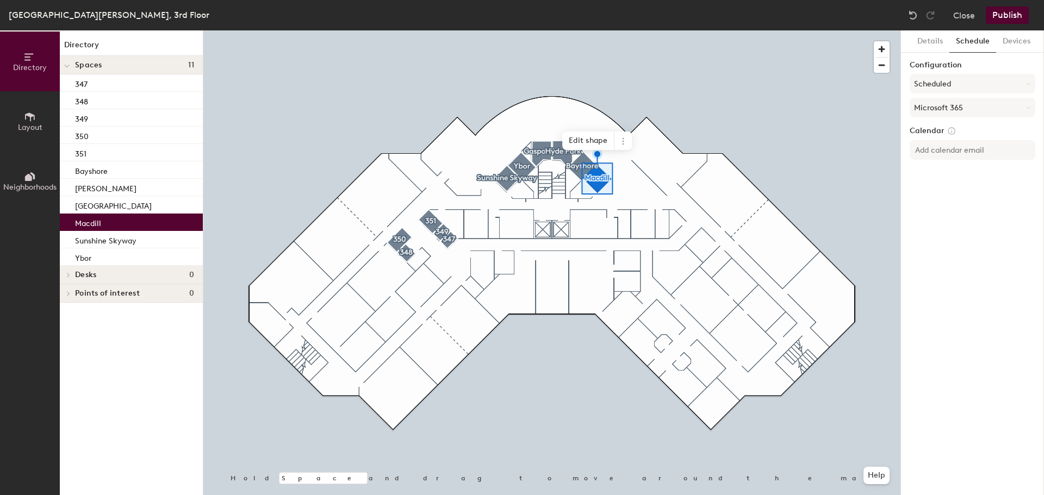
click at [941, 134] on label "Calendar" at bounding box center [973, 131] width 126 height 10
click at [938, 144] on input at bounding box center [973, 150] width 126 height 20
paste input "TPA-CR-Macdill@herzing.edu"
type input "TPA-CR-Macdill@herzing.edu"
click at [974, 191] on div "Details Schedule Devices Configuration Scheduled Microsoft 365 Calendar TPA-CR-…" at bounding box center [972, 262] width 143 height 465
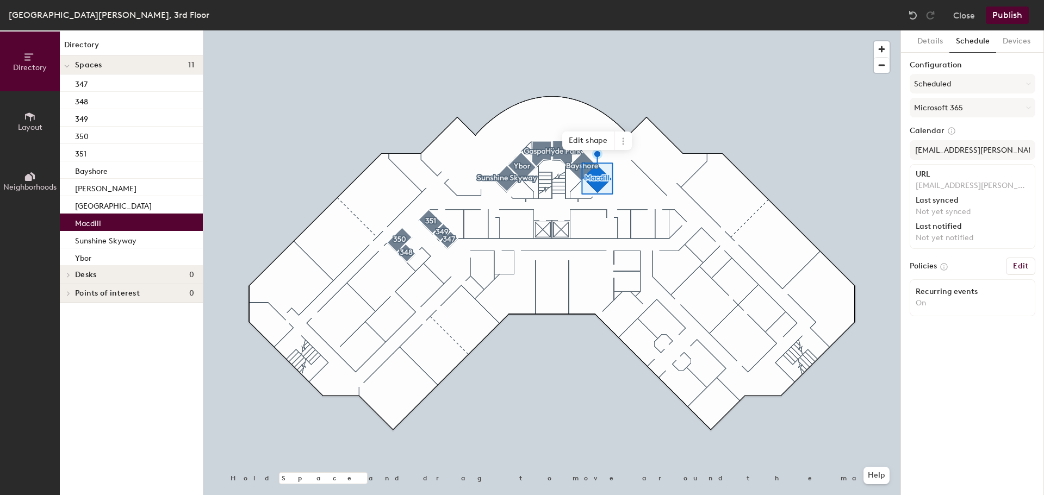
click at [1010, 14] on button "Publish" at bounding box center [1007, 15] width 43 height 17
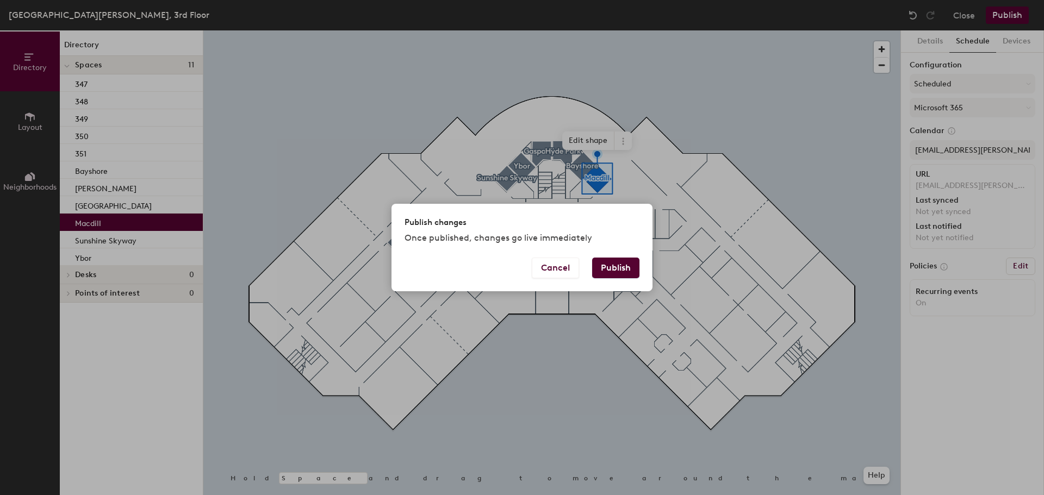
click at [612, 264] on button "Publish" at bounding box center [615, 268] width 47 height 21
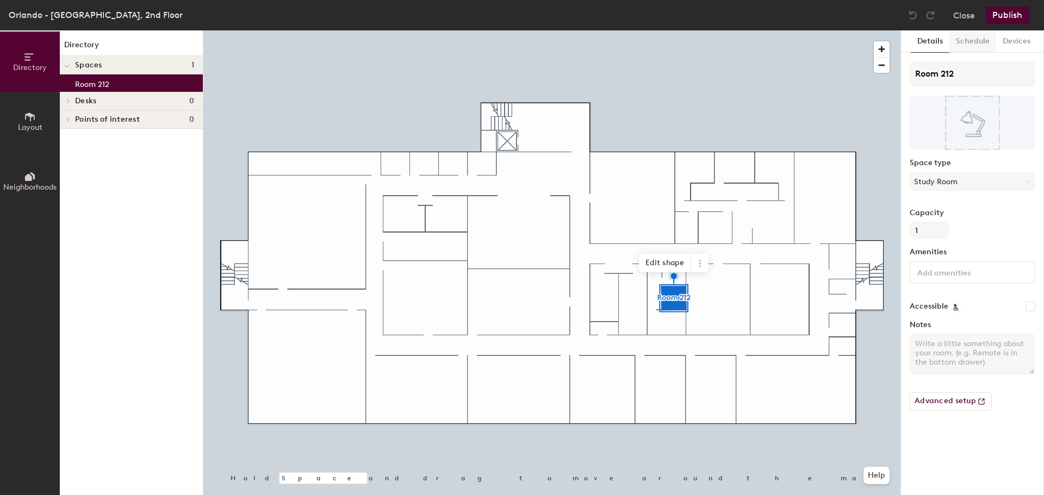
click at [968, 46] on button "Schedule" at bounding box center [972, 41] width 47 height 22
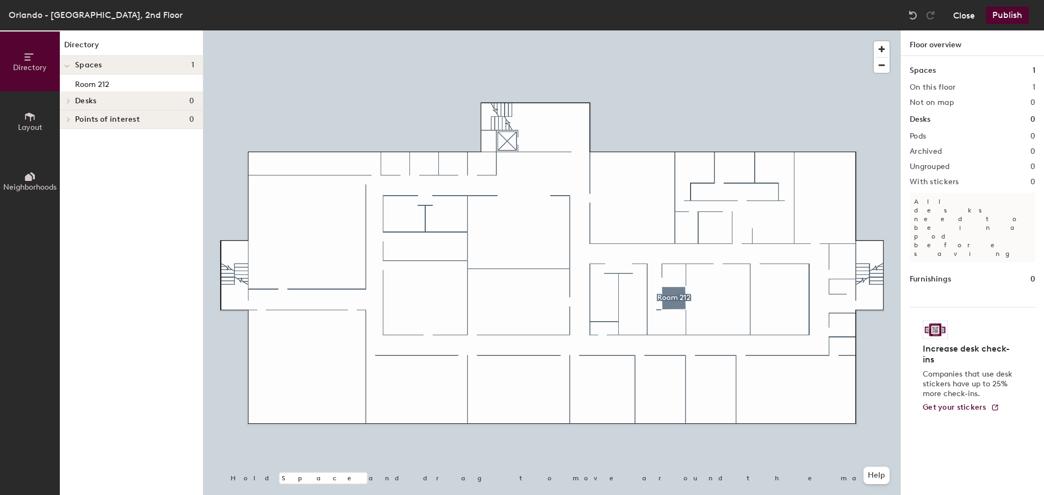
click at [961, 13] on button "Close" at bounding box center [964, 15] width 22 height 17
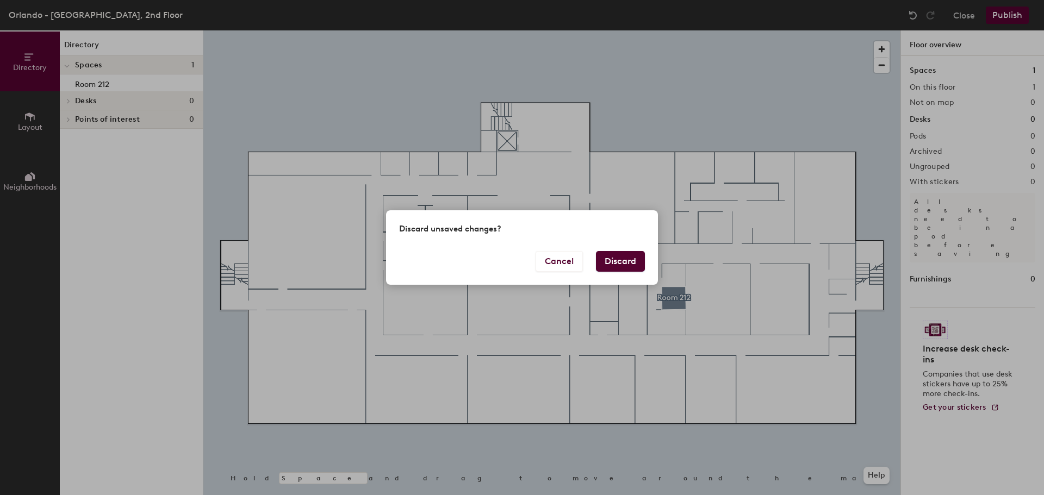
click at [617, 264] on button "Discard" at bounding box center [620, 261] width 49 height 21
